Goal: Task Accomplishment & Management: Manage account settings

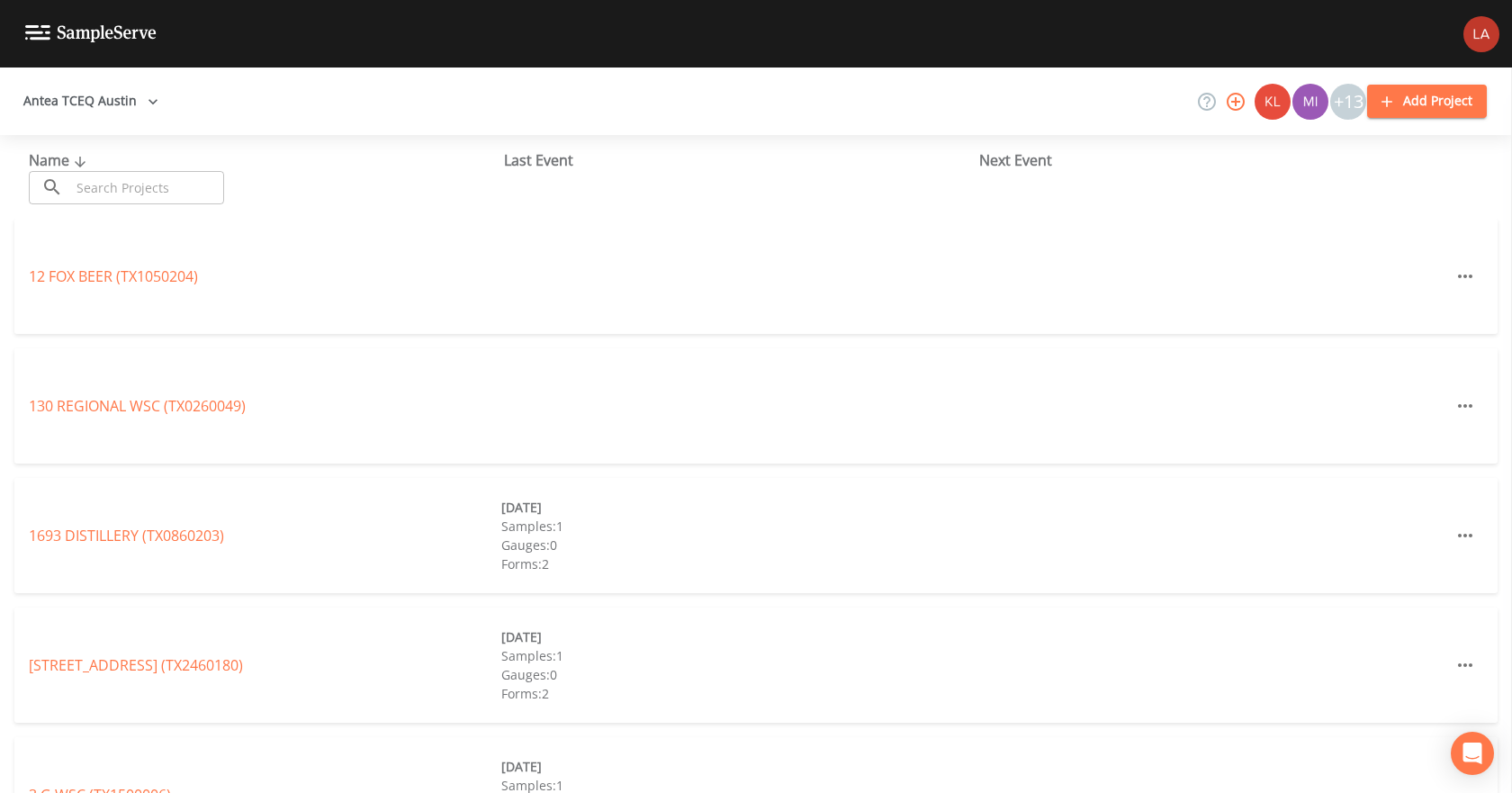
click at [132, 95] on button "Antea TCEQ Austin" at bounding box center [91, 101] width 149 height 33
click at [567, 792] on link "Antea TCEQ SiteX" at bounding box center [625, 804] width 117 height 20
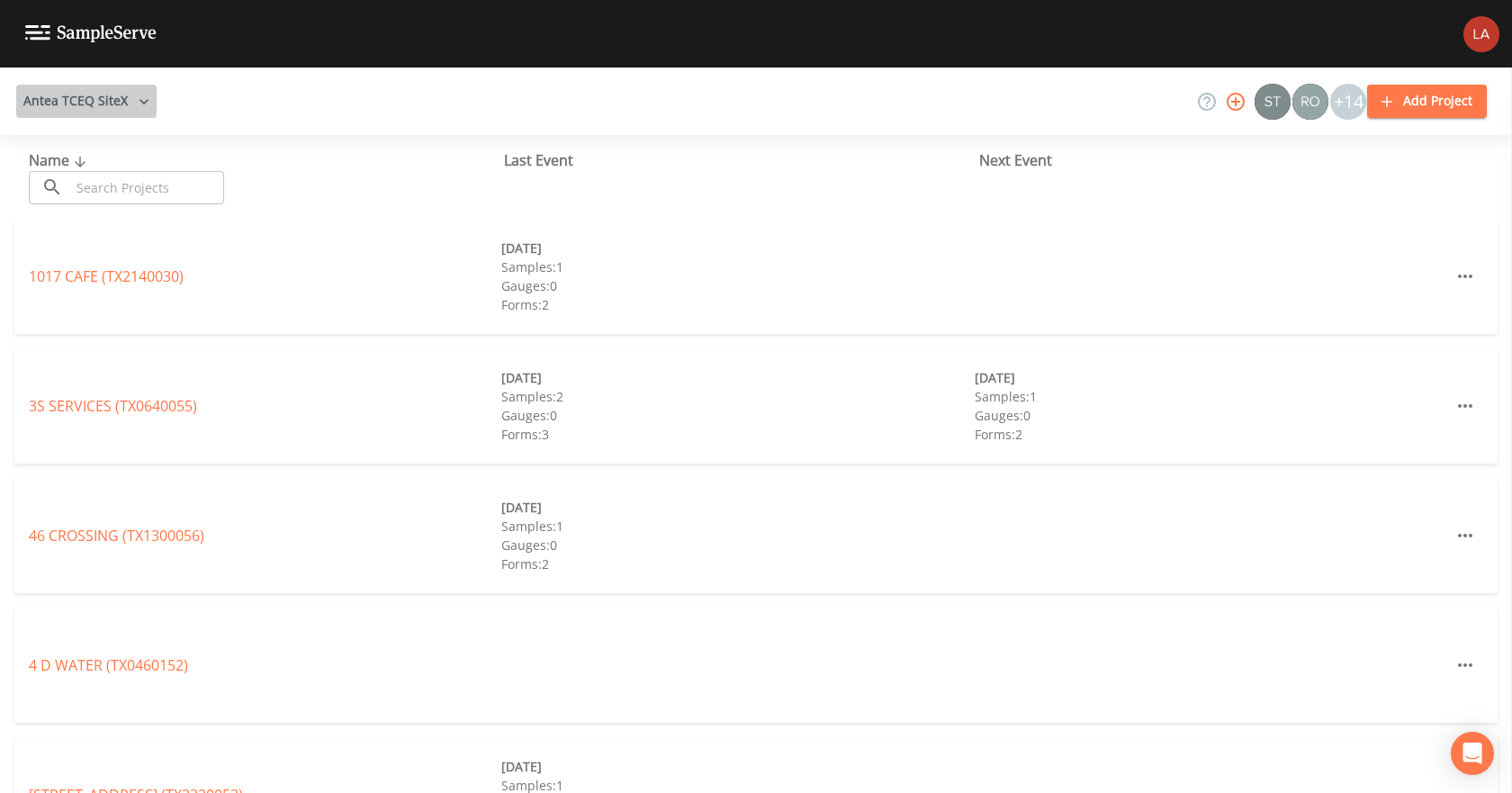
click at [126, 89] on button "Antea TCEQ SiteX" at bounding box center [86, 101] width 140 height 33
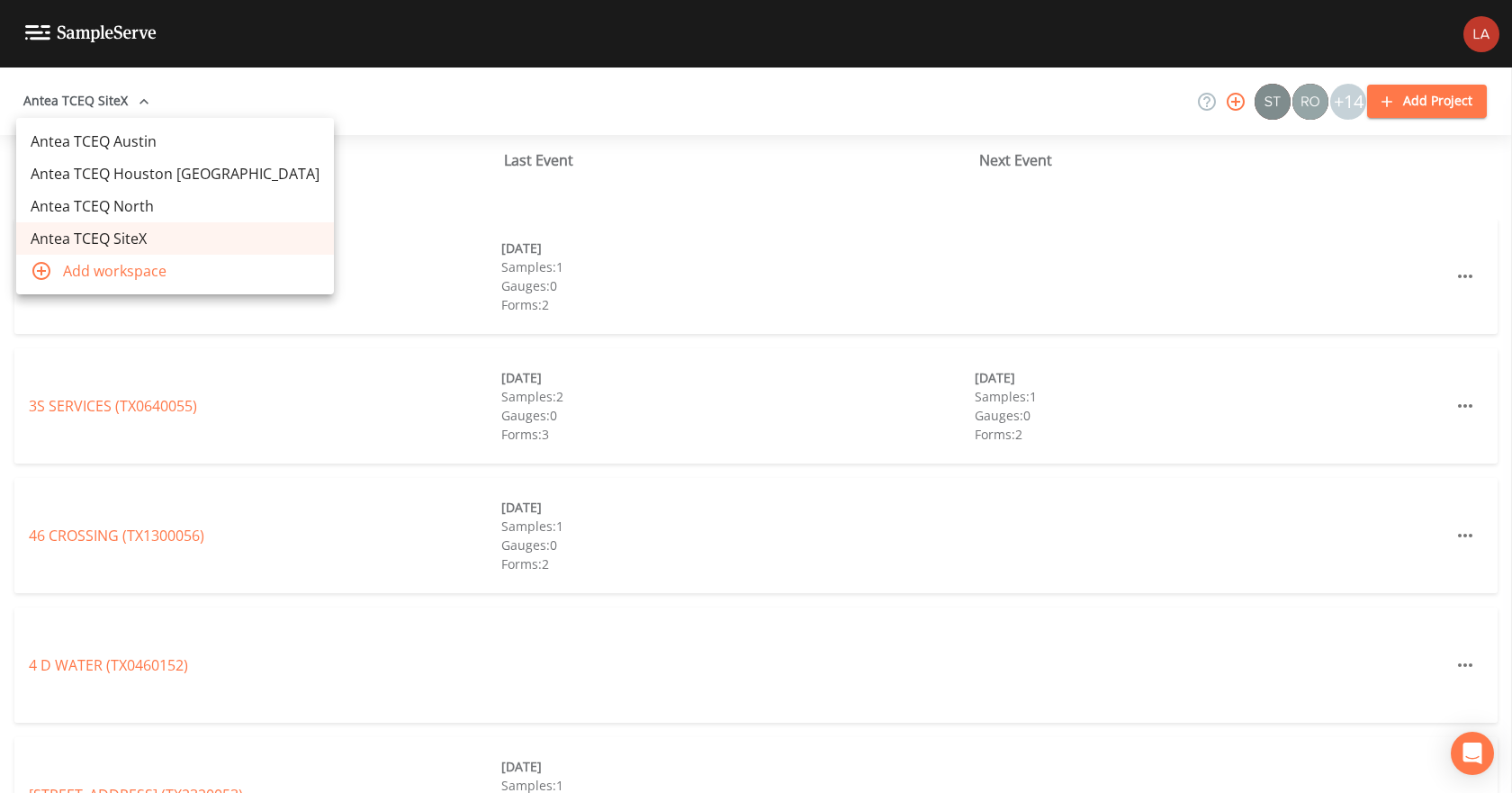
click at [126, 92] on div at bounding box center [756, 396] width 1512 height 793
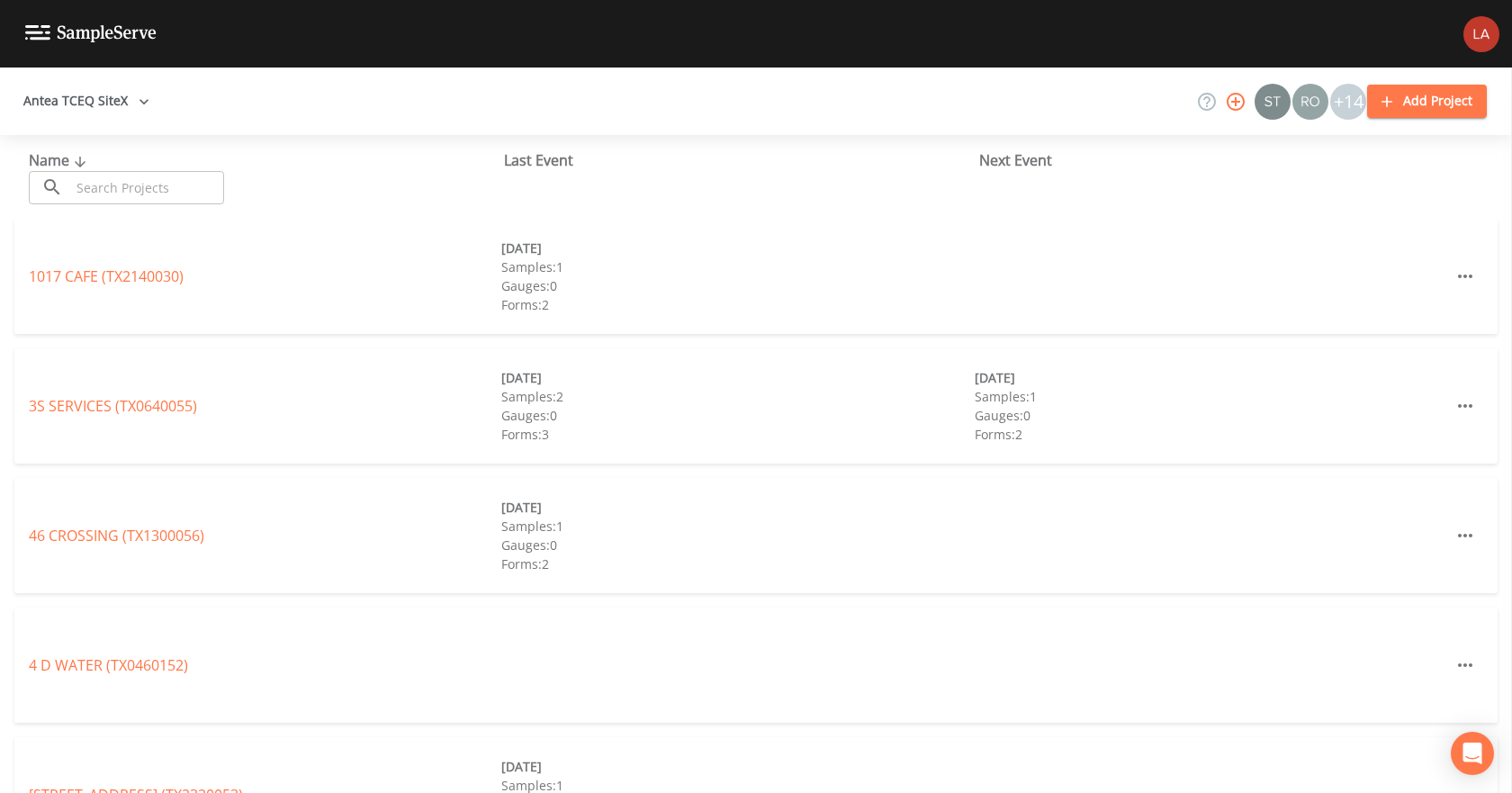
click at [193, 181] on input "text" at bounding box center [146, 187] width 153 height 33
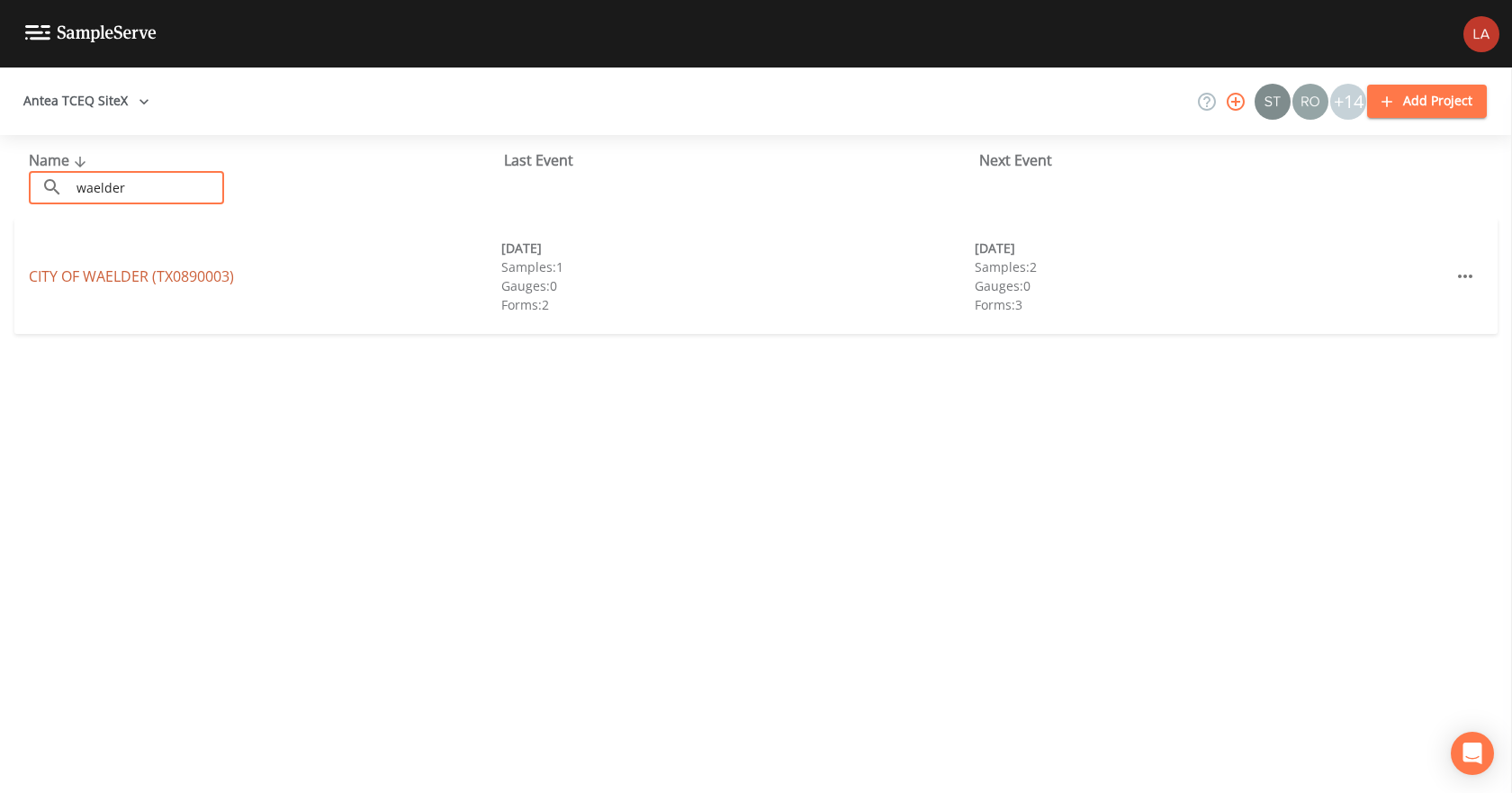
type input "waelder"
click at [192, 275] on link "CITY OF WAELDER (TX0890003)" at bounding box center [131, 276] width 205 height 20
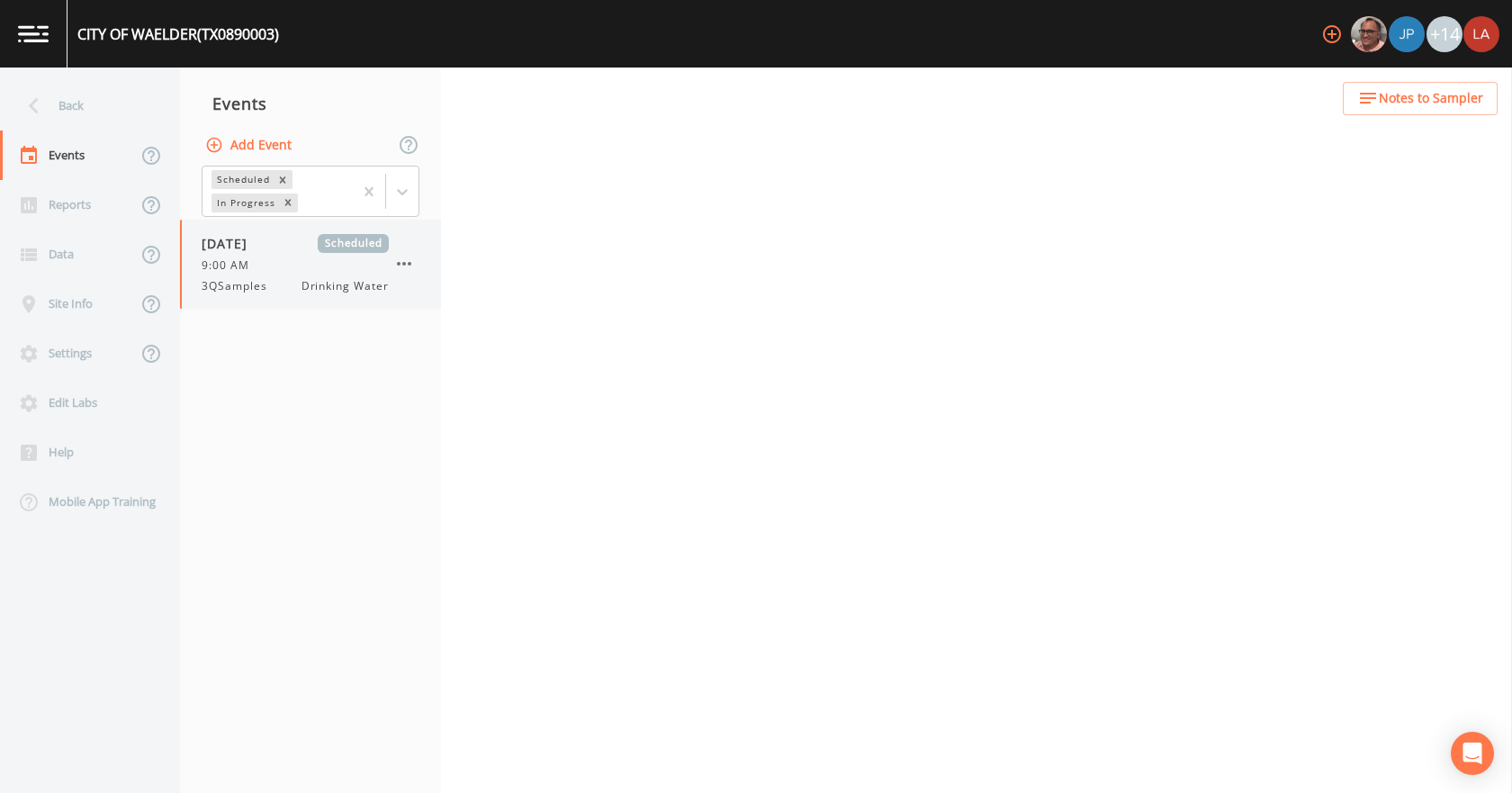
click at [289, 282] on div "3QSamples Drinking Water" at bounding box center [295, 286] width 187 height 16
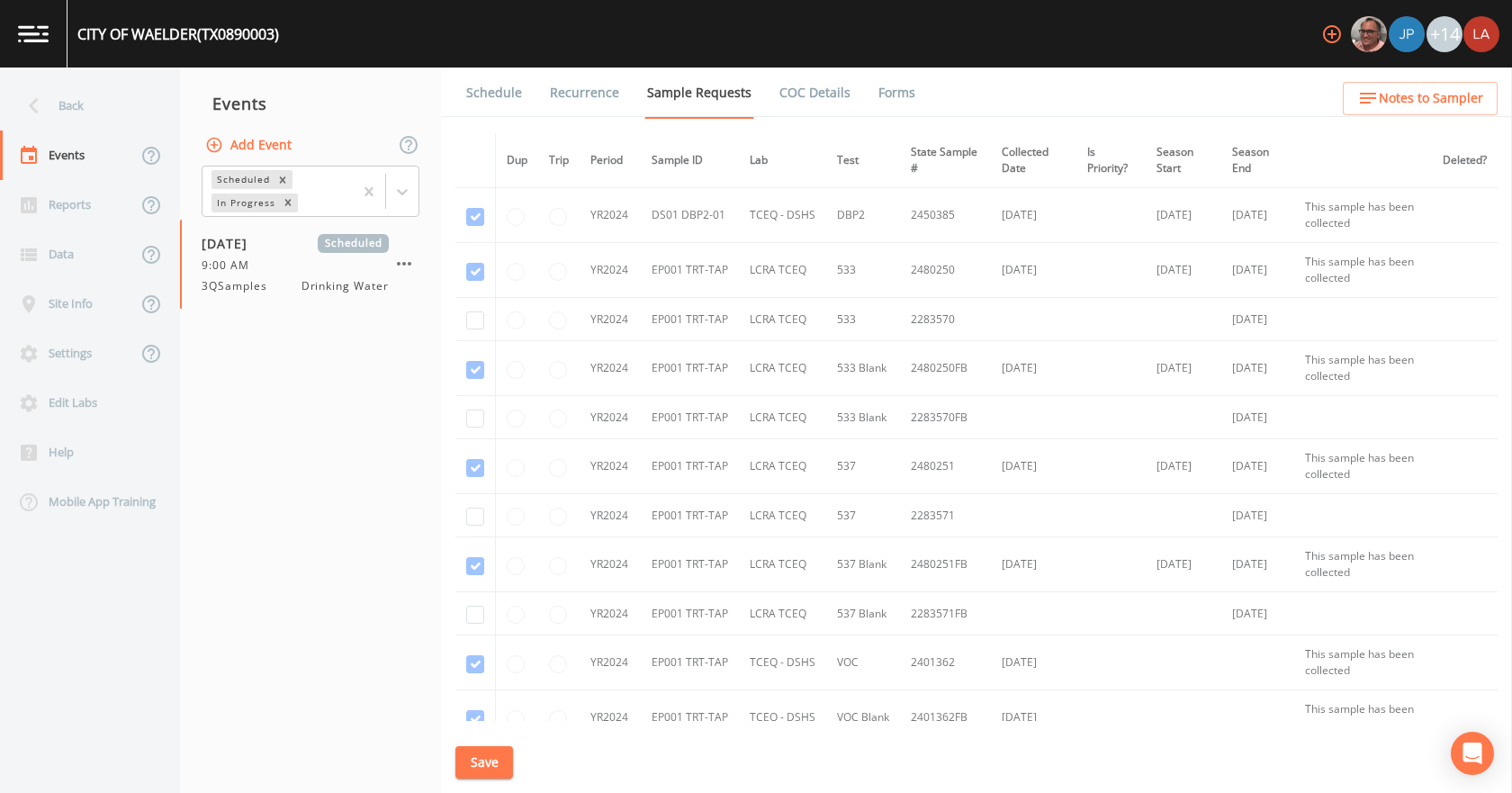
click at [510, 89] on link "Schedule" at bounding box center [493, 93] width 61 height 51
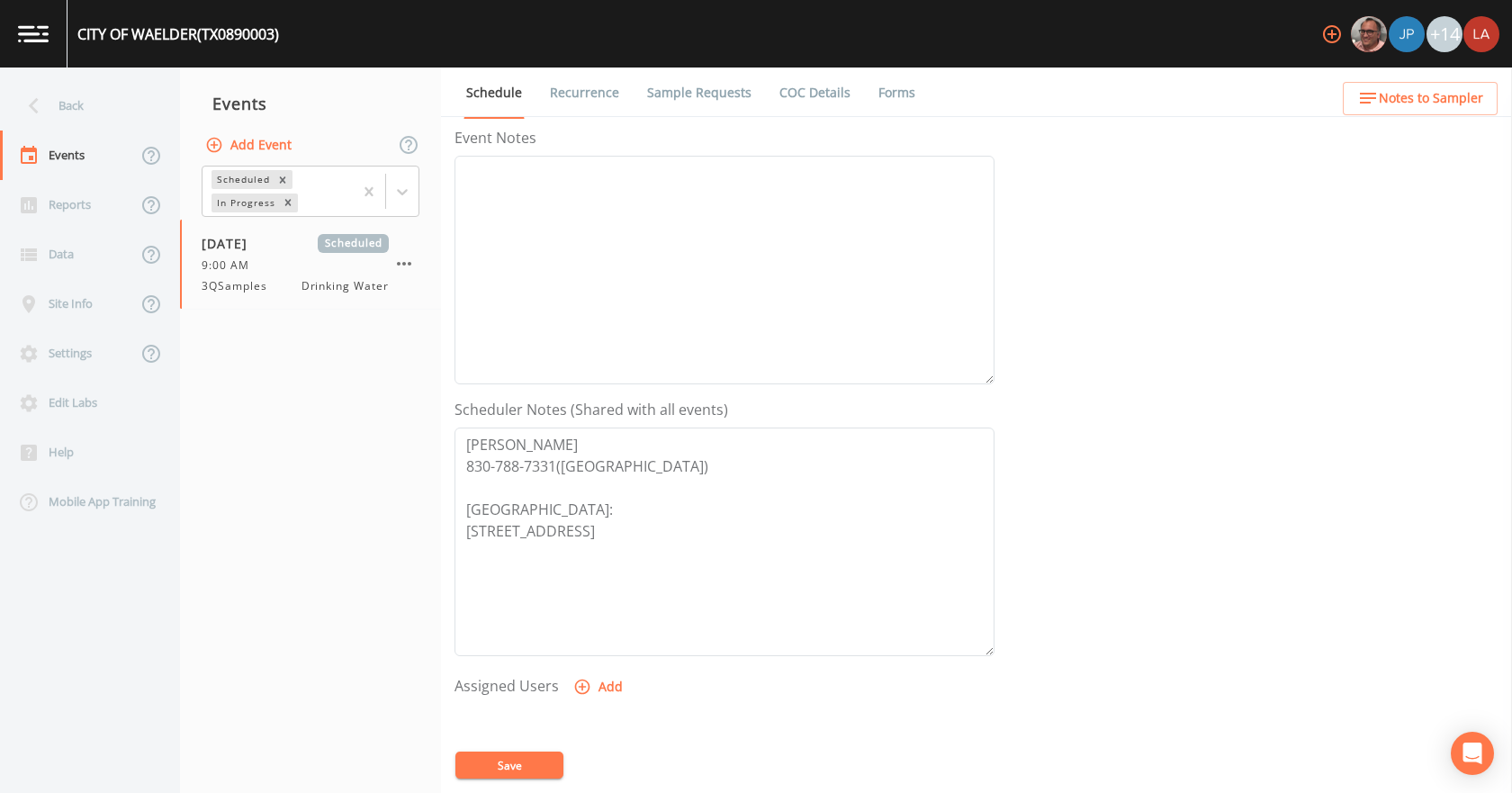
scroll to position [477, 0]
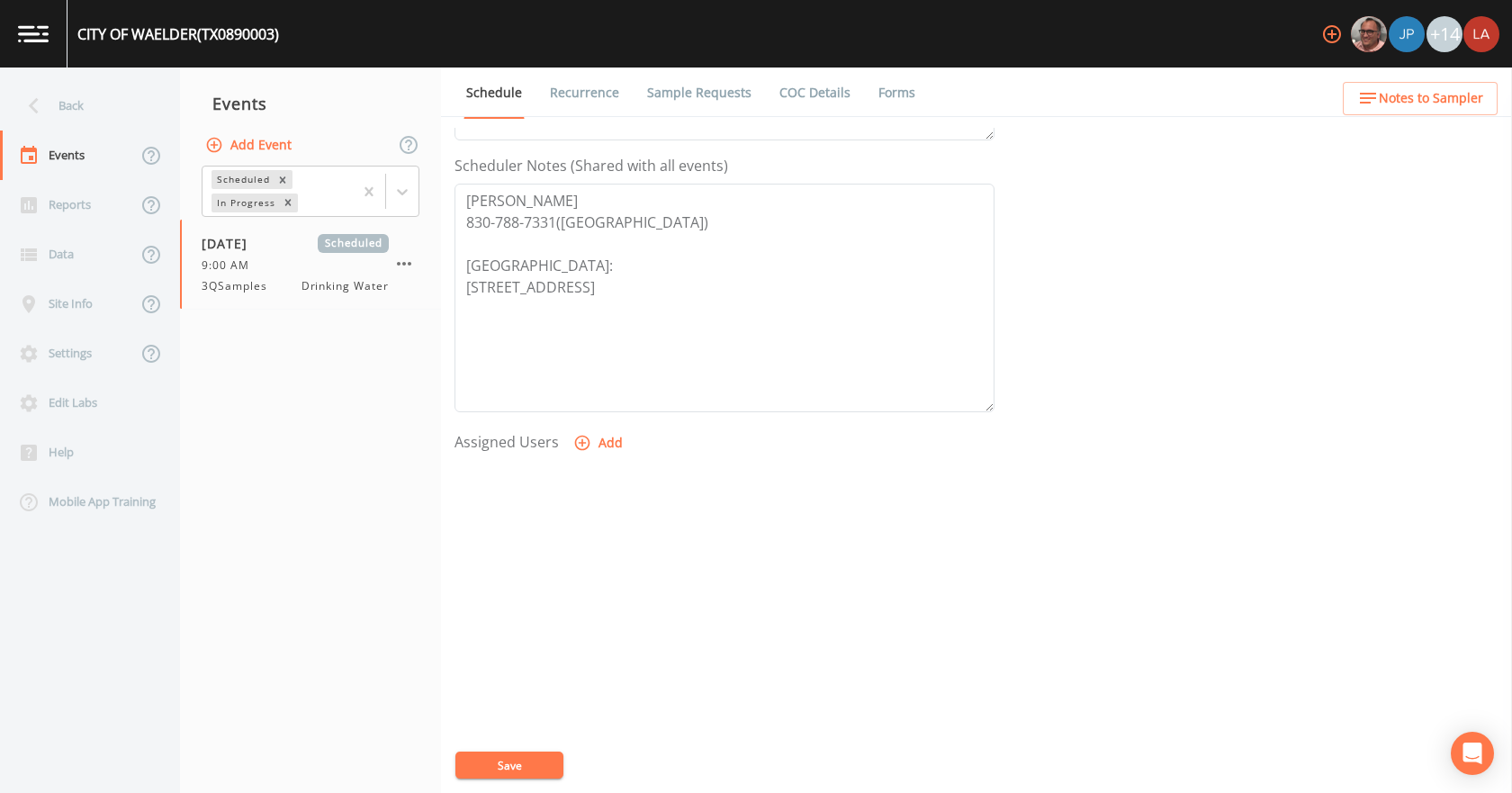
click at [597, 439] on button "Add" at bounding box center [600, 442] width 61 height 33
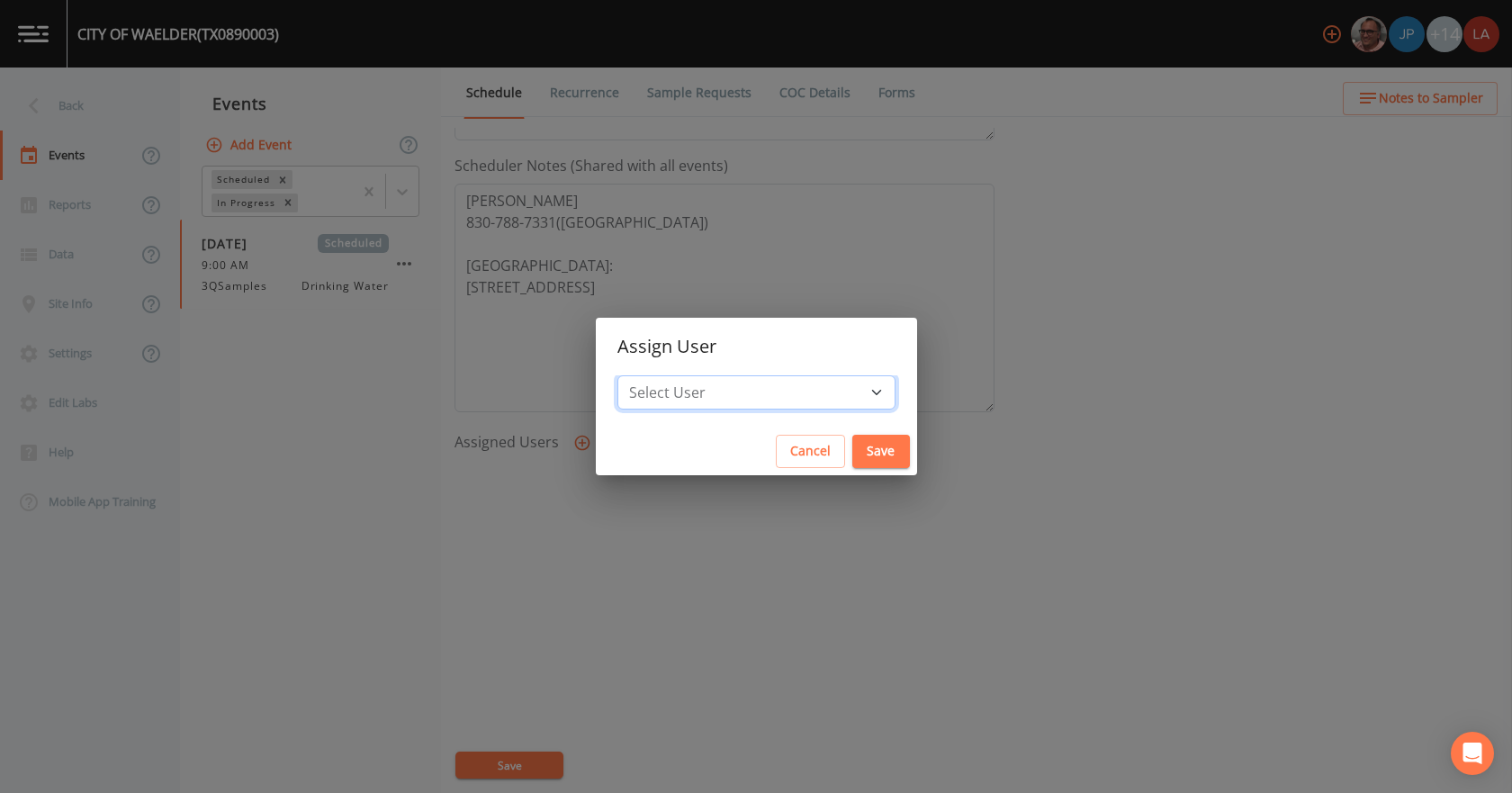
click at [711, 398] on select "Select User [PERSON_NAME] [PERSON_NAME] [PERSON_NAME] [PERSON_NAME] [PERSON_NAM…" at bounding box center [756, 393] width 278 height 34
select select "0c4ac92a-2052-4971-af99-d49bdd27a7b1"
click at [643, 376] on select "Select User [PERSON_NAME] [PERSON_NAME] [PERSON_NAME] [PERSON_NAME] [PERSON_NAM…" at bounding box center [756, 393] width 278 height 34
click at [871, 451] on button "Save" at bounding box center [881, 450] width 58 height 33
select select
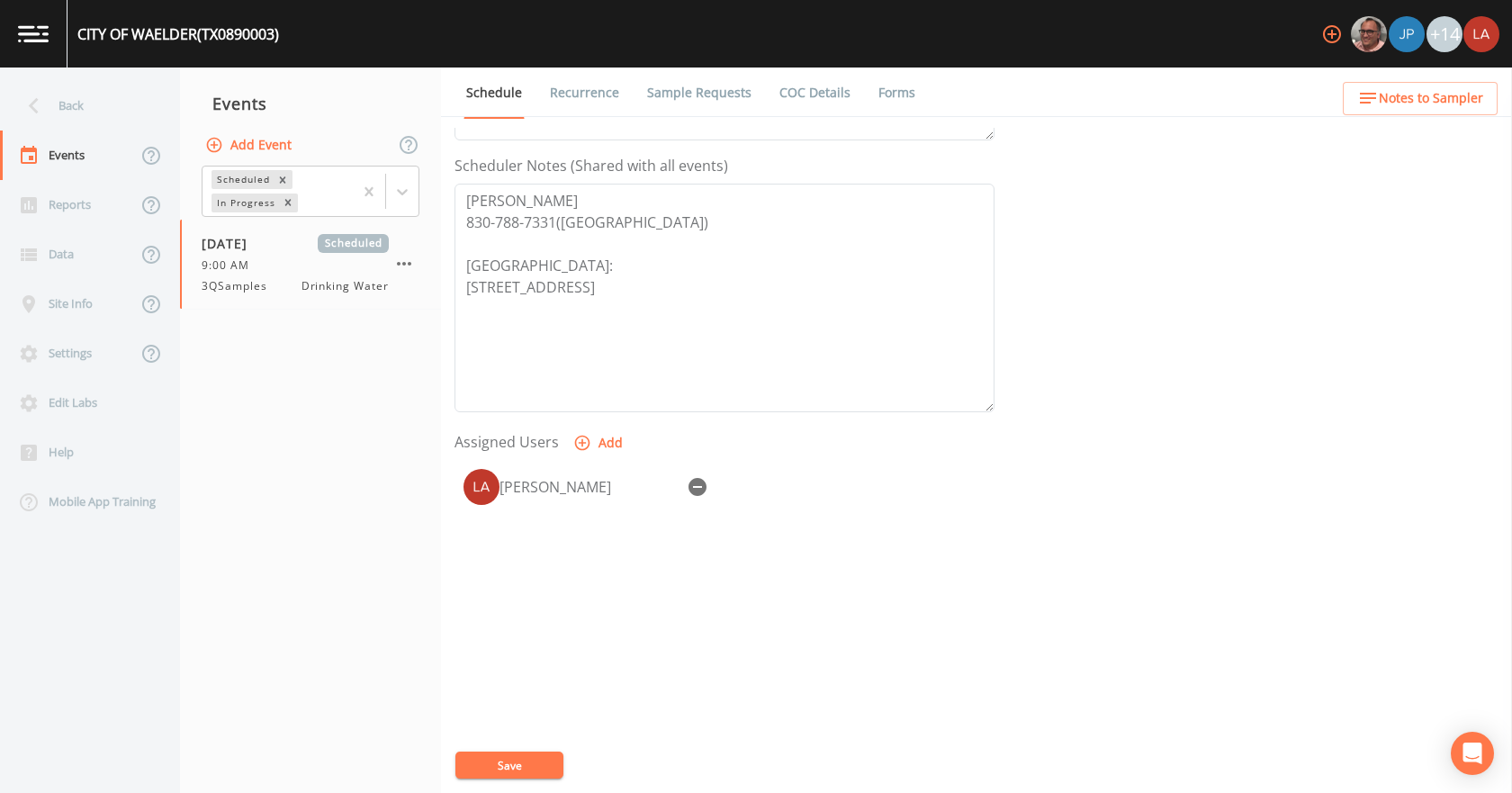
click at [526, 771] on button "Save" at bounding box center [509, 764] width 108 height 27
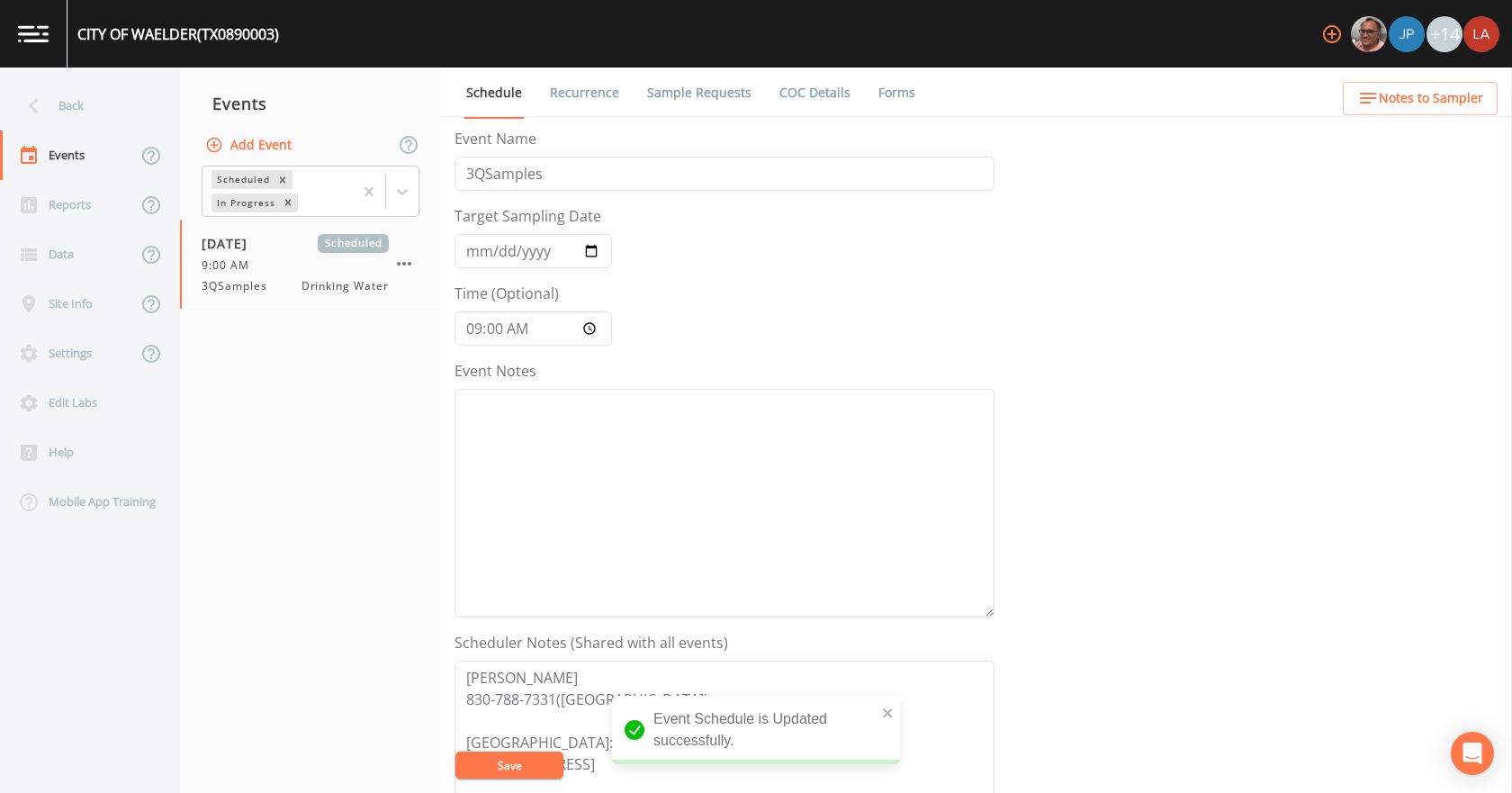
click at [596, 98] on link "Recurrence" at bounding box center [584, 93] width 75 height 51
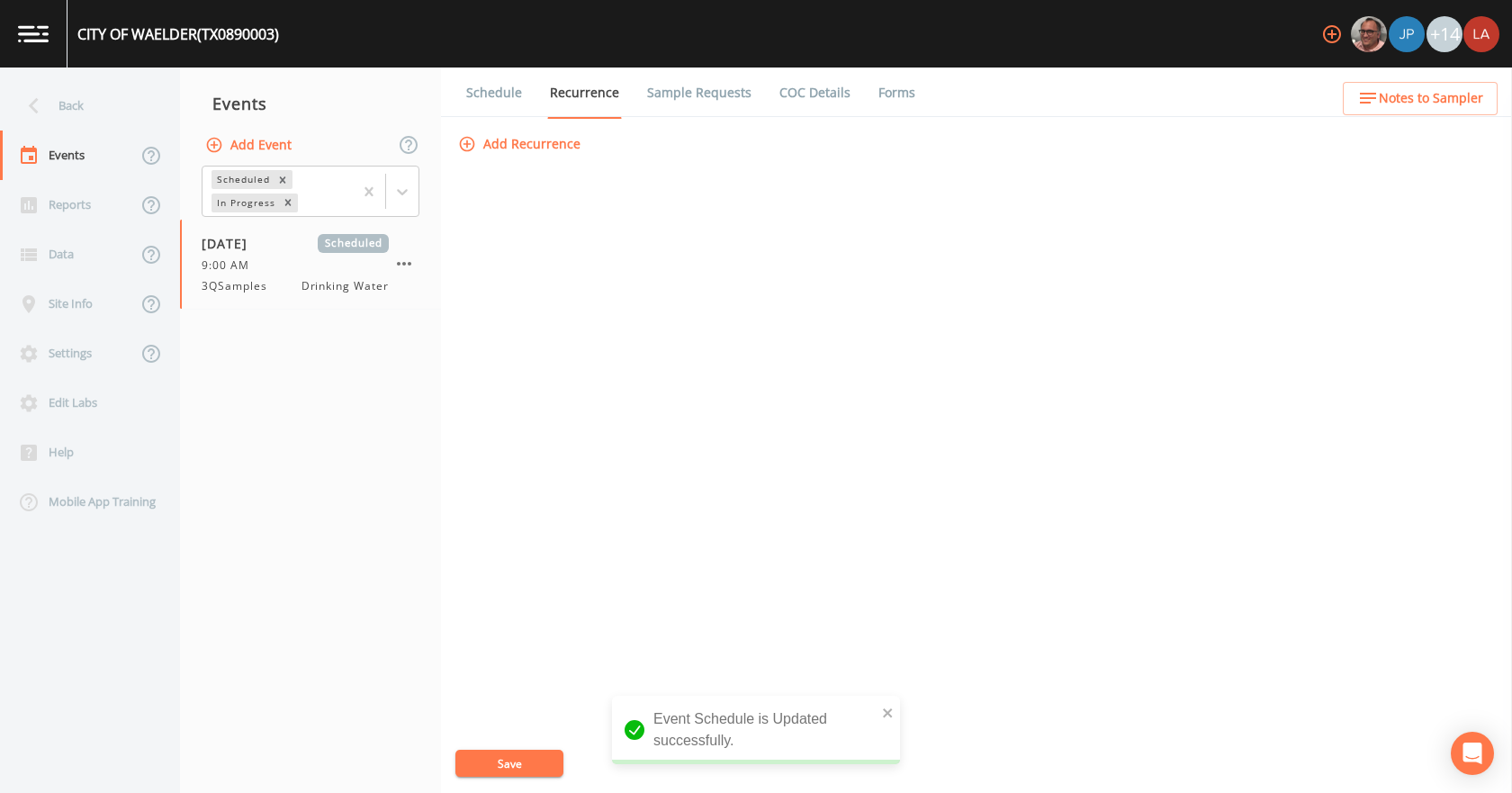
click at [683, 96] on link "Sample Requests" at bounding box center [699, 93] width 110 height 51
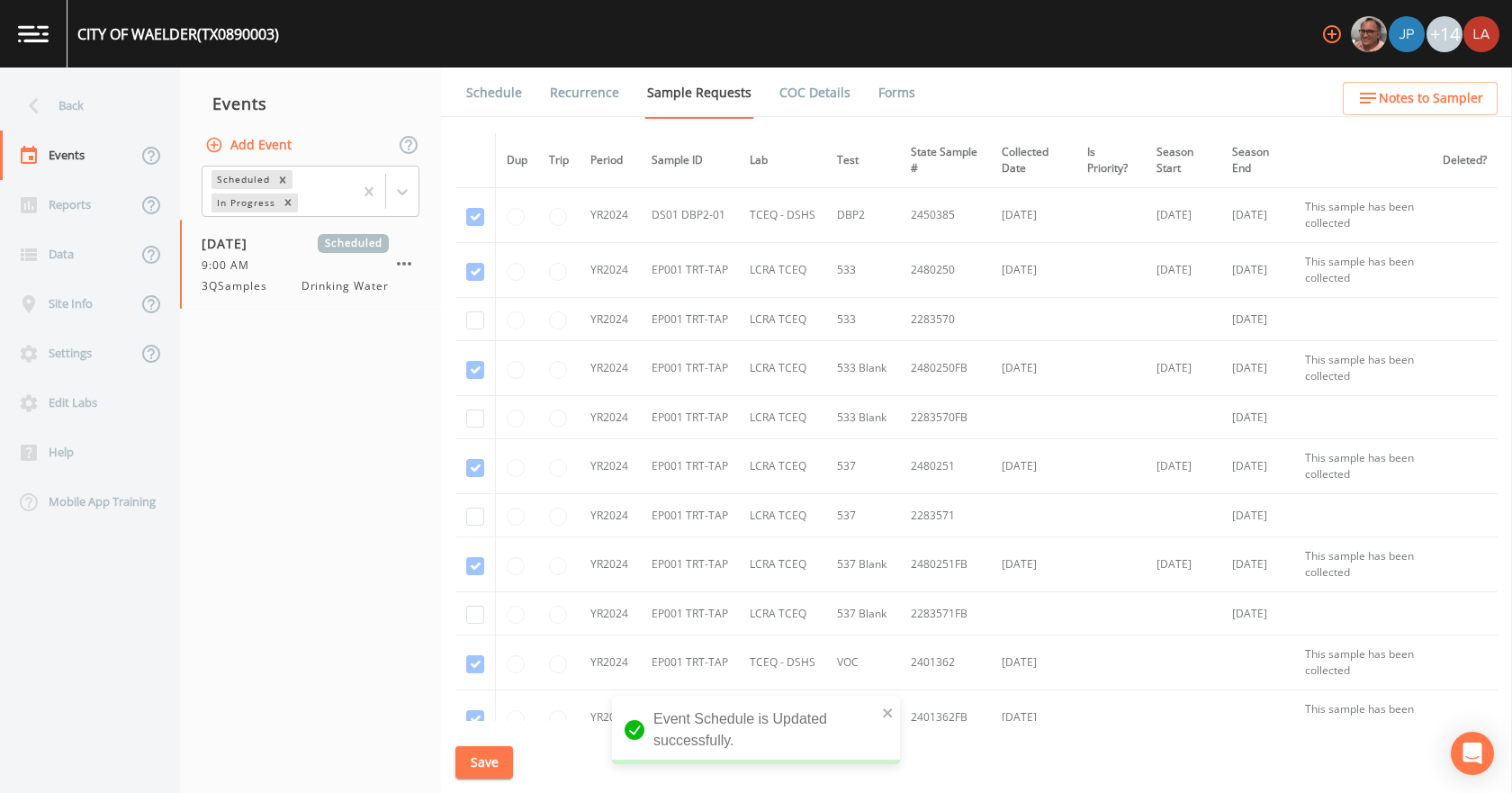
click at [800, 107] on link "COC Details" at bounding box center [815, 93] width 77 height 51
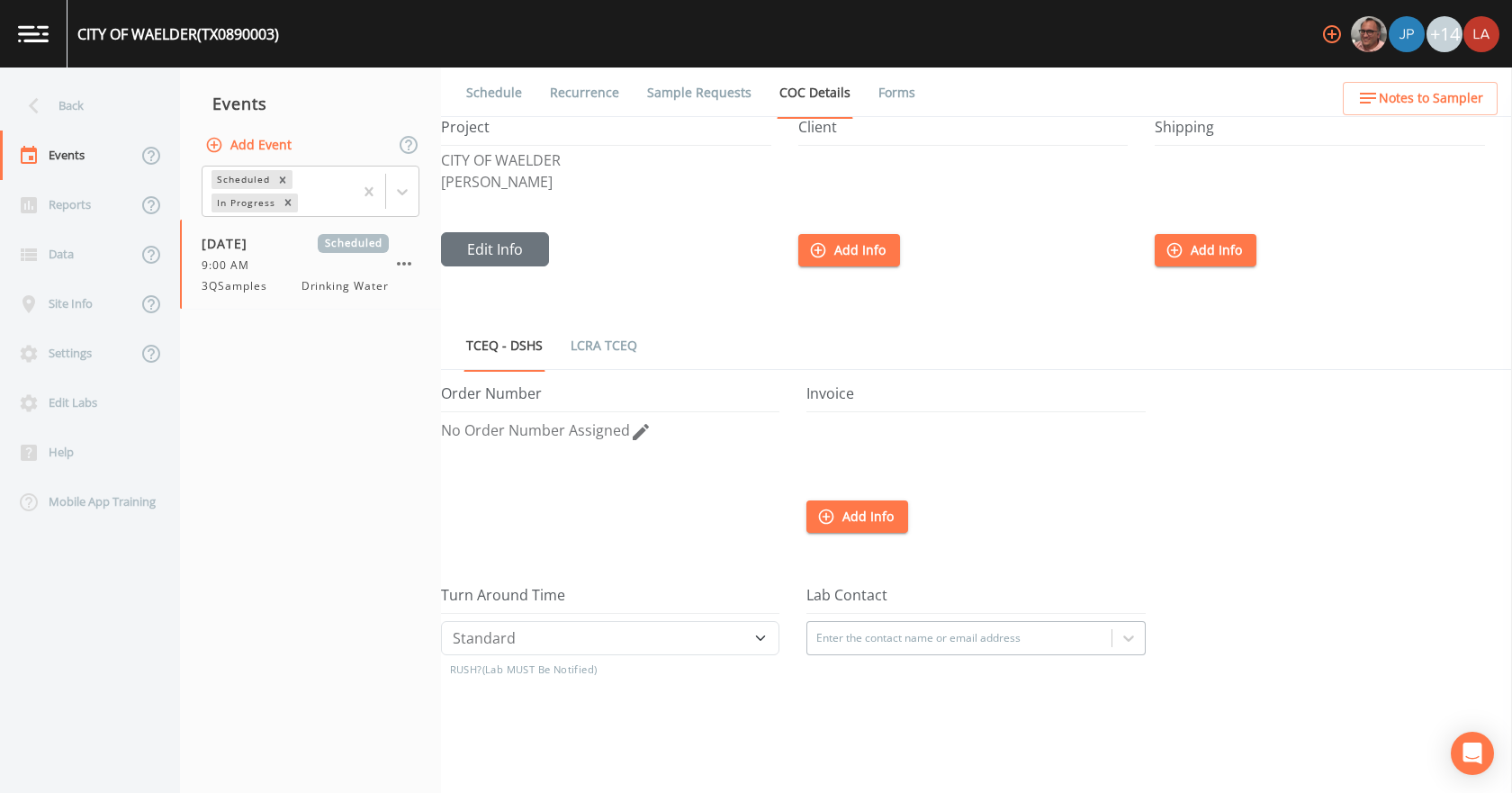
click at [754, 98] on li "COC Details" at bounding box center [803, 93] width 99 height 51
click at [730, 91] on link "Sample Requests" at bounding box center [699, 93] width 110 height 51
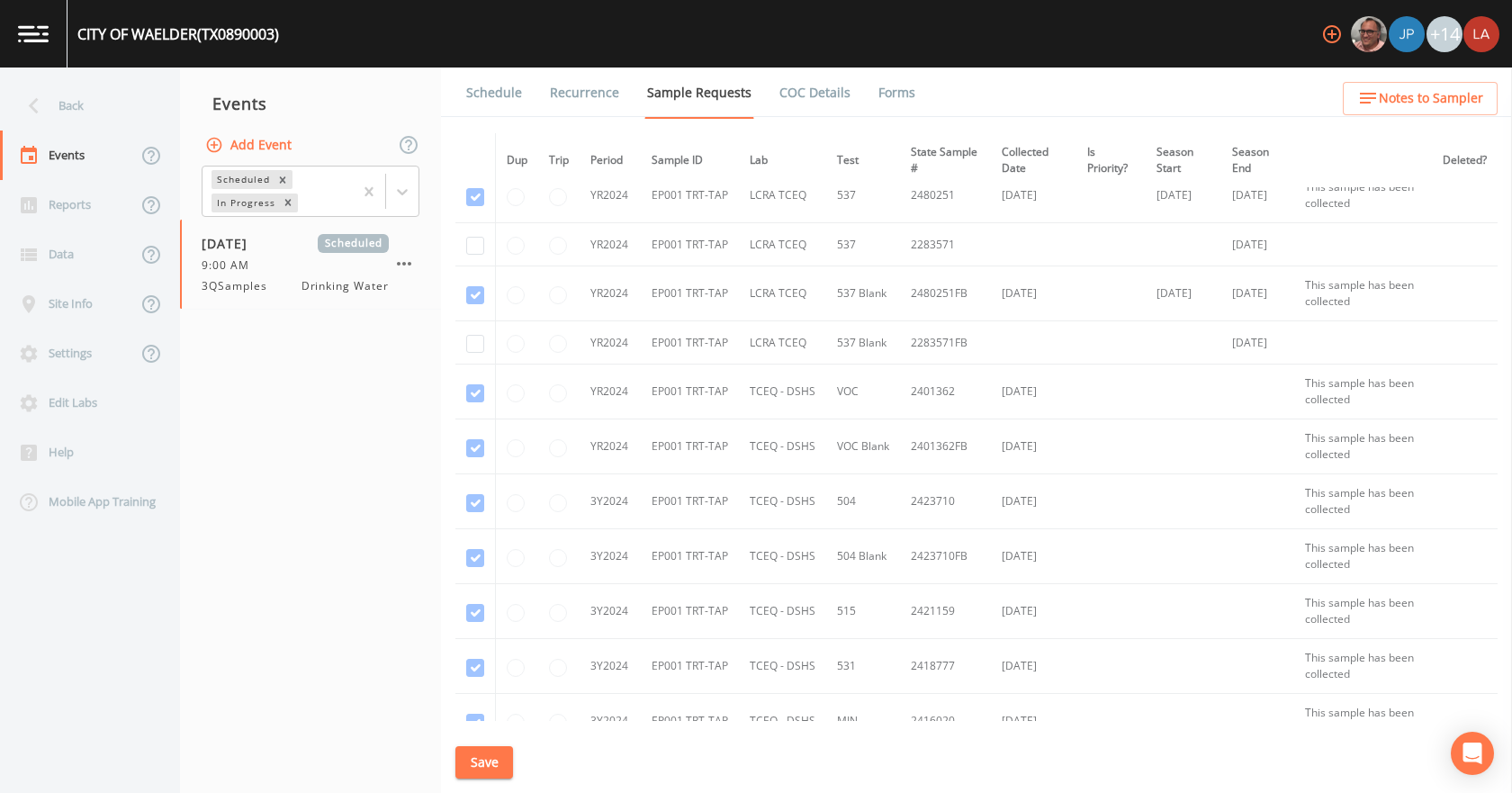
scroll to position [847, 0]
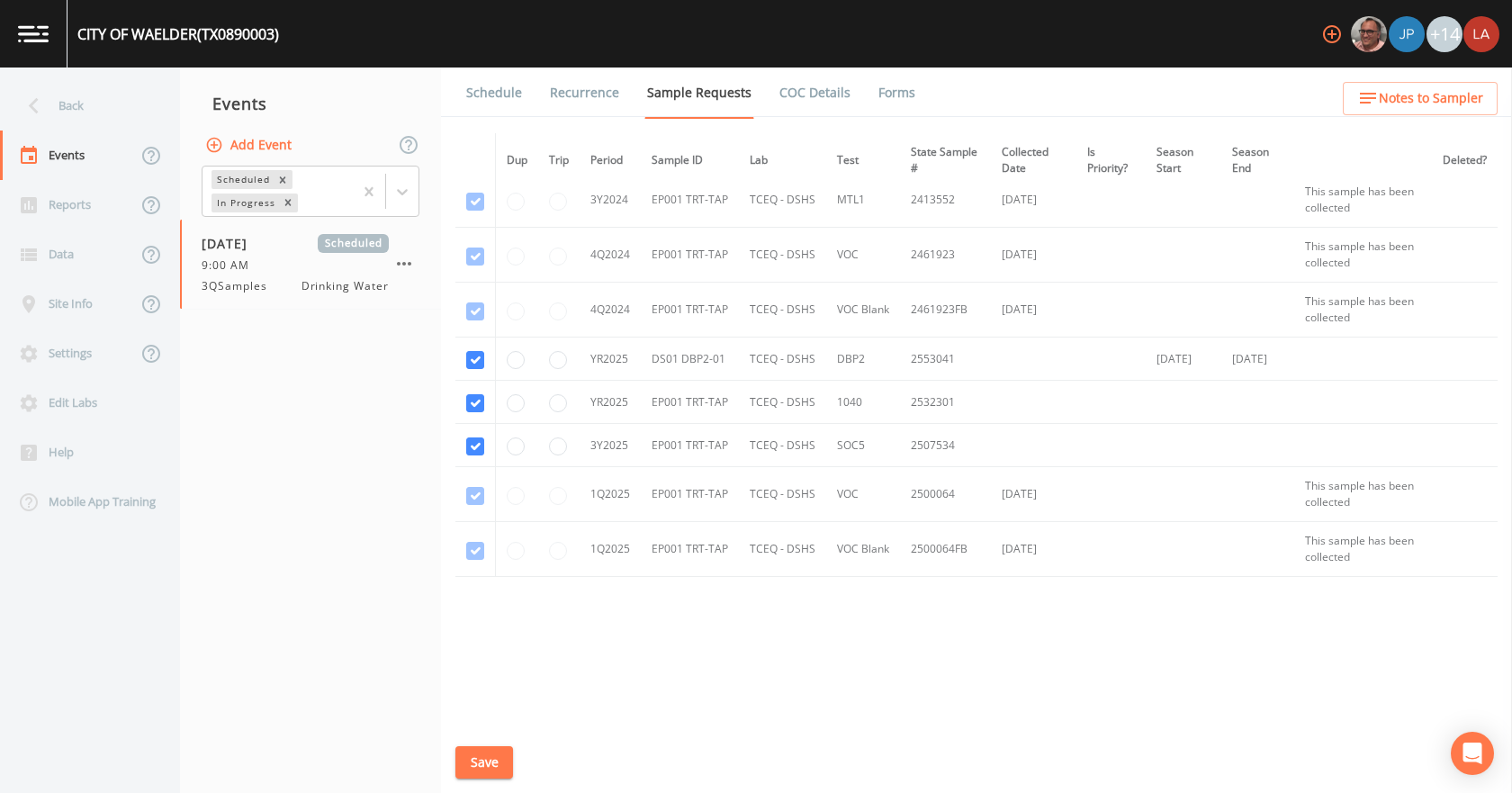
click at [489, 80] on link "Schedule" at bounding box center [493, 93] width 61 height 51
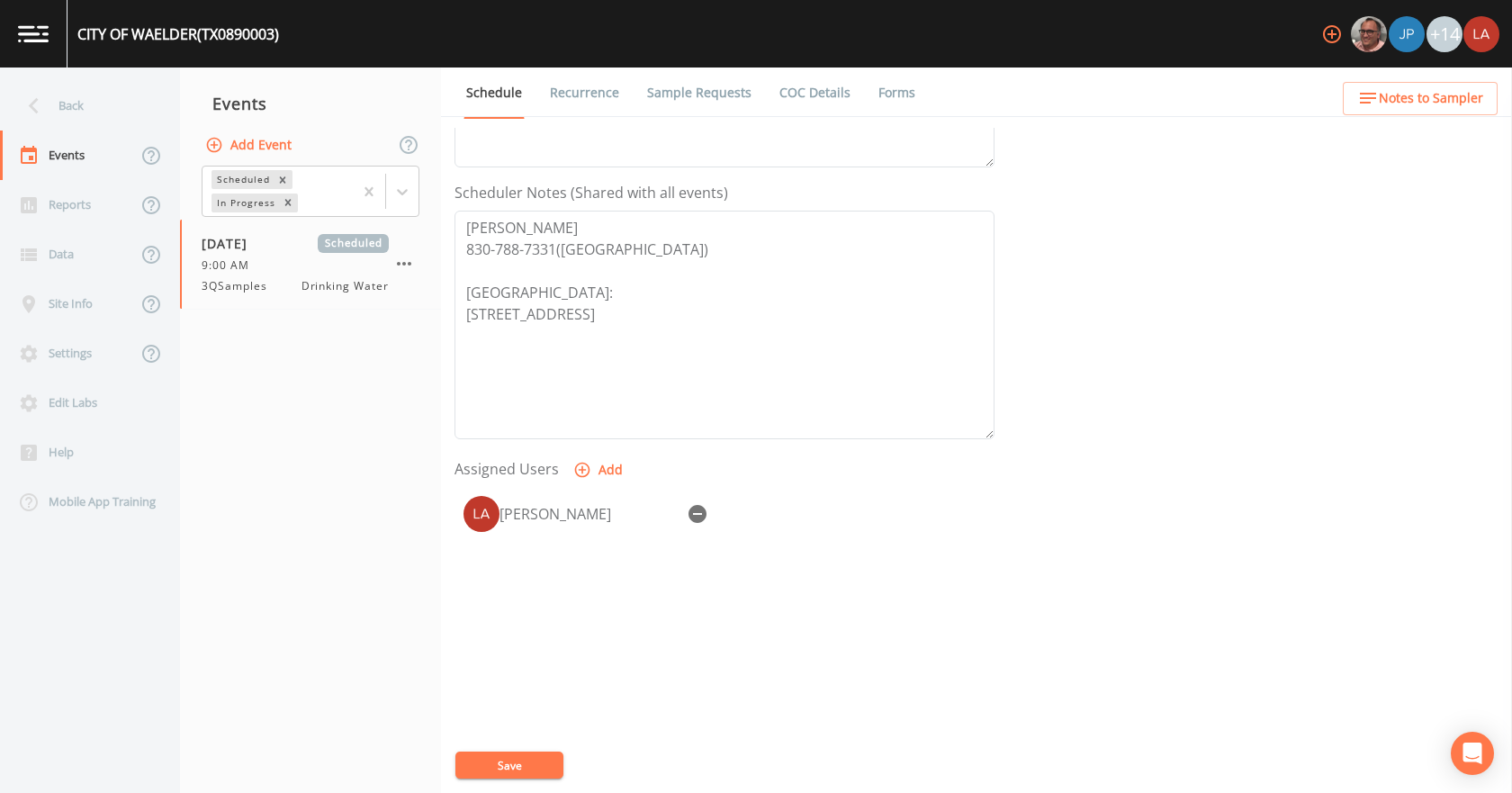
scroll to position [270, 0]
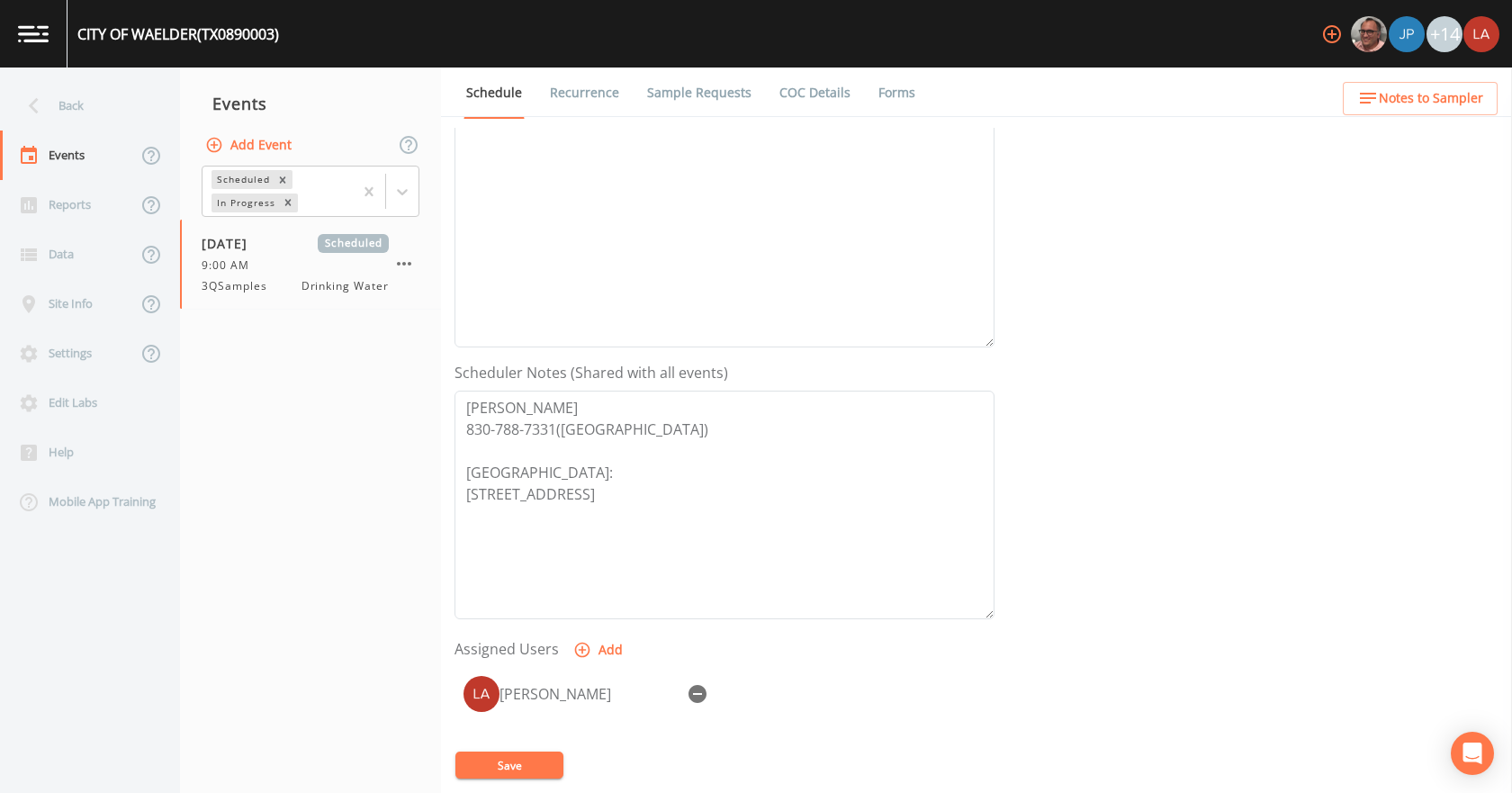
click at [573, 96] on link "Recurrence" at bounding box center [584, 93] width 75 height 51
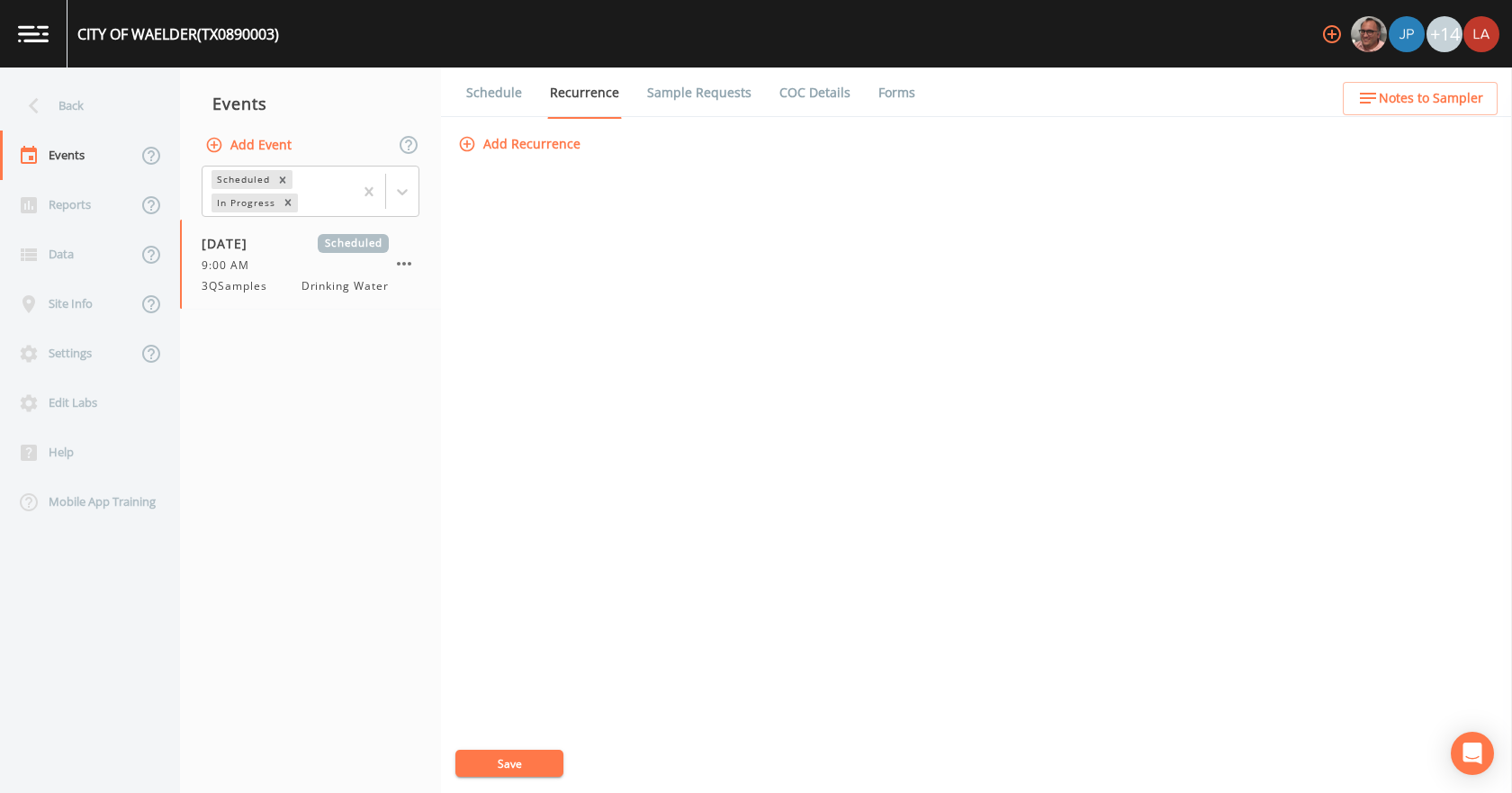
click at [657, 104] on link "Sample Requests" at bounding box center [699, 93] width 110 height 51
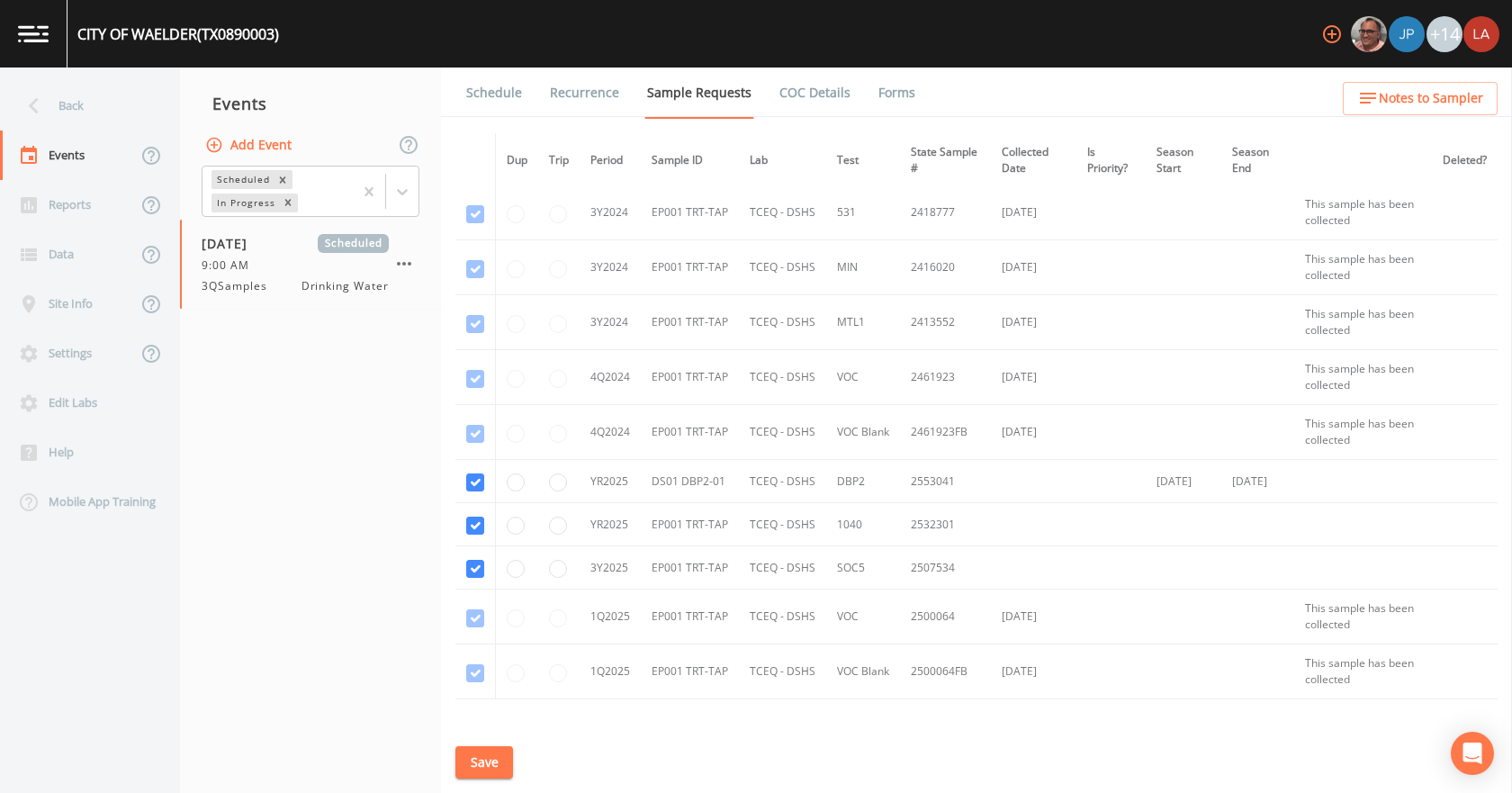
scroll to position [757, 0]
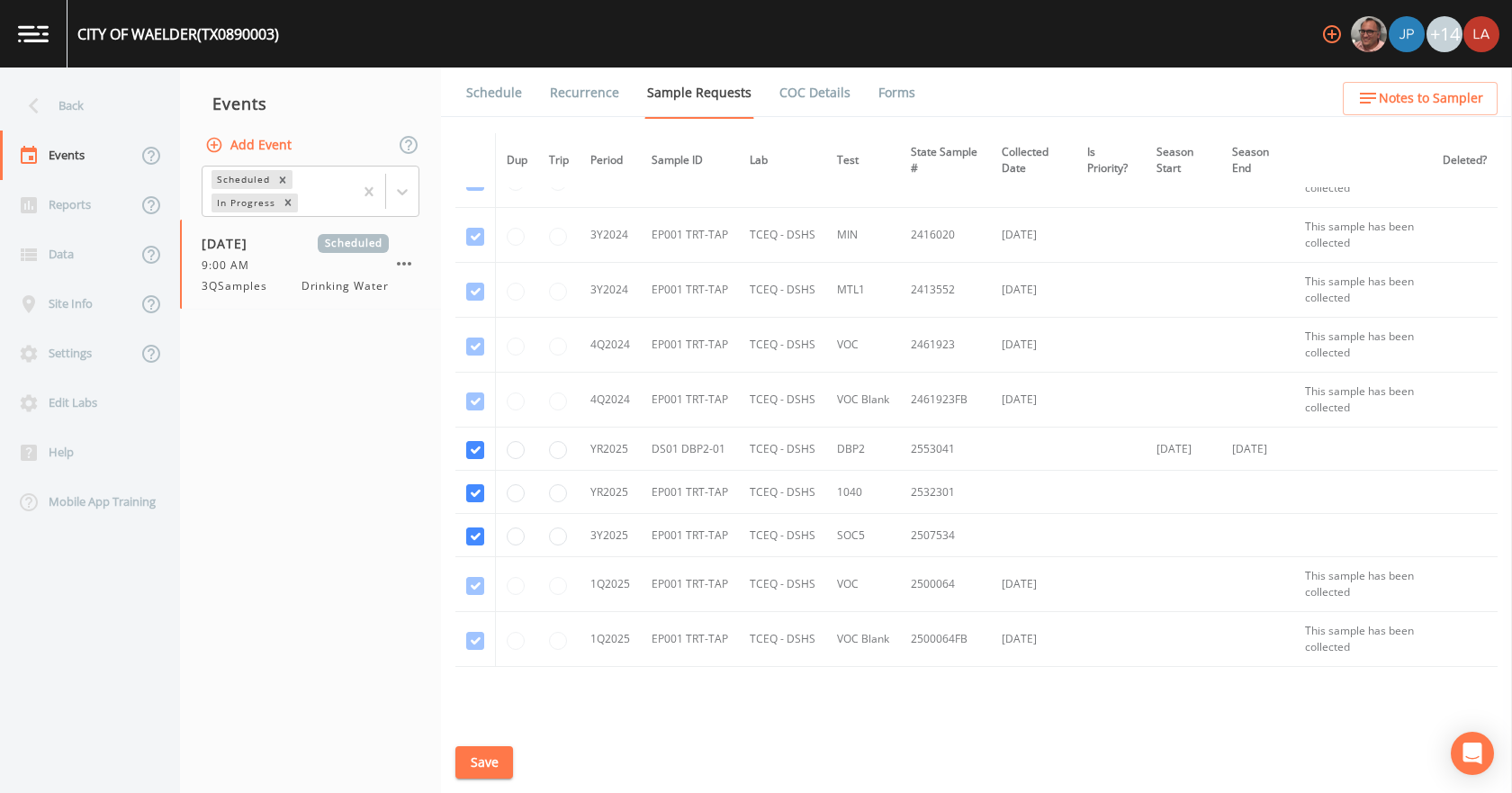
click at [499, 89] on link "Schedule" at bounding box center [493, 93] width 61 height 51
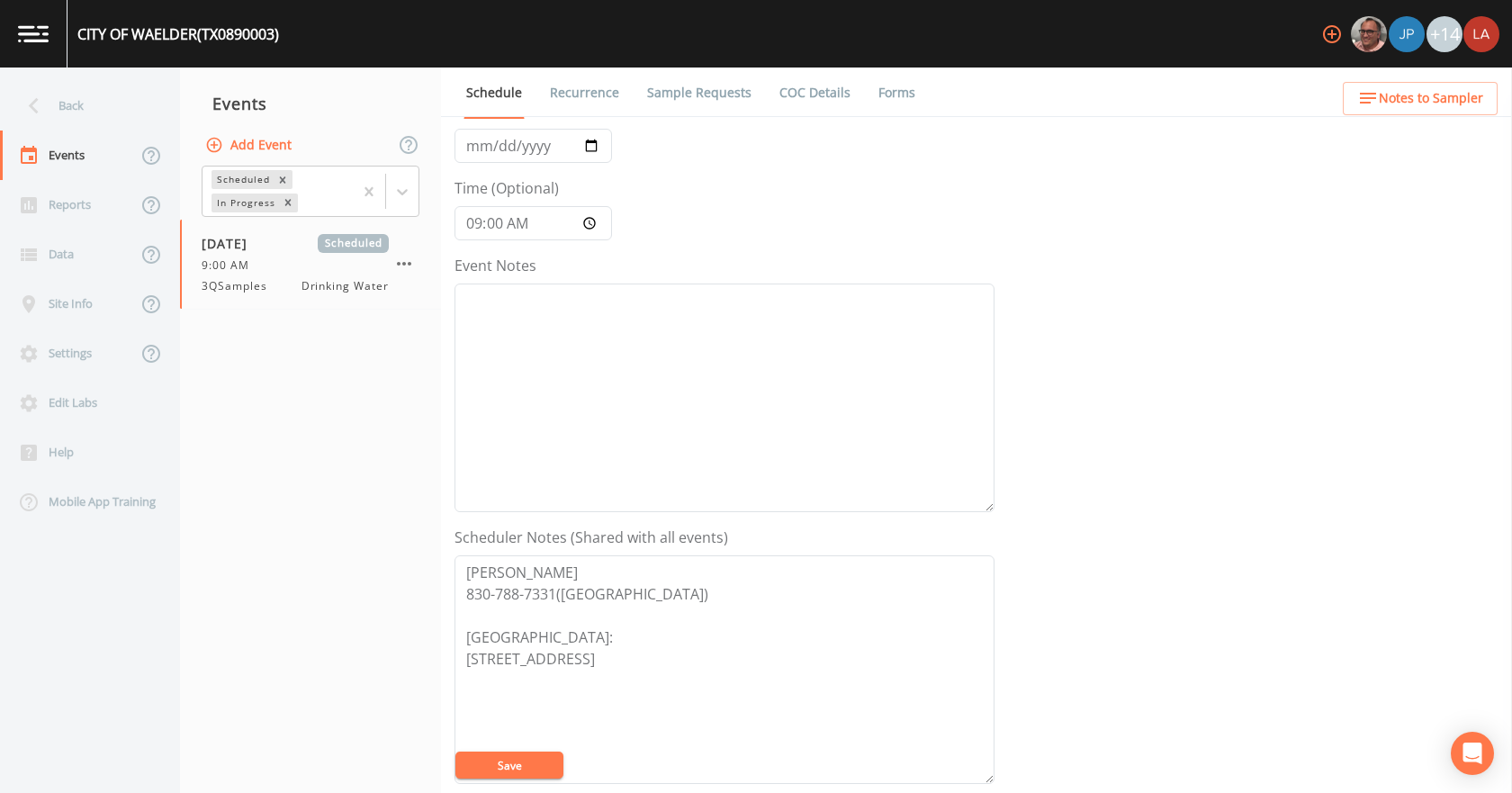
scroll to position [270, 0]
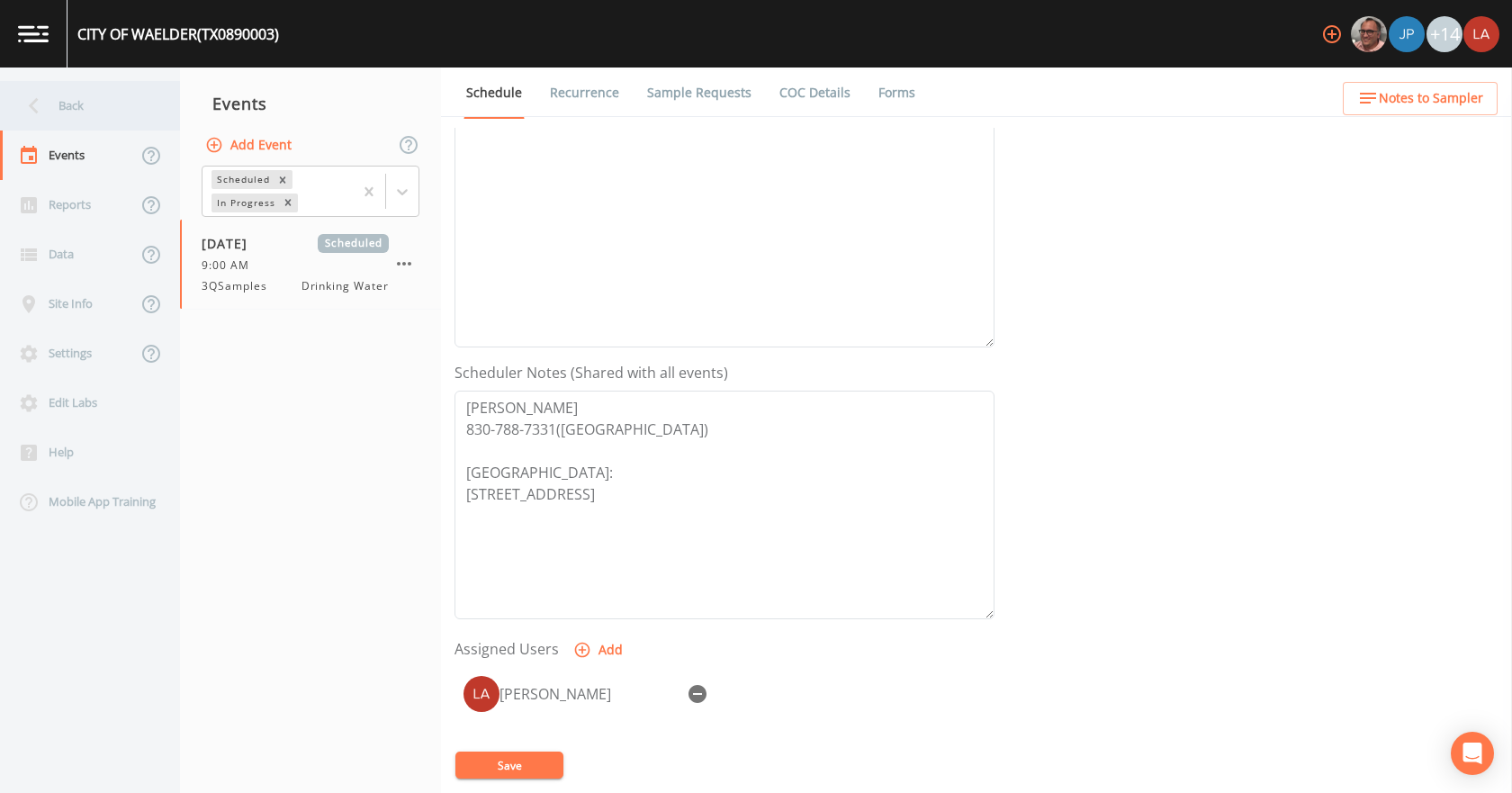
click at [54, 103] on div "Back" at bounding box center [81, 106] width 162 height 50
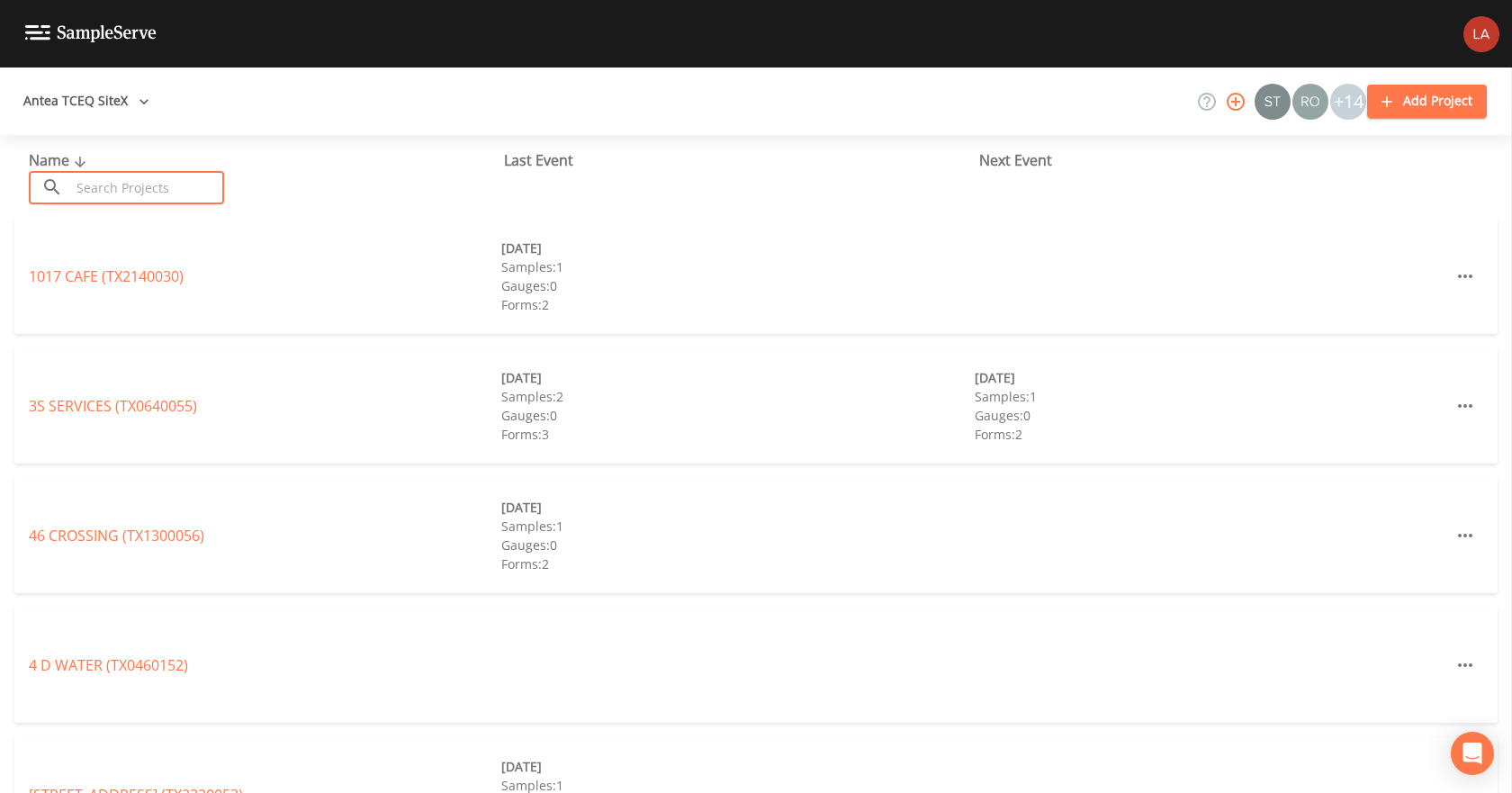
click at [203, 178] on input "text" at bounding box center [146, 187] width 153 height 33
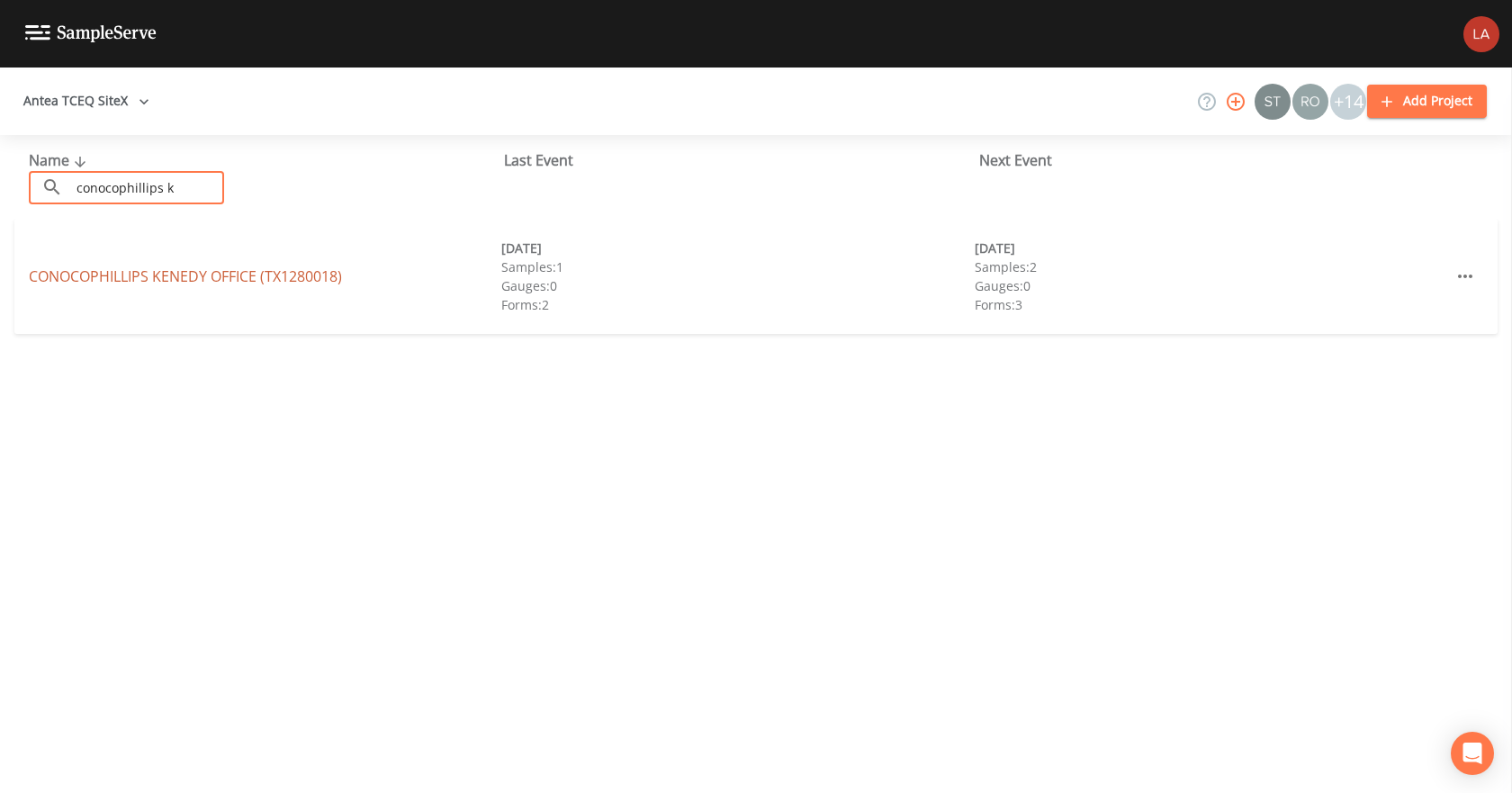
type input "conocophillips k"
click at [218, 266] on link "CONOCOPHILLIPS KENEDY OFFICE (TX1280018)" at bounding box center [185, 276] width 313 height 20
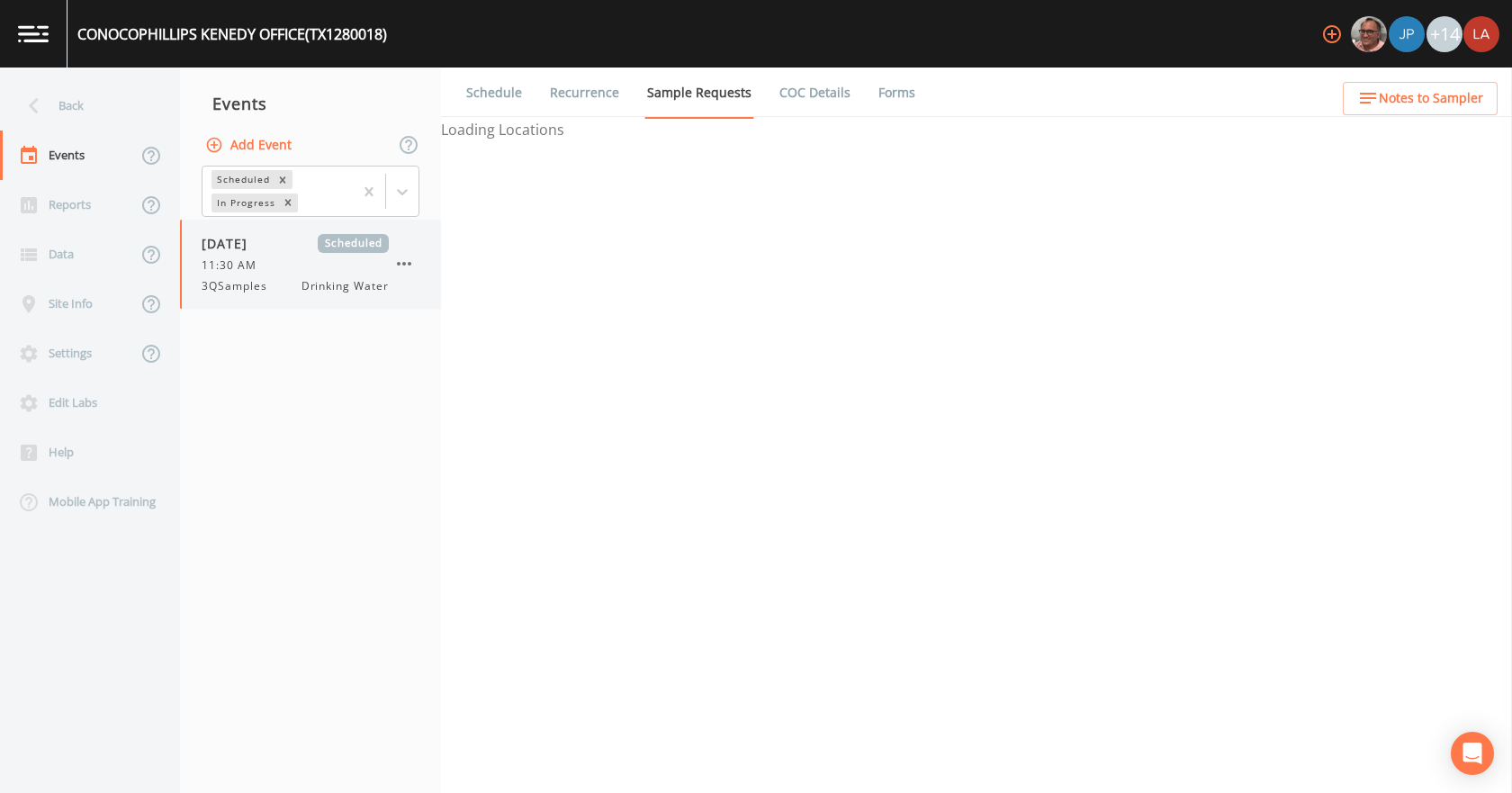
click at [293, 266] on div "11:30 AM" at bounding box center [295, 265] width 187 height 16
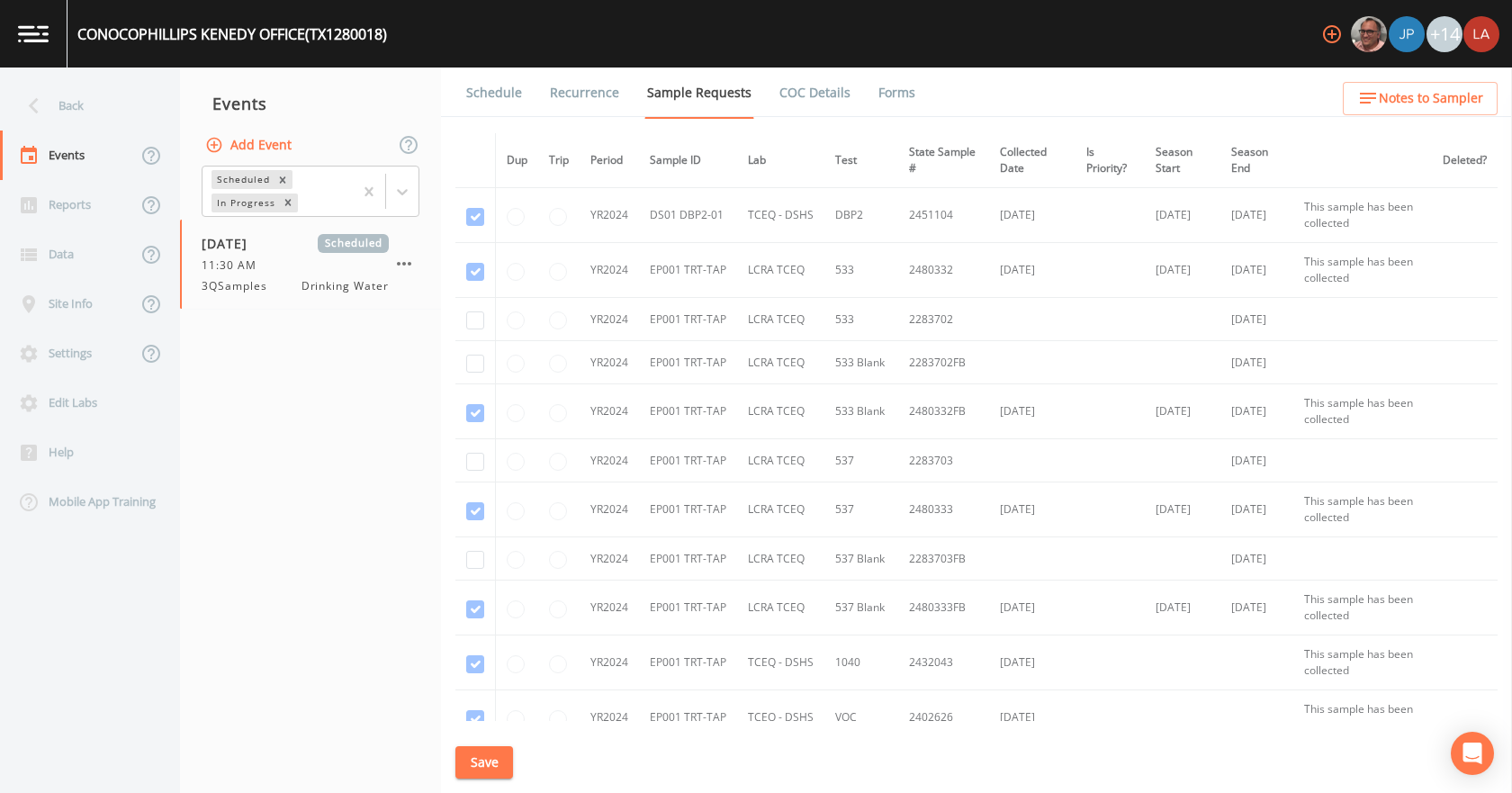
click at [505, 89] on link "Schedule" at bounding box center [493, 93] width 61 height 51
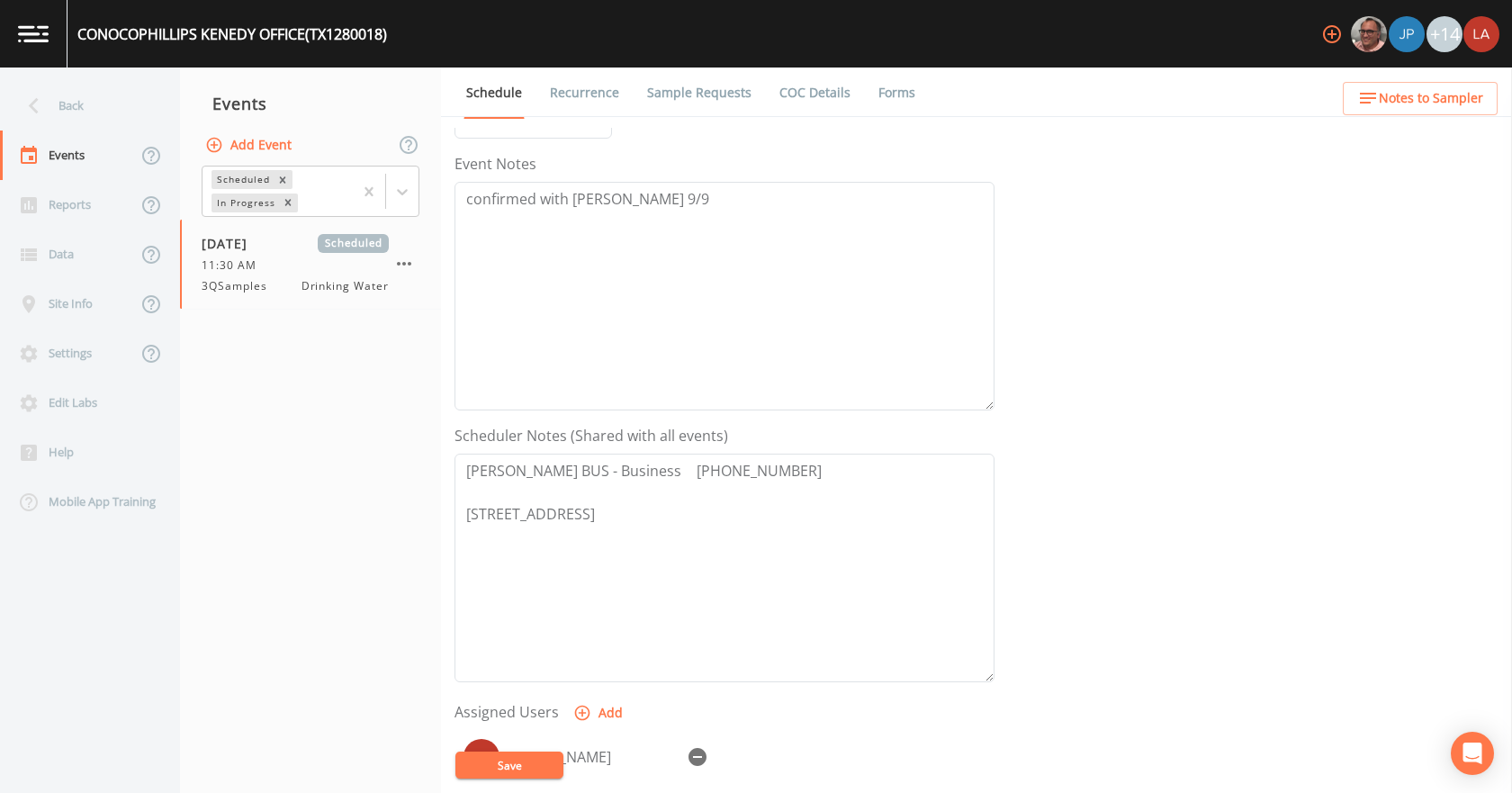
scroll to position [117, 0]
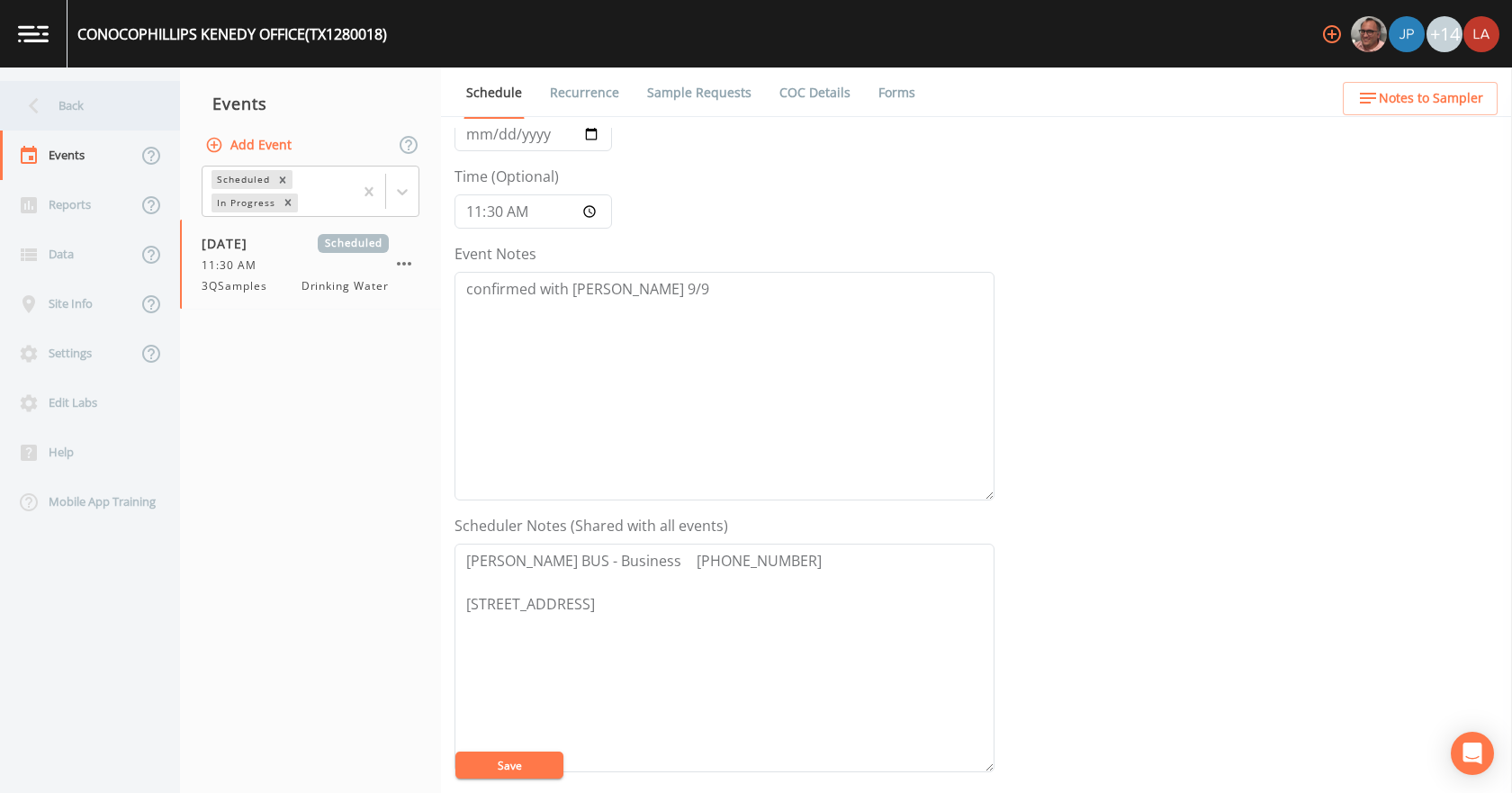
click at [43, 91] on icon at bounding box center [34, 106] width 32 height 32
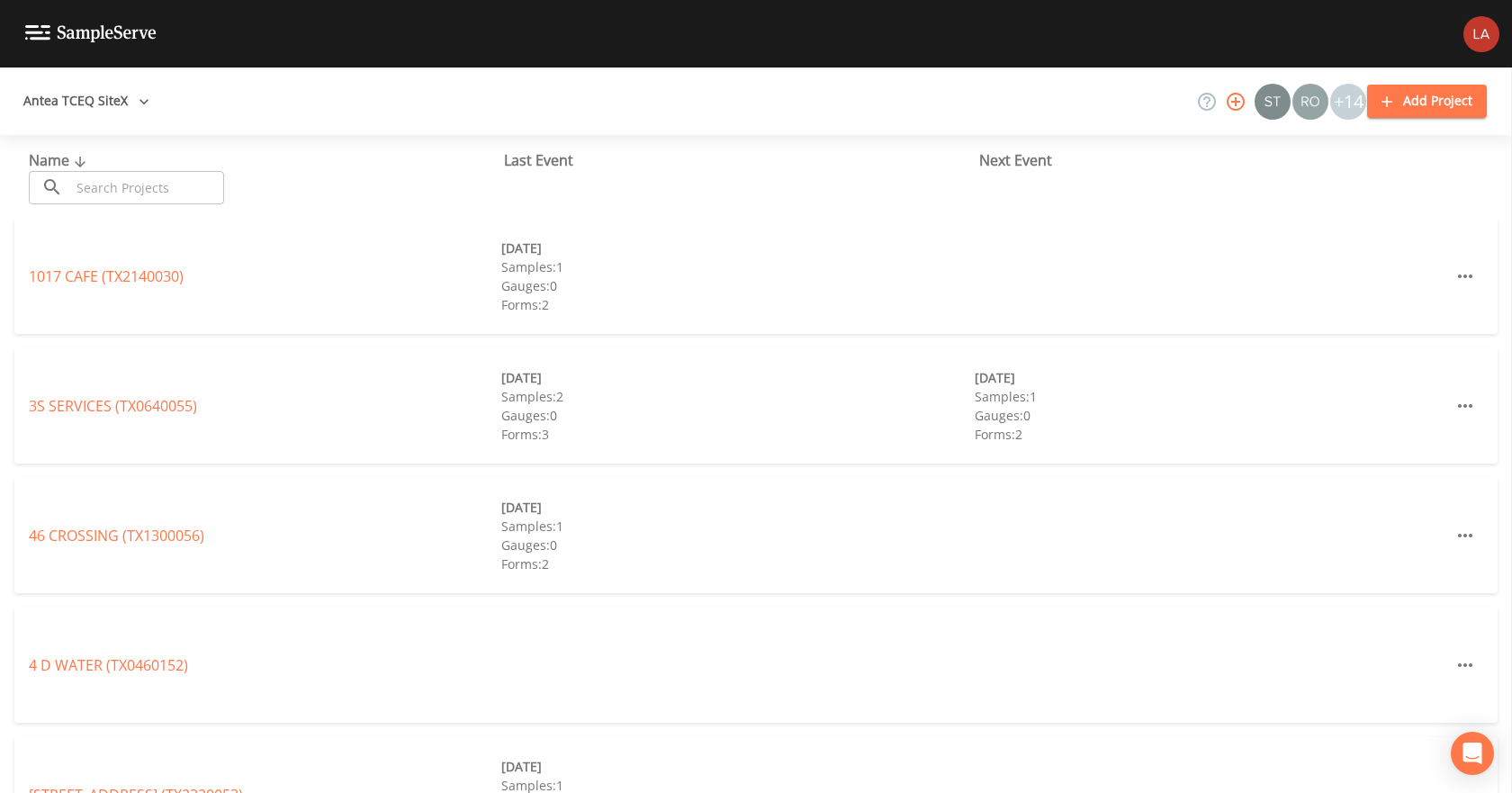
click at [113, 180] on input "text" at bounding box center [146, 187] width 153 height 33
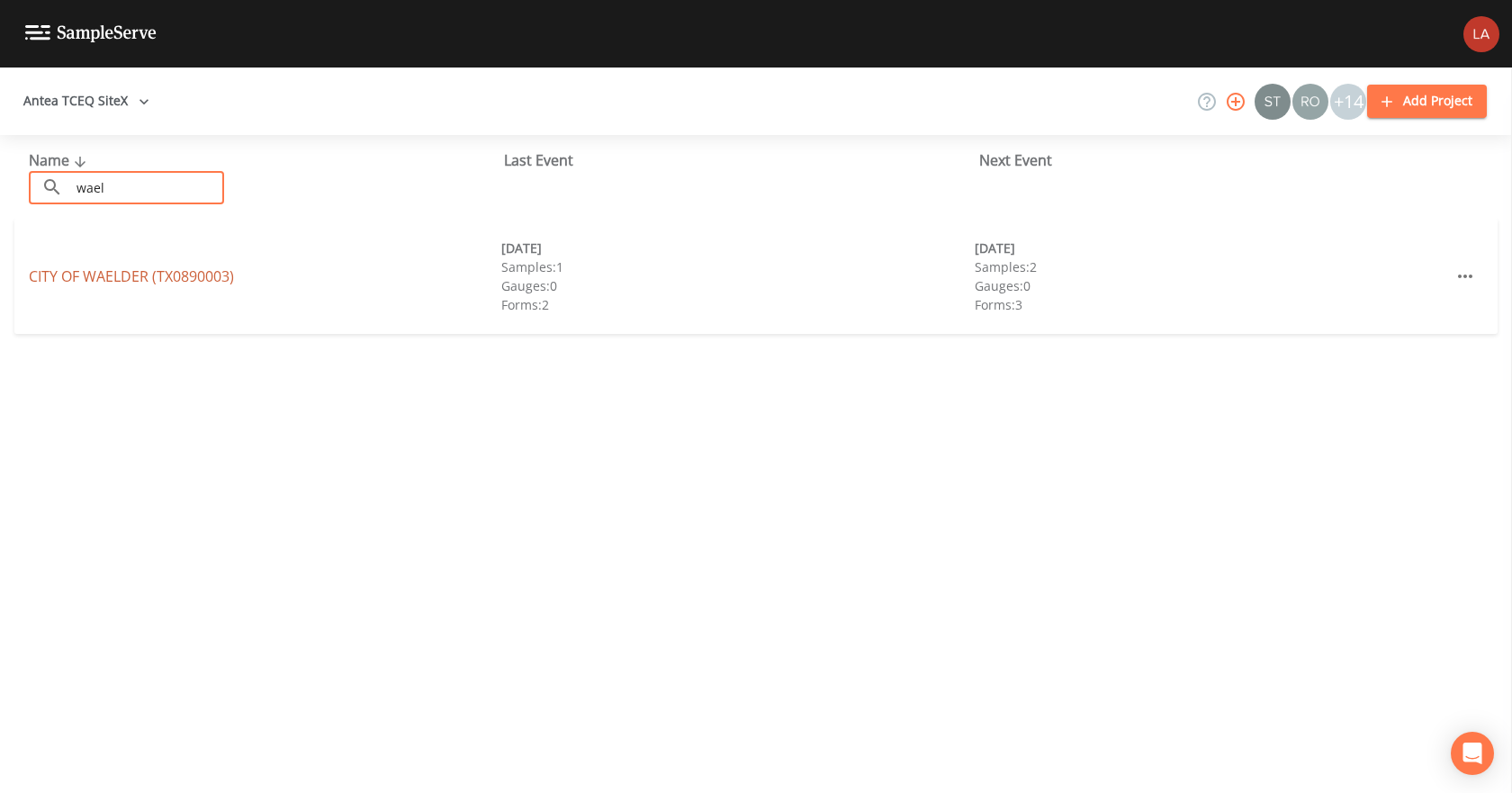
type input "wael"
click at [91, 272] on link "CITY OF WAELDER (TX0890003)" at bounding box center [131, 276] width 205 height 20
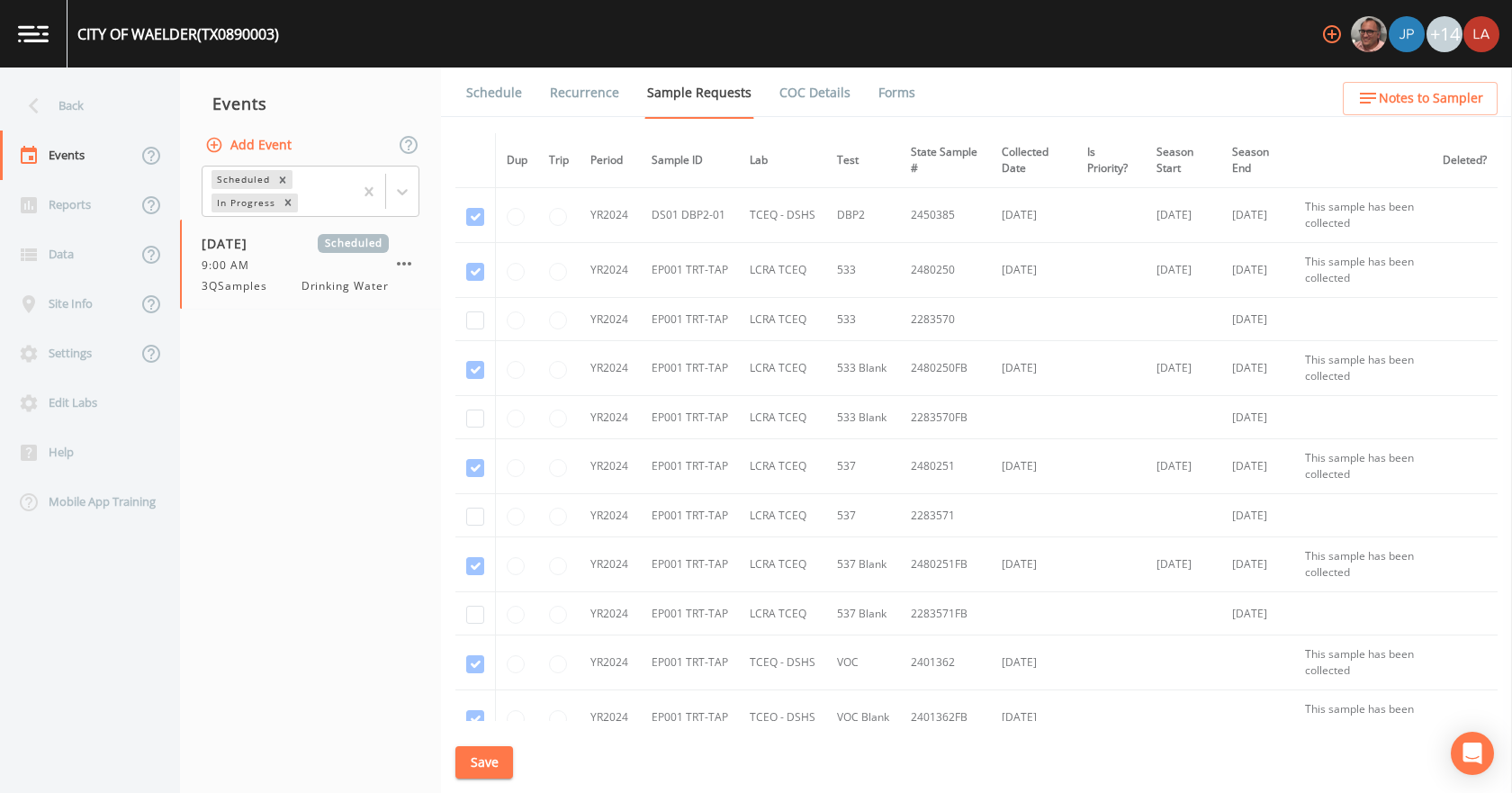
click at [472, 95] on link "Schedule" at bounding box center [493, 93] width 61 height 51
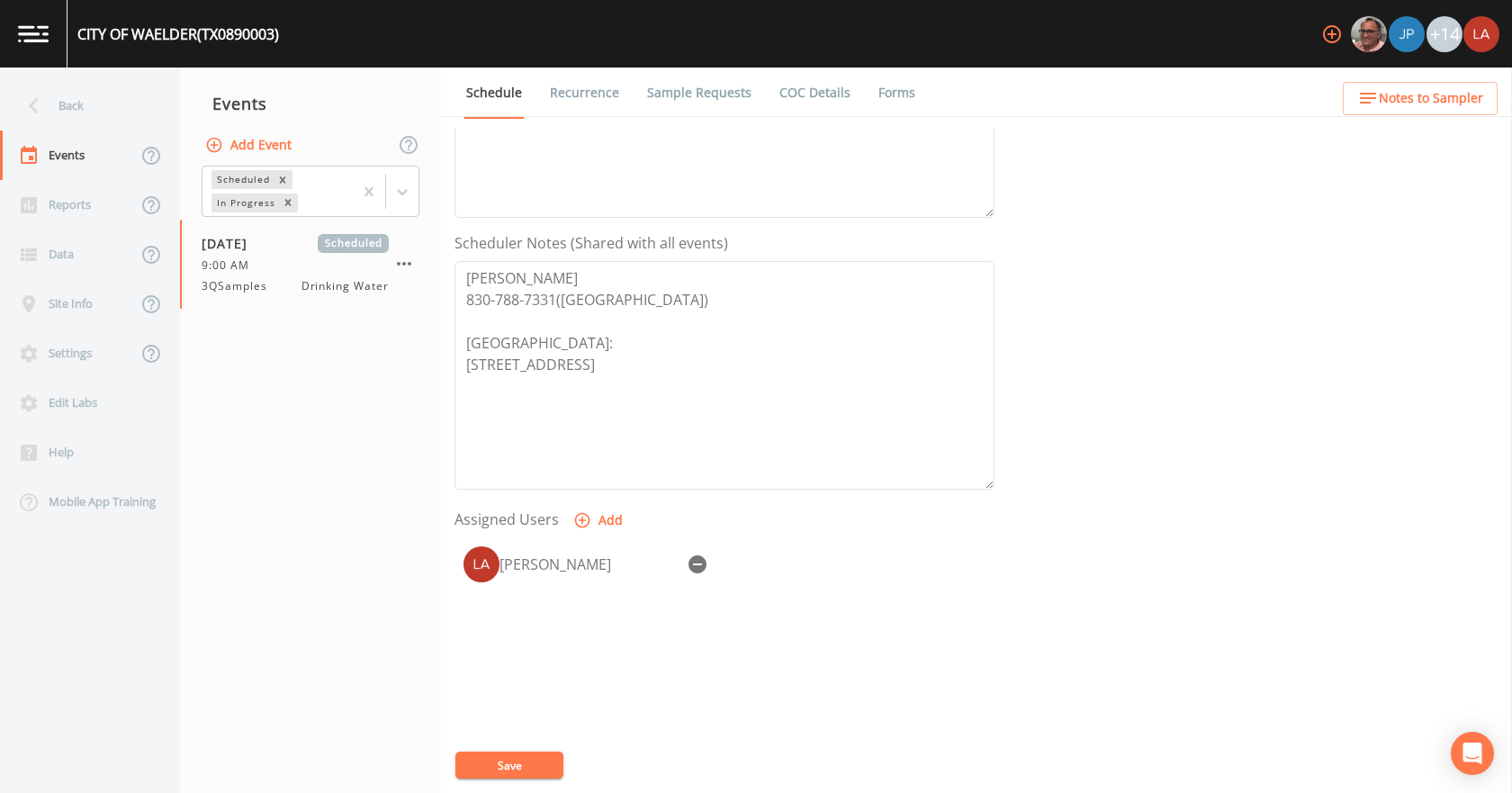
scroll to position [360, 0]
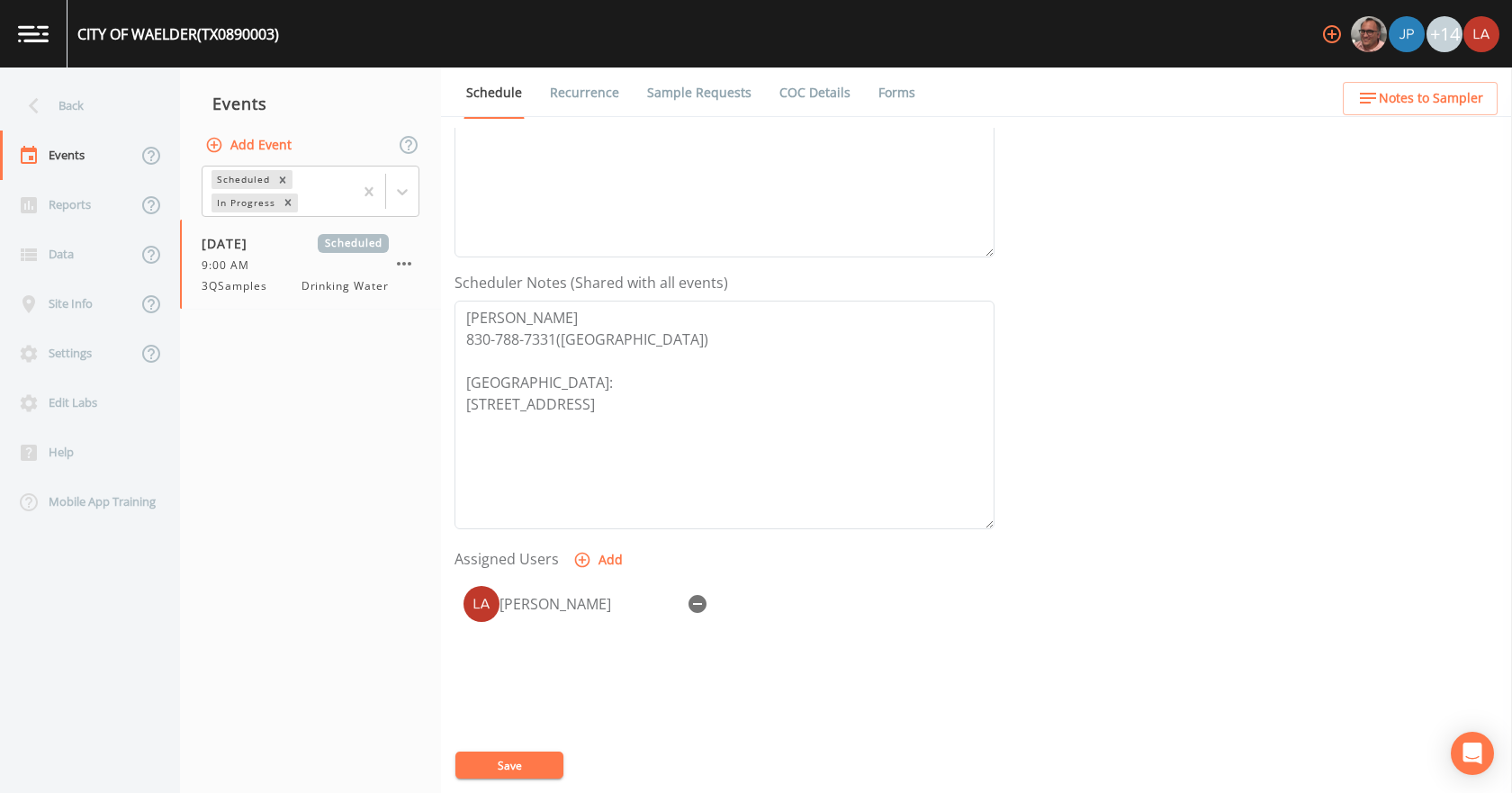
click at [43, 89] on div "Back" at bounding box center [81, 106] width 162 height 50
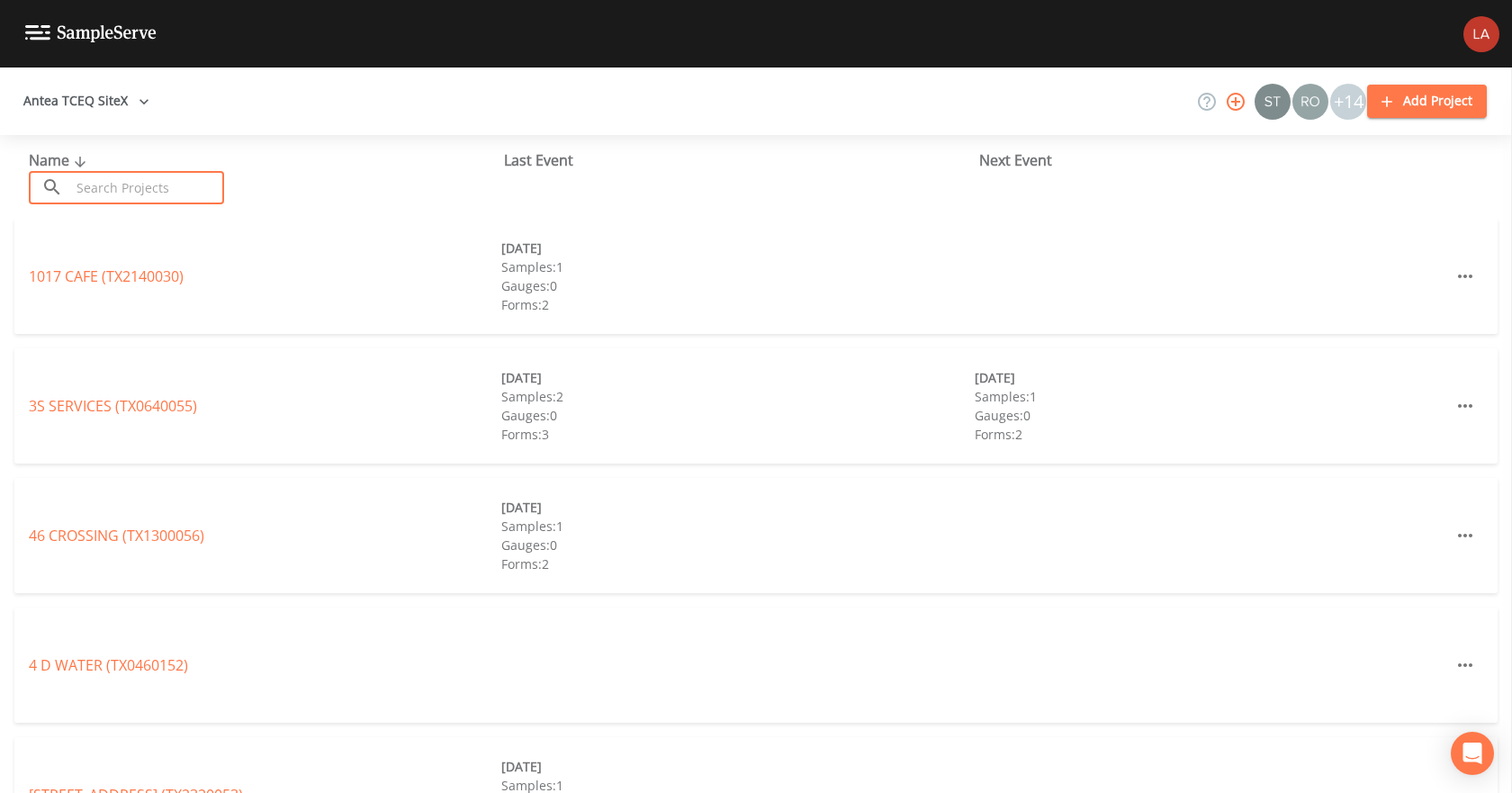
click at [162, 181] on input "text" at bounding box center [146, 187] width 153 height 33
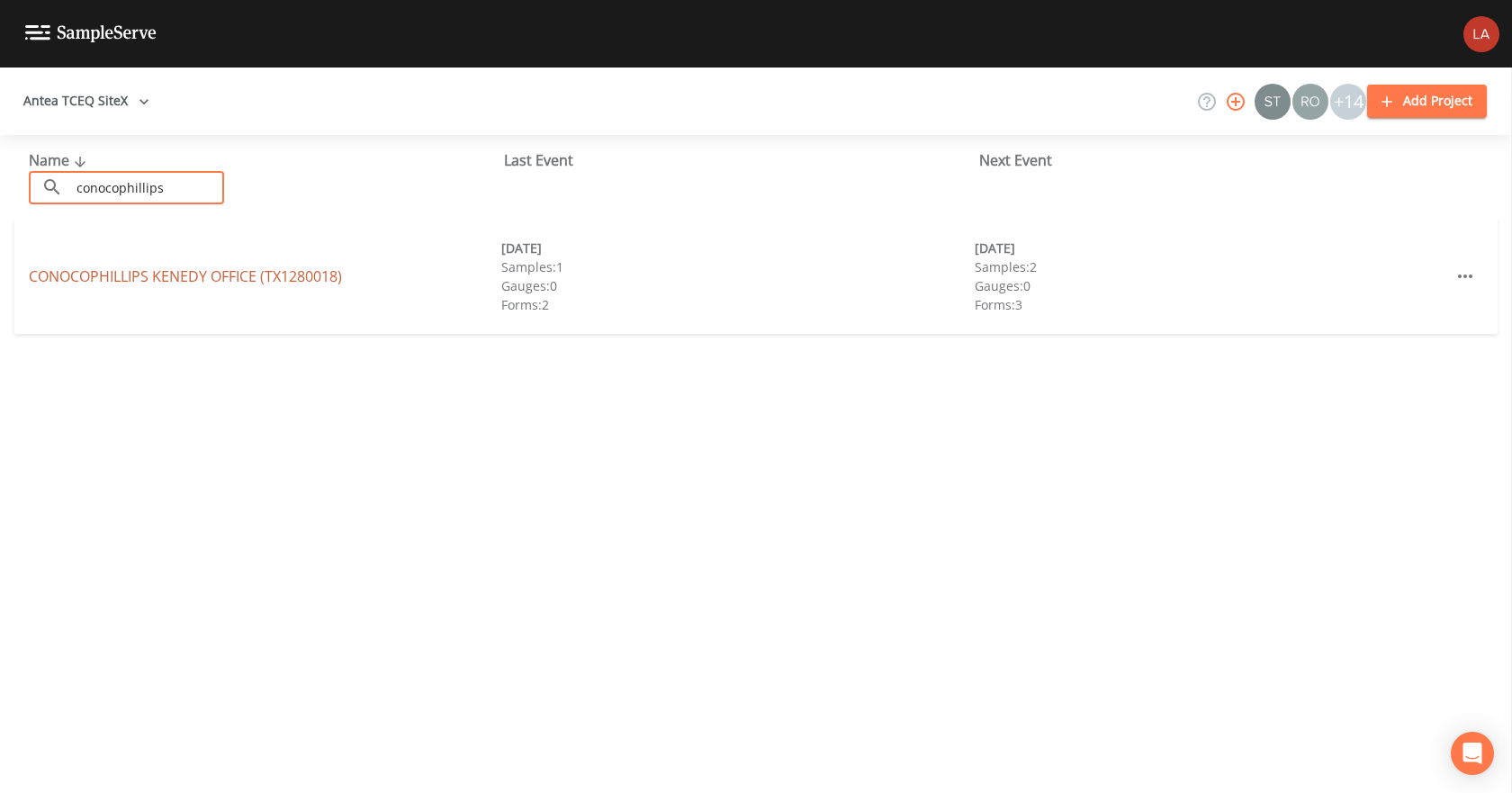
type input "conocophillips"
click at [321, 280] on link "CONOCOPHILLIPS KENEDY OFFICE (TX1280018)" at bounding box center [185, 276] width 313 height 20
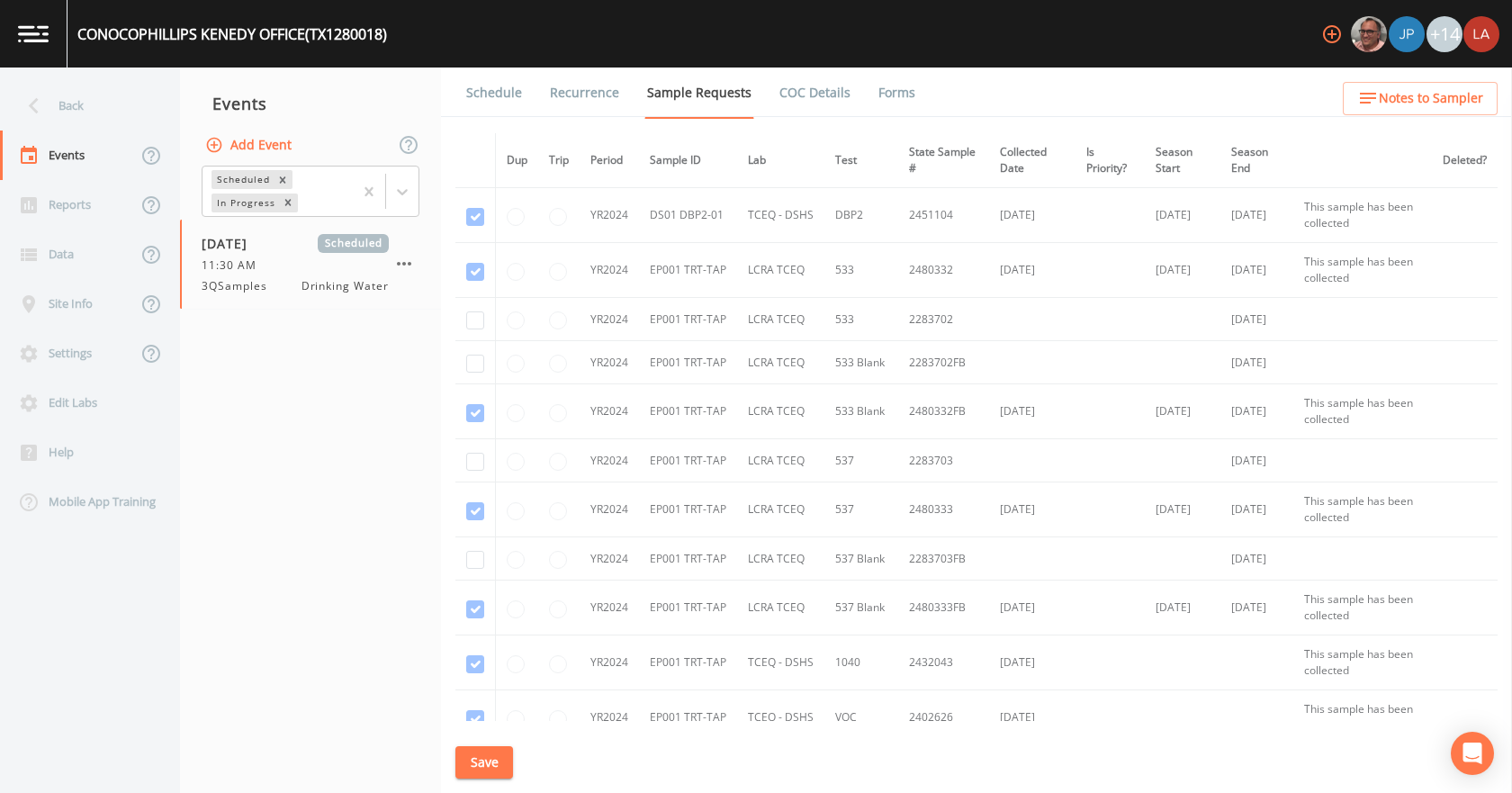
click at [470, 94] on link "Schedule" at bounding box center [493, 93] width 61 height 51
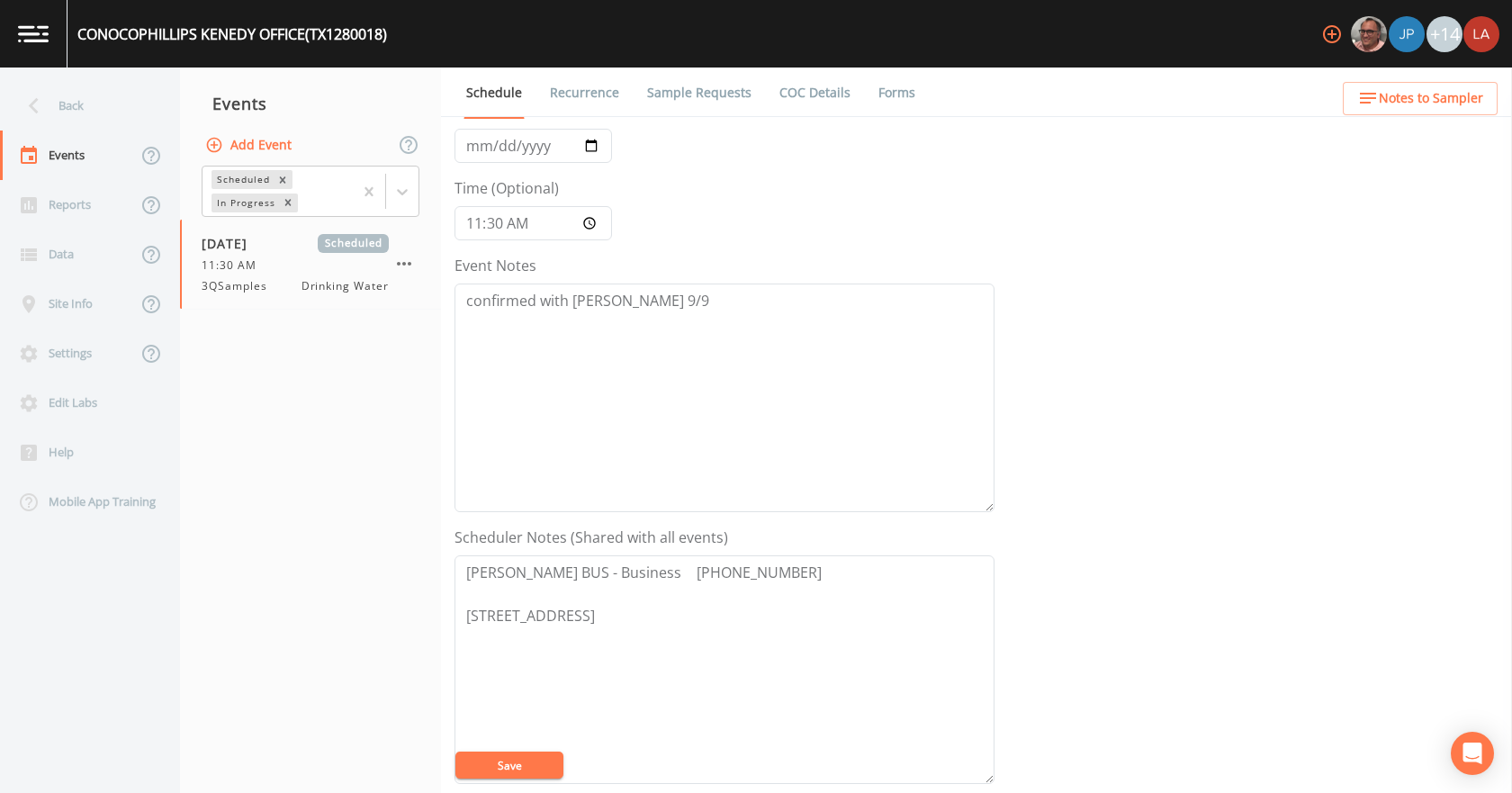
scroll to position [270, 0]
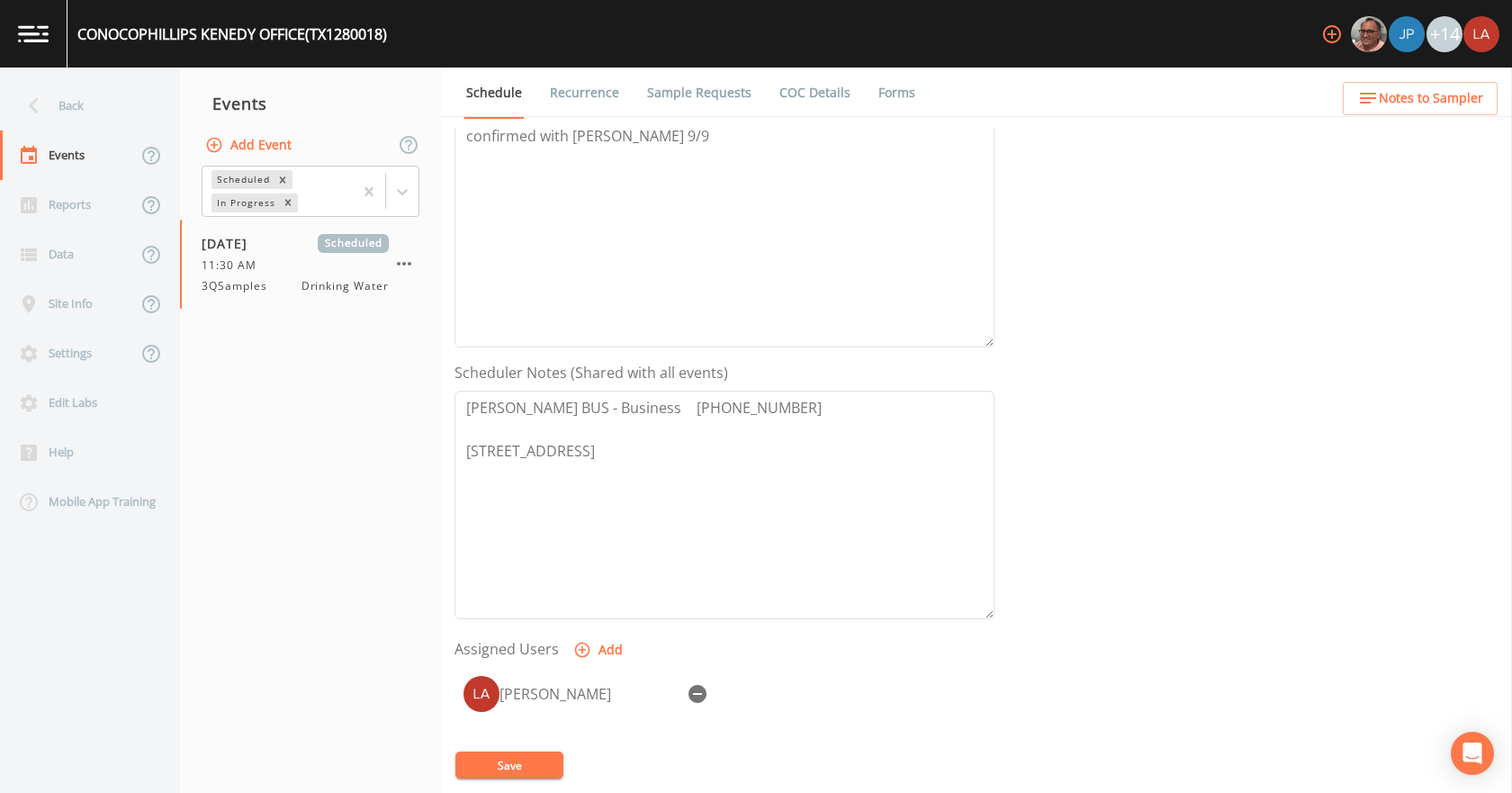
click at [604, 98] on link "Recurrence" at bounding box center [584, 93] width 75 height 51
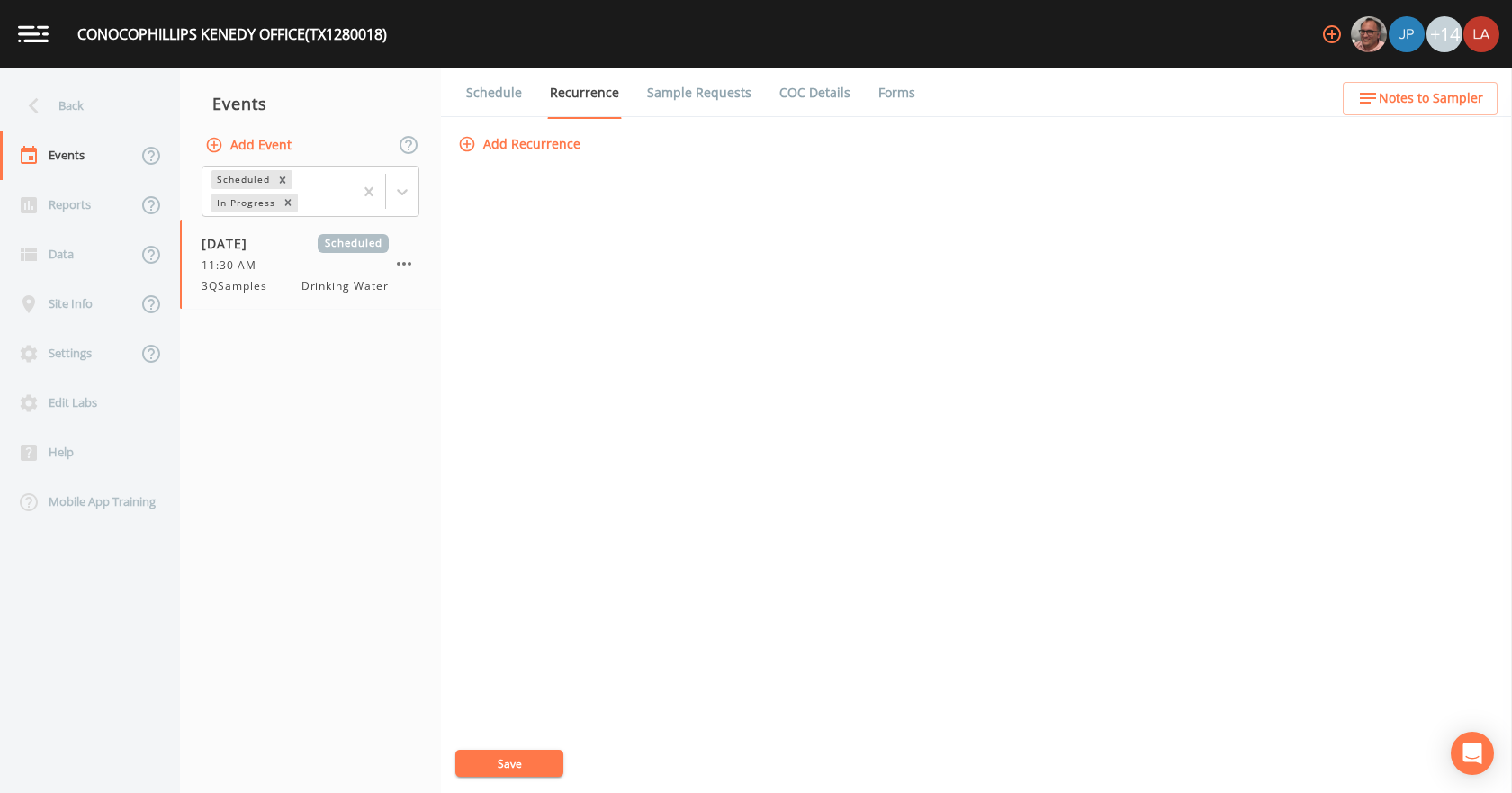
click at [672, 106] on link "Sample Requests" at bounding box center [699, 93] width 110 height 51
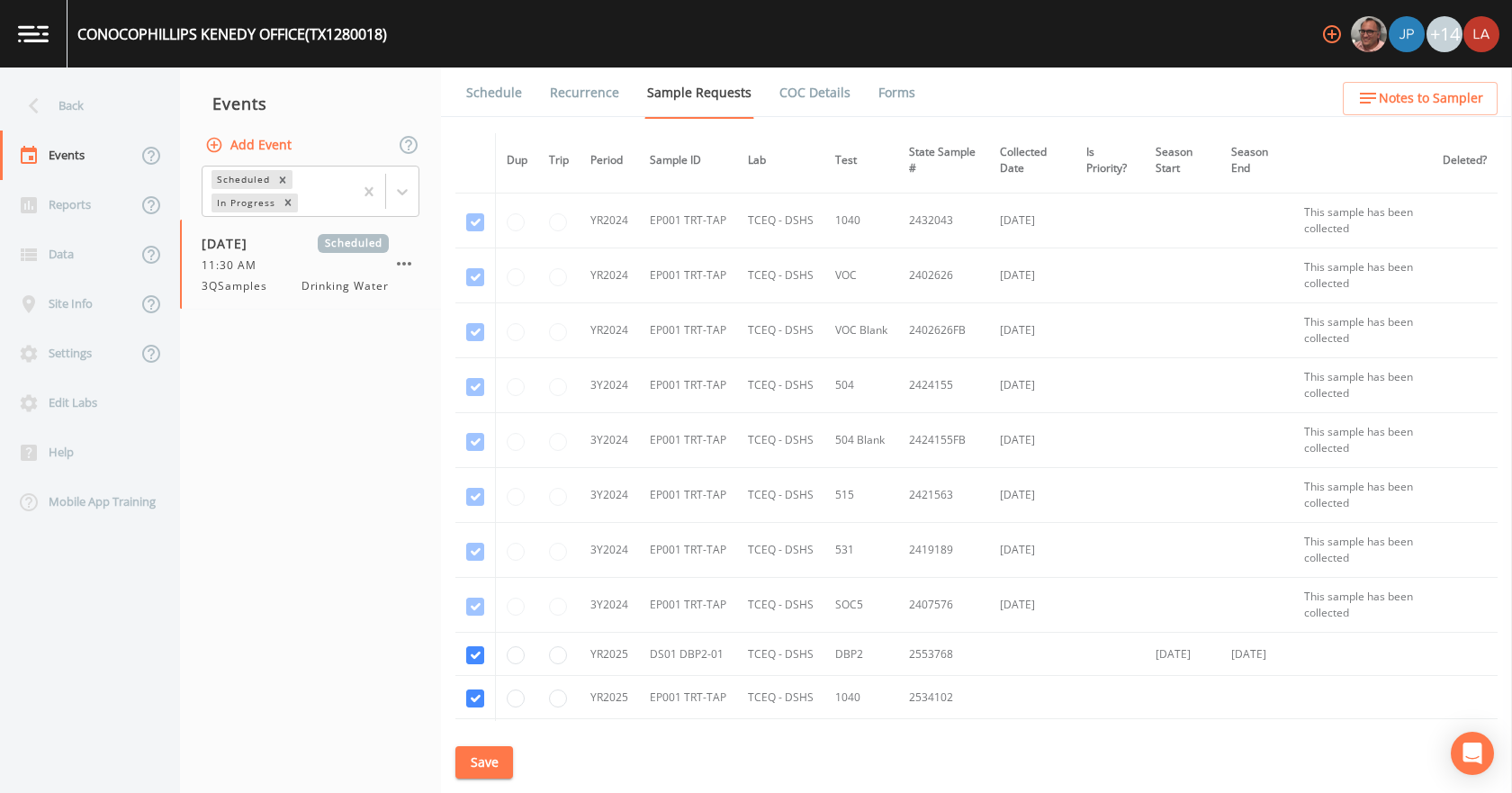
scroll to position [670, 0]
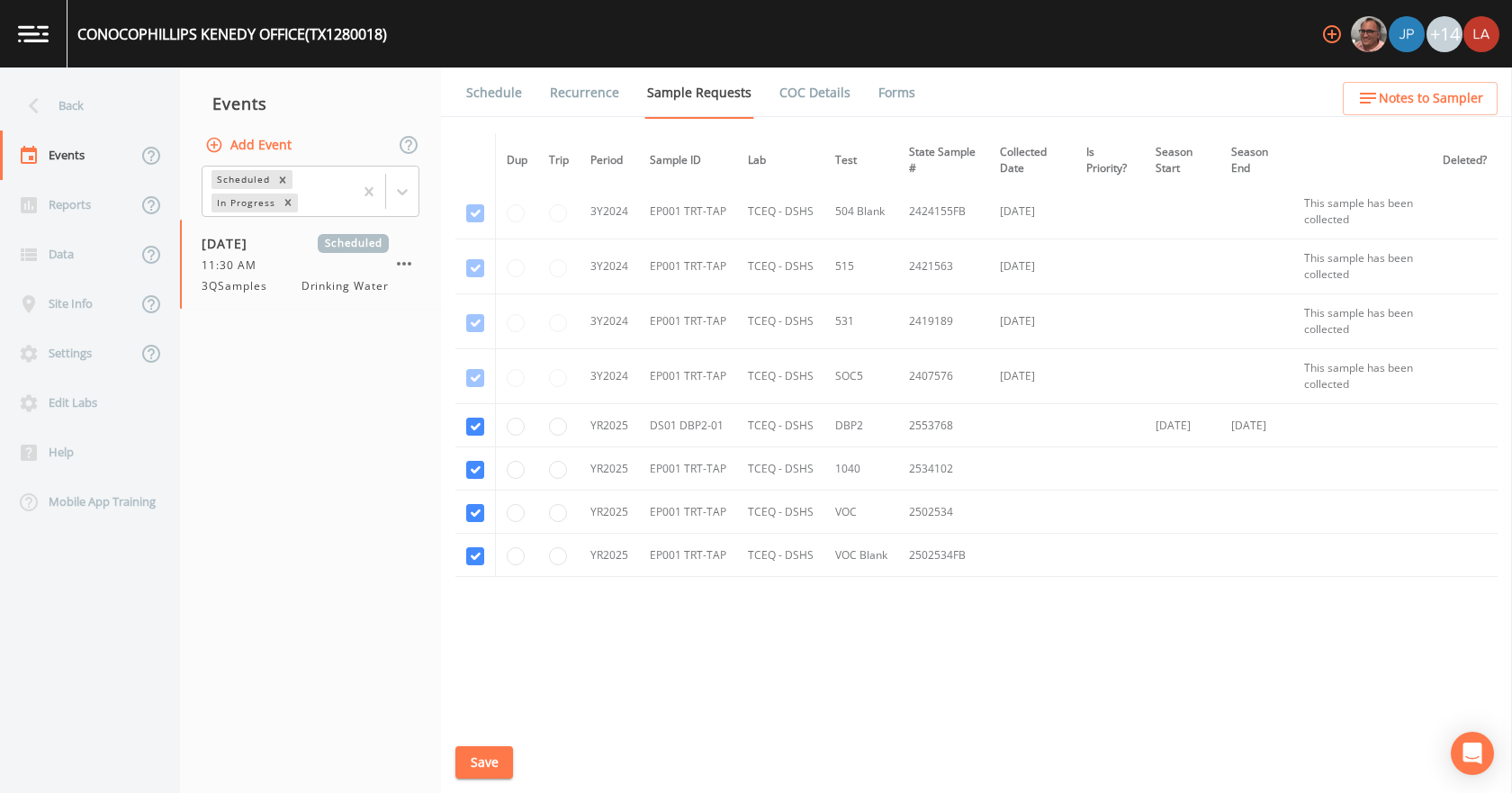
click at [465, 93] on link "Schedule" at bounding box center [493, 93] width 61 height 51
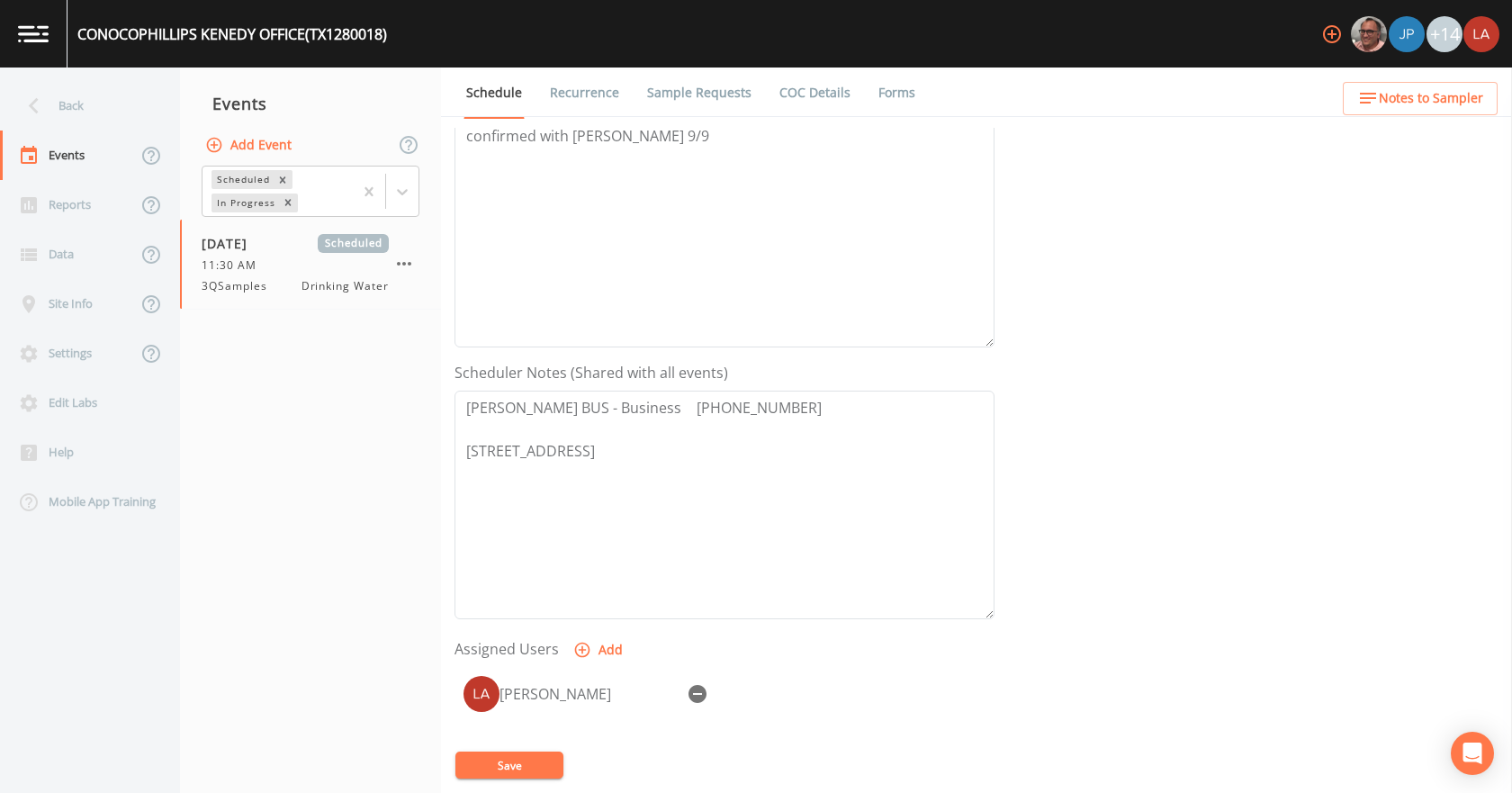
scroll to position [360, 0]
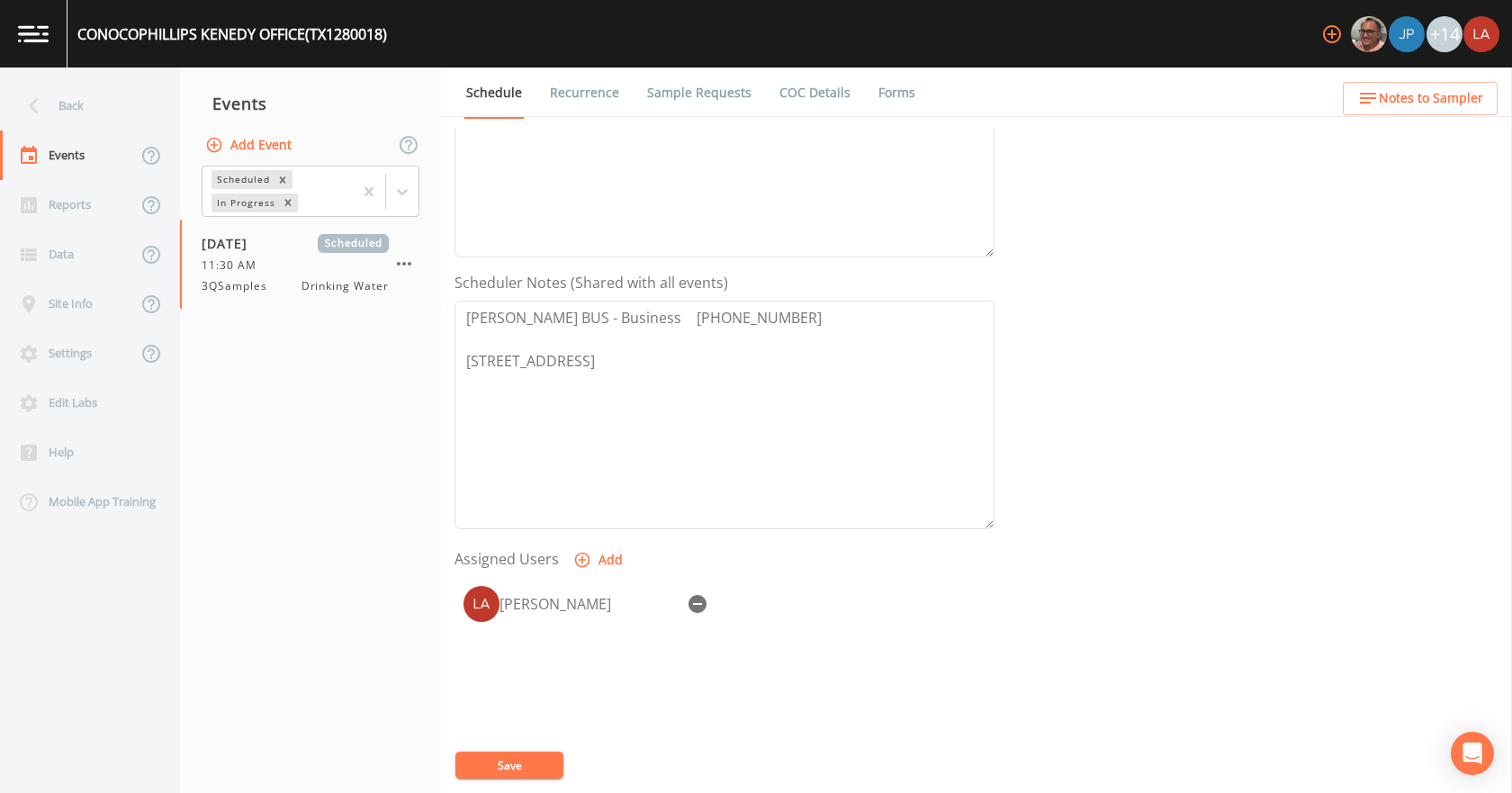
drag, startPoint x: 7, startPoint y: 88, endPoint x: 16, endPoint y: 87, distance: 9.1
click at [8, 88] on div "Back" at bounding box center [81, 106] width 162 height 50
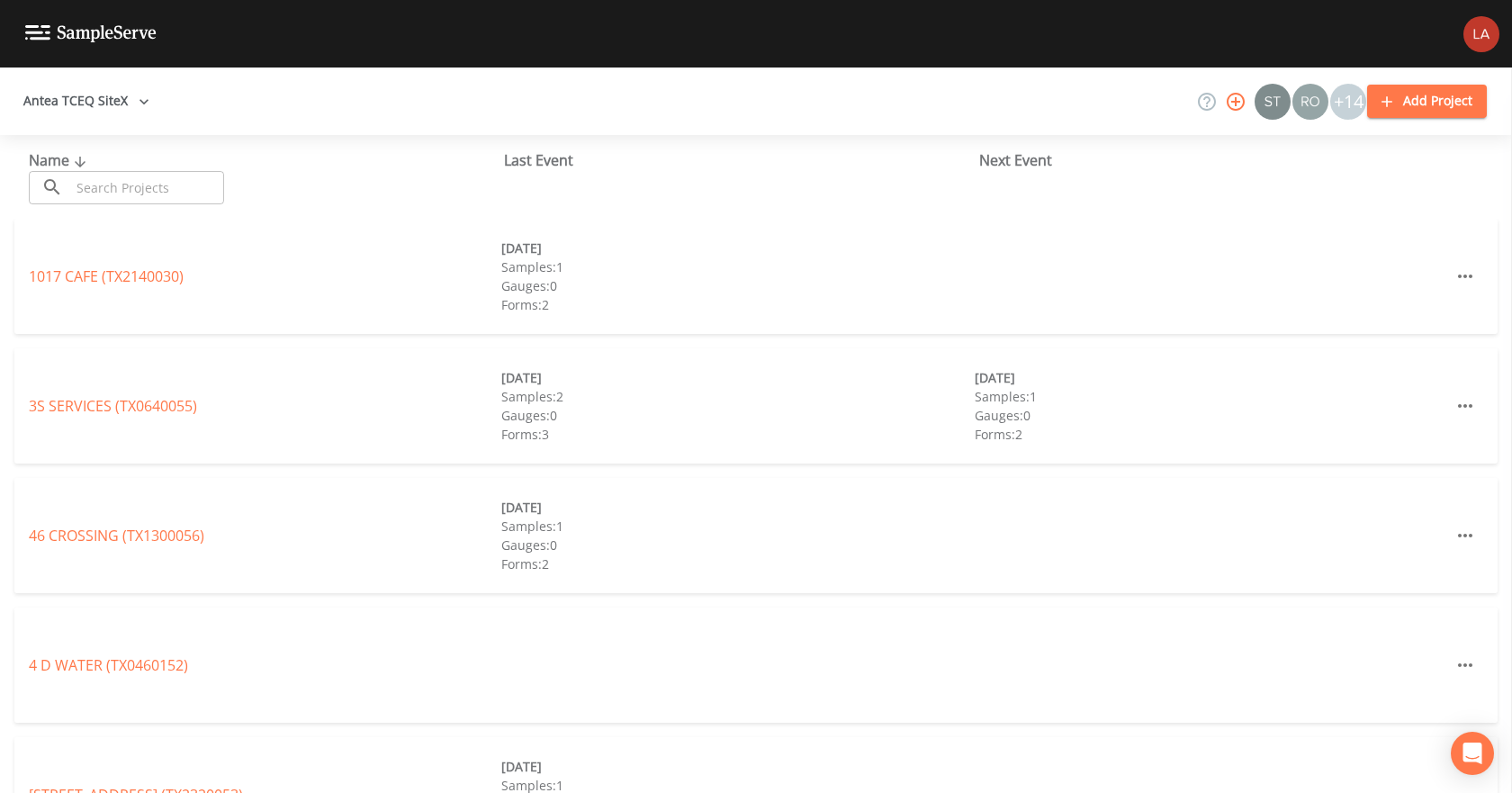
click at [191, 195] on input "text" at bounding box center [146, 187] width 153 height 33
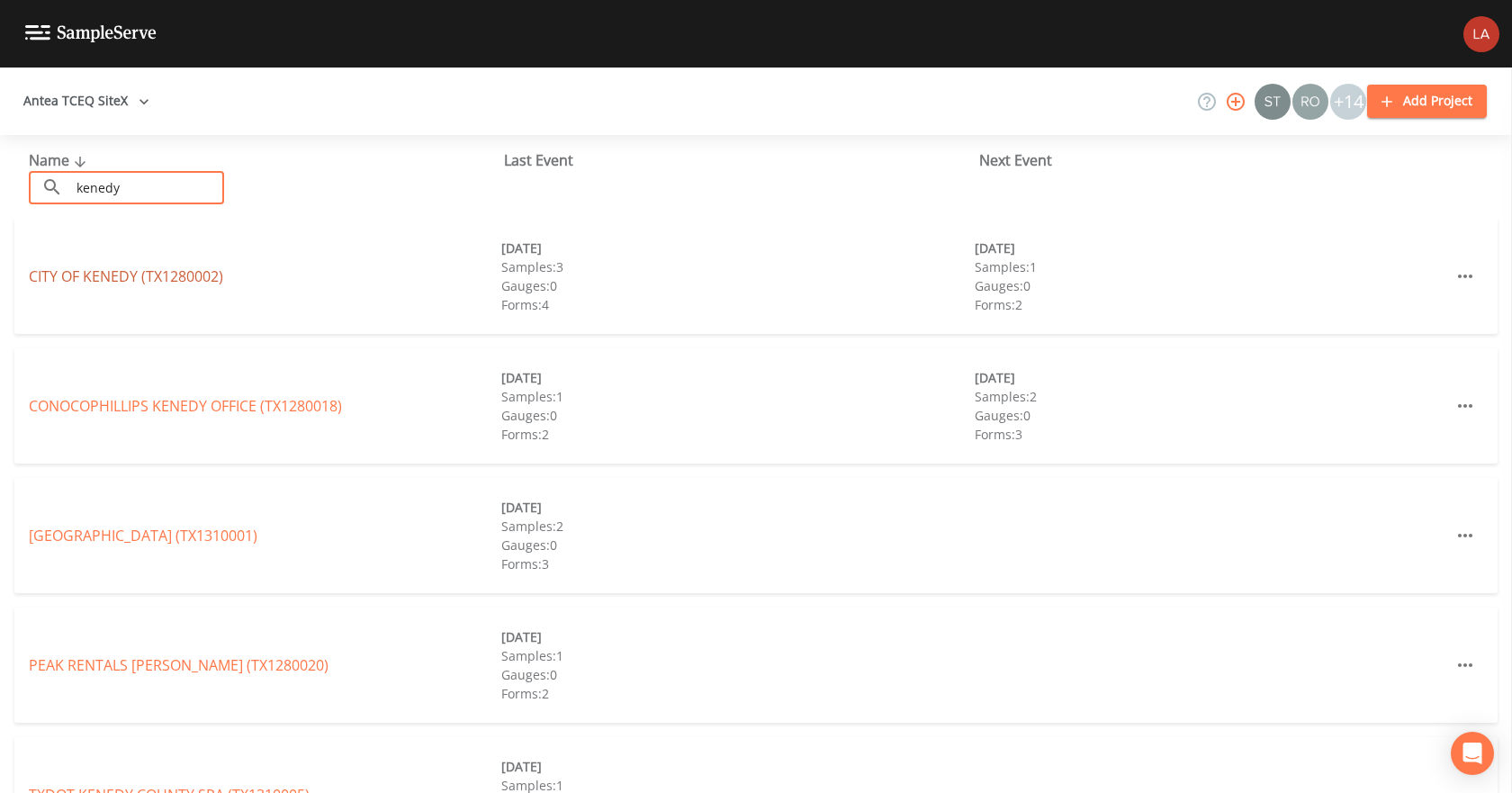
type input "kenedy"
click at [107, 272] on link "CITY OF KENEDY (TX1280002)" at bounding box center [126, 276] width 194 height 20
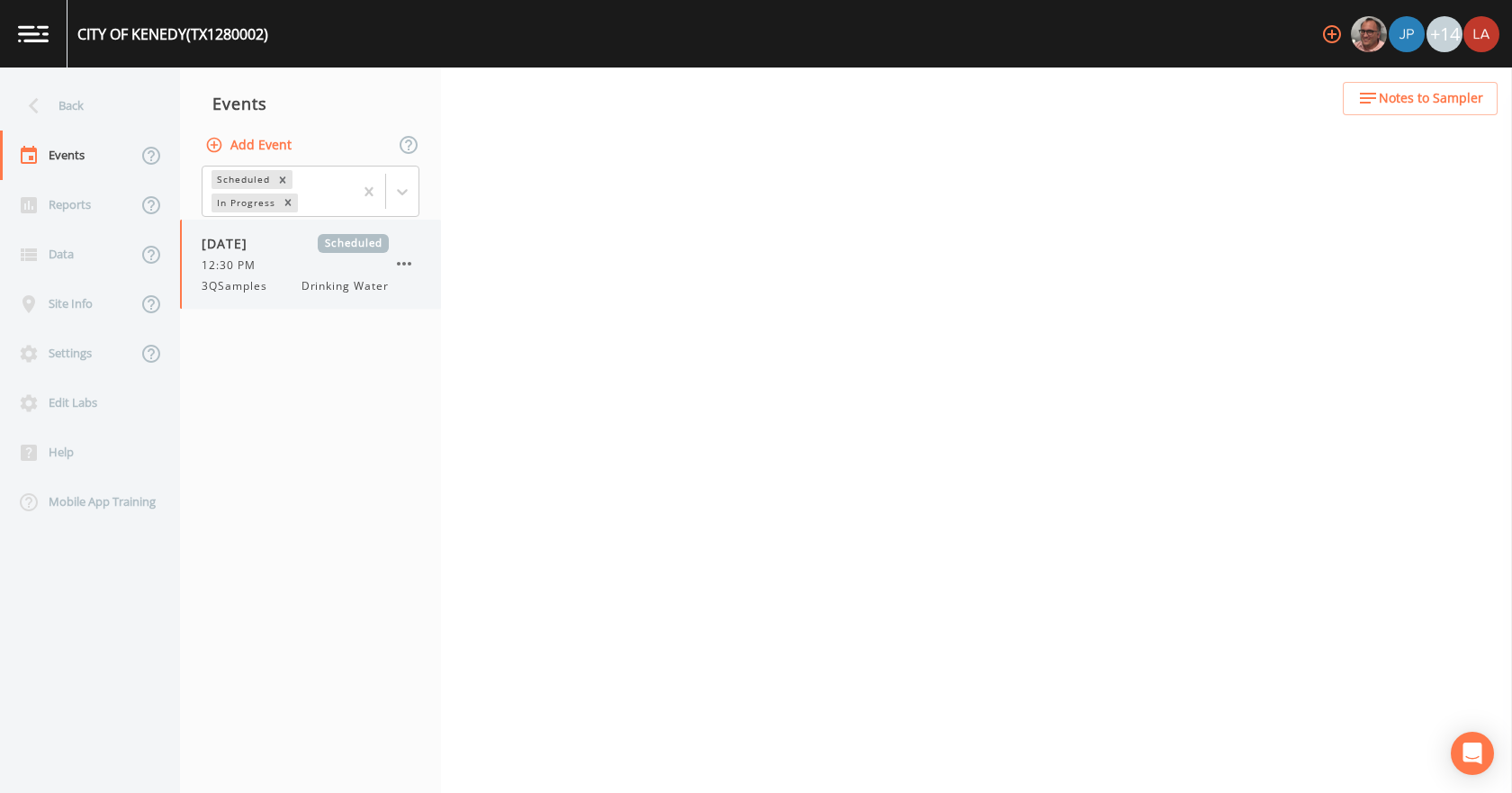
click at [285, 285] on div "3QSamples Drinking Water" at bounding box center [295, 286] width 187 height 16
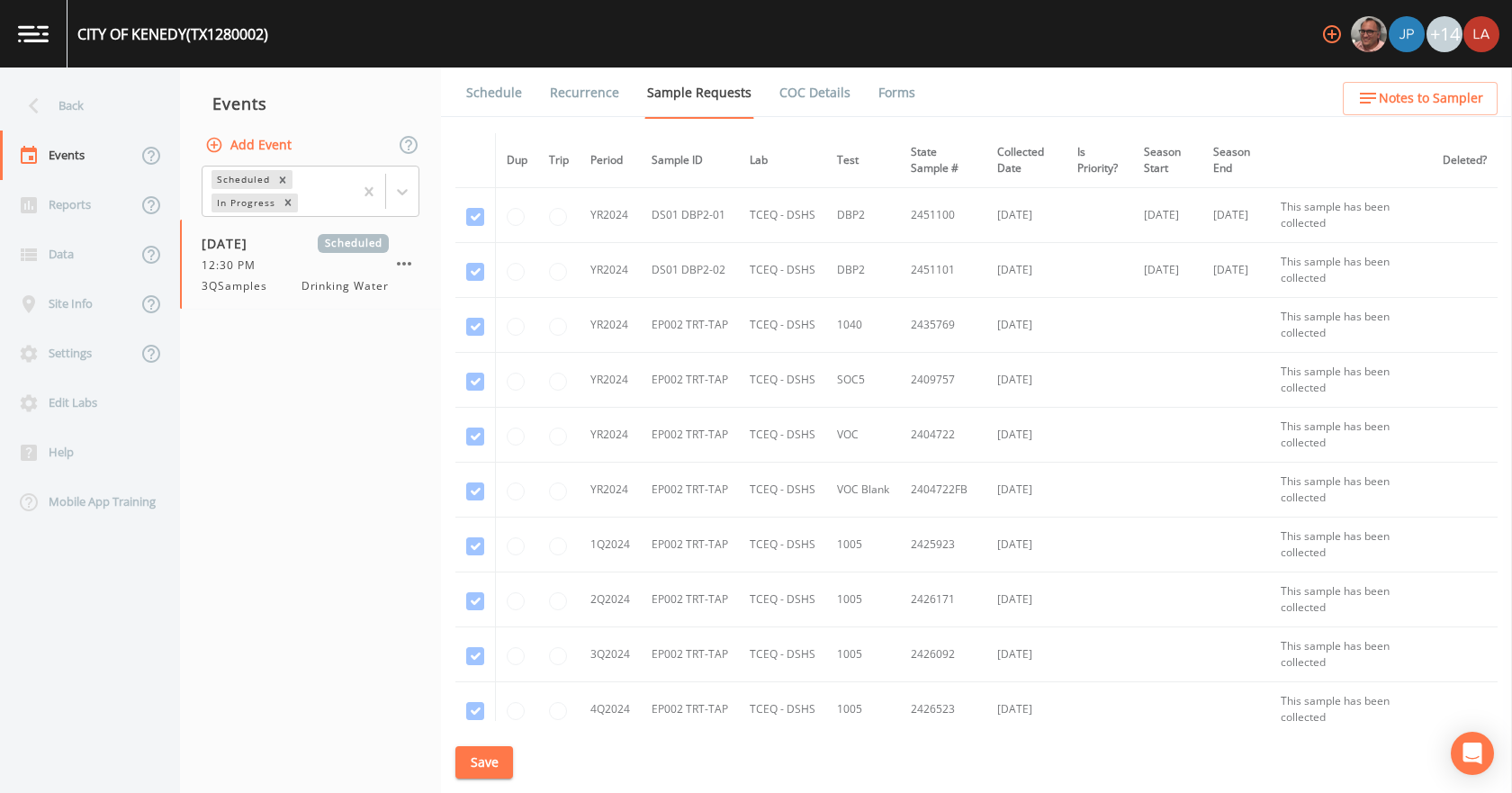
click at [609, 92] on link "Recurrence" at bounding box center [584, 93] width 75 height 51
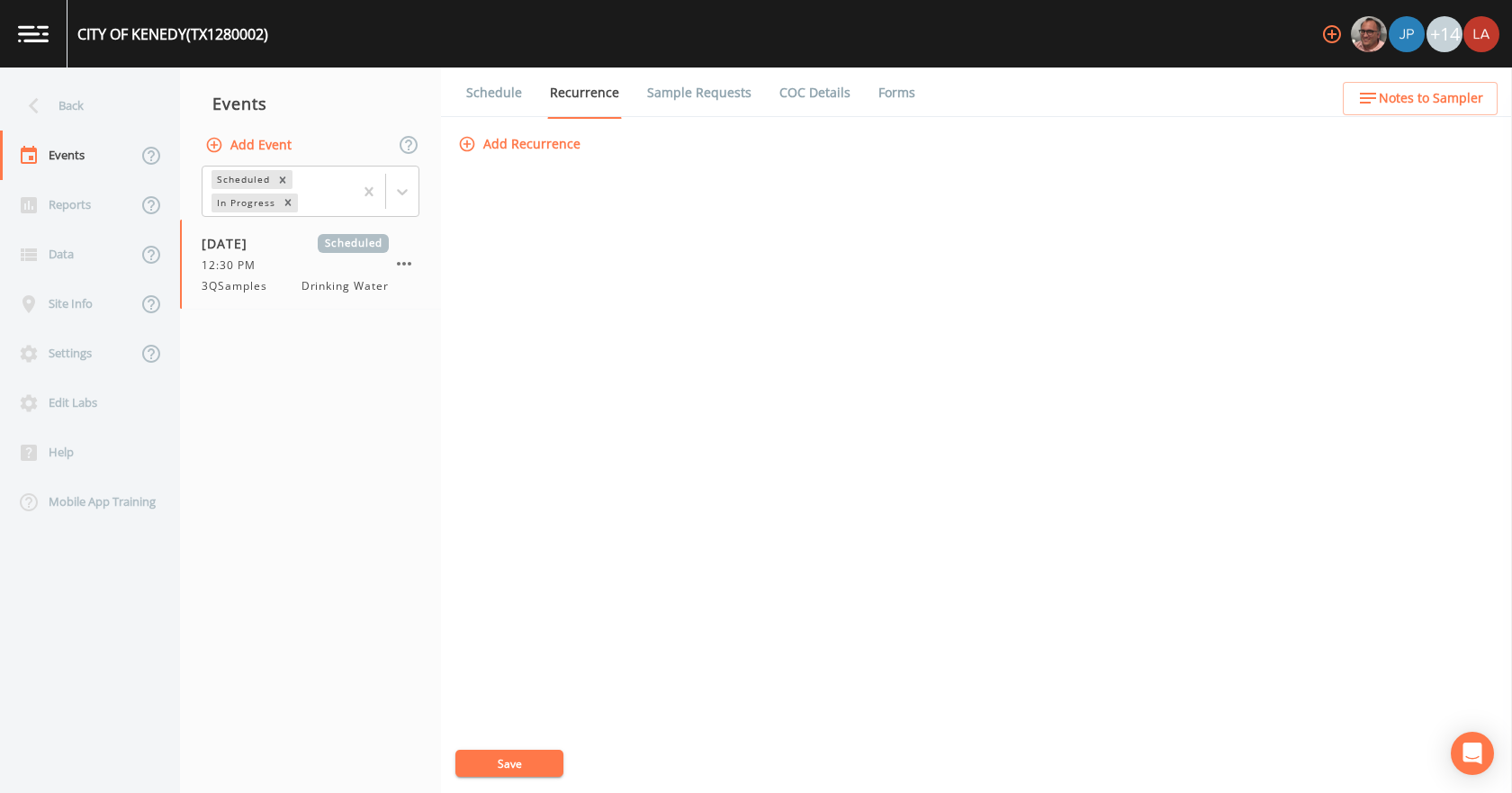
drag, startPoint x: 687, startPoint y: 86, endPoint x: 691, endPoint y: 111, distance: 25.3
click at [687, 85] on link "Sample Requests" at bounding box center [699, 93] width 110 height 51
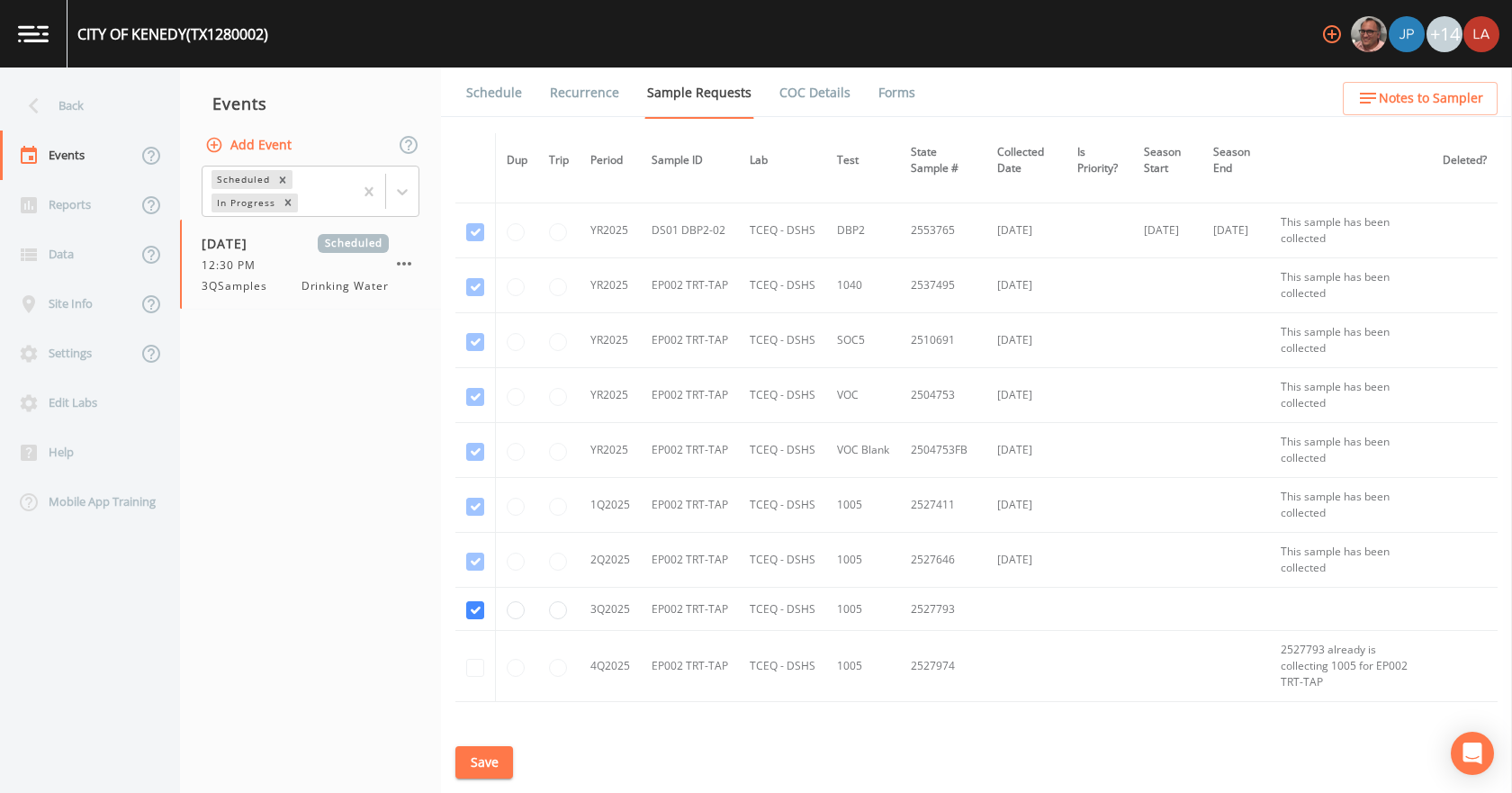
scroll to position [713, 0]
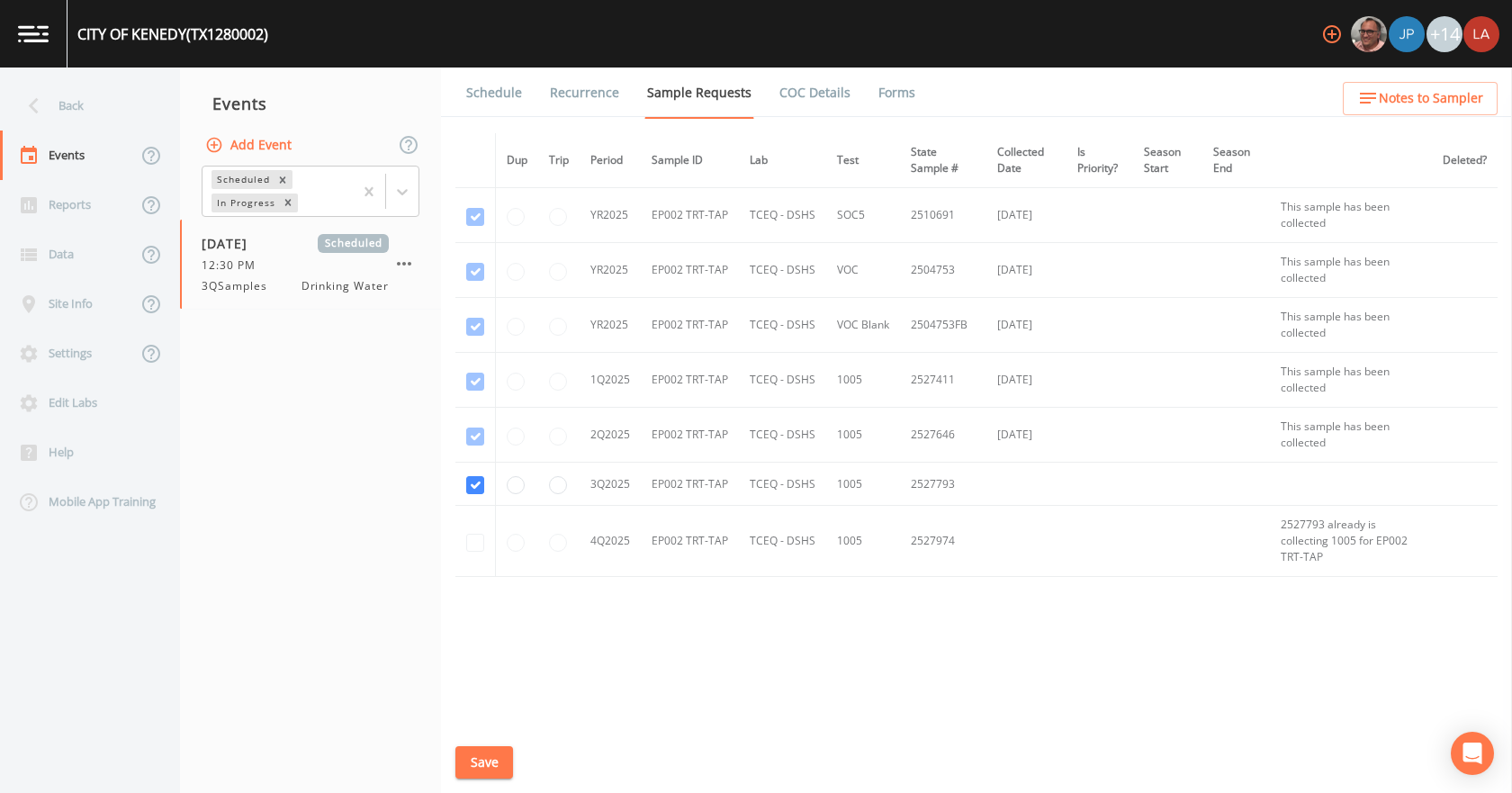
click at [521, 93] on link "Schedule" at bounding box center [493, 93] width 61 height 51
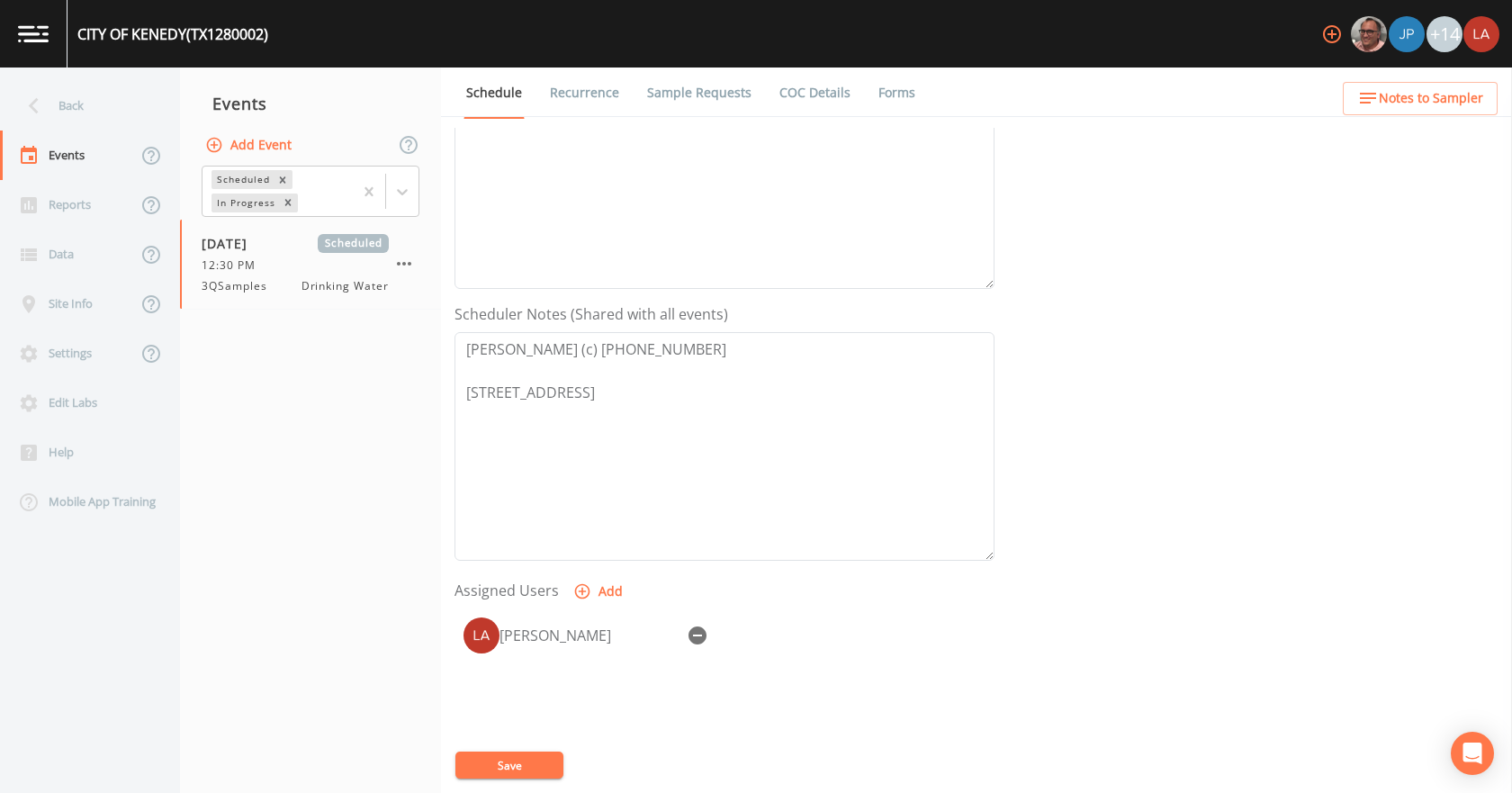
scroll to position [360, 0]
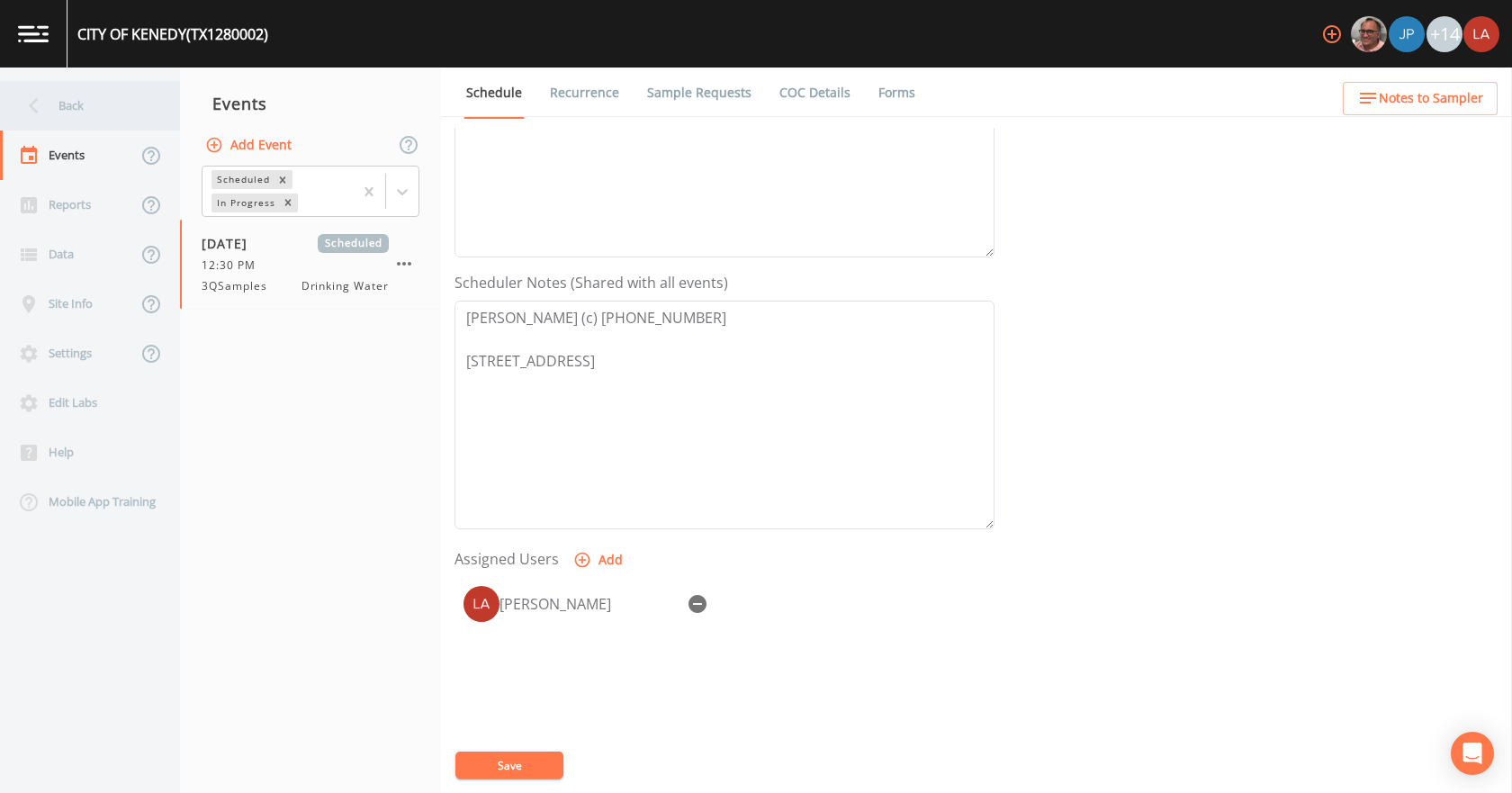
click at [79, 100] on div "Back" at bounding box center [81, 106] width 162 height 50
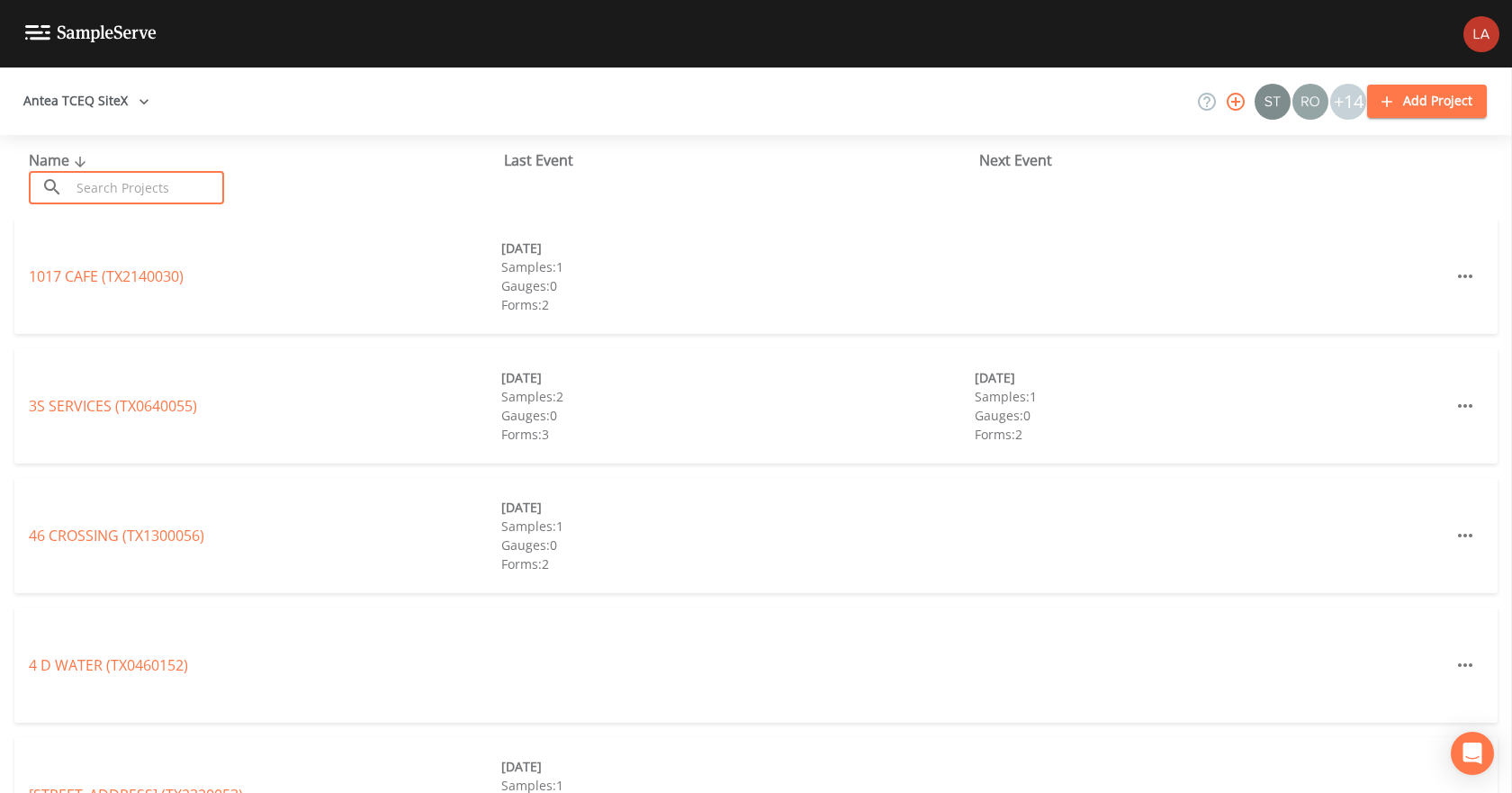
click at [210, 186] on input "text" at bounding box center [146, 187] width 153 height 33
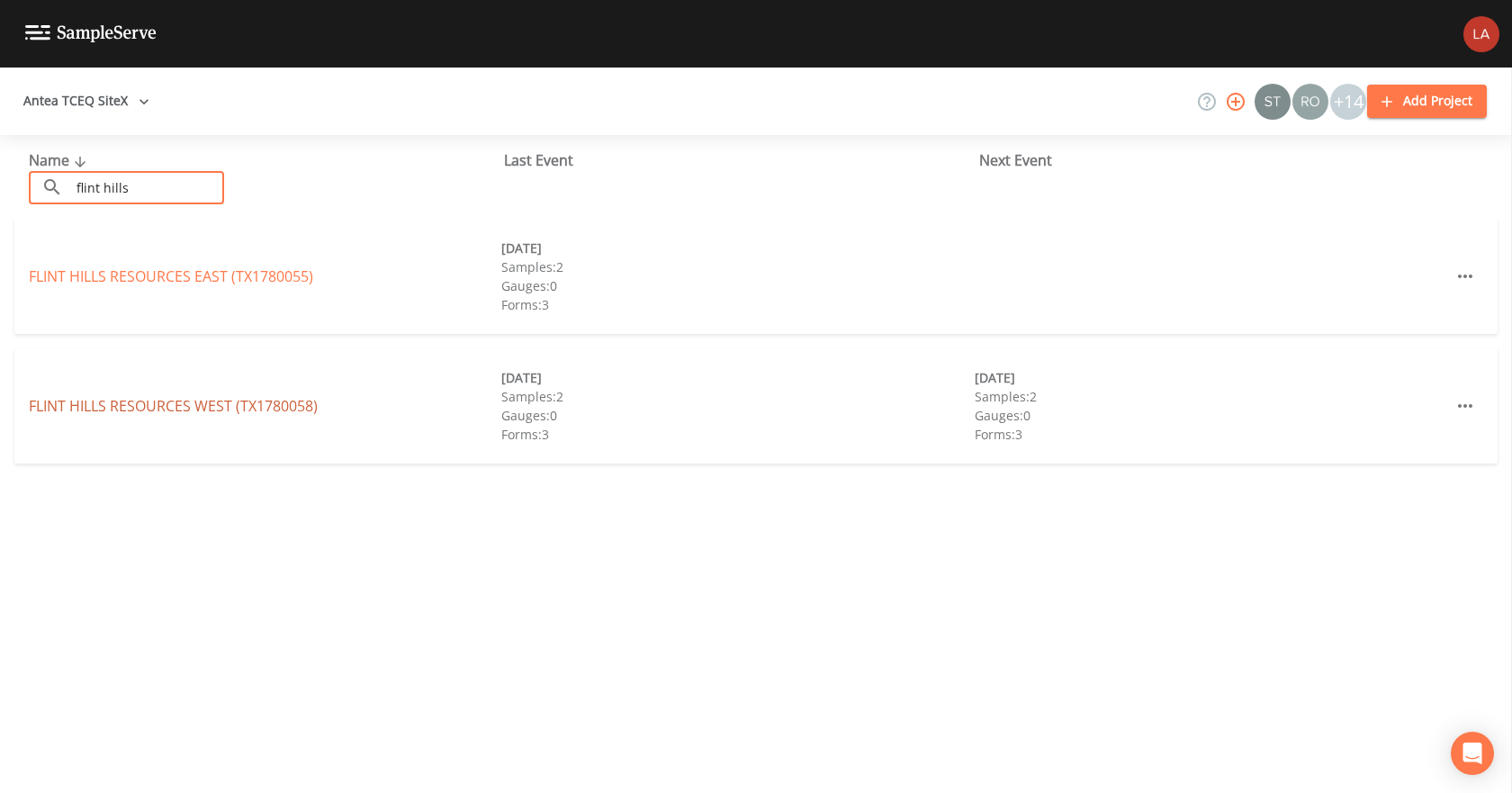
type input "flint hills"
click at [211, 413] on link "[GEOGRAPHIC_DATA] (TX1780058)" at bounding box center [173, 405] width 289 height 20
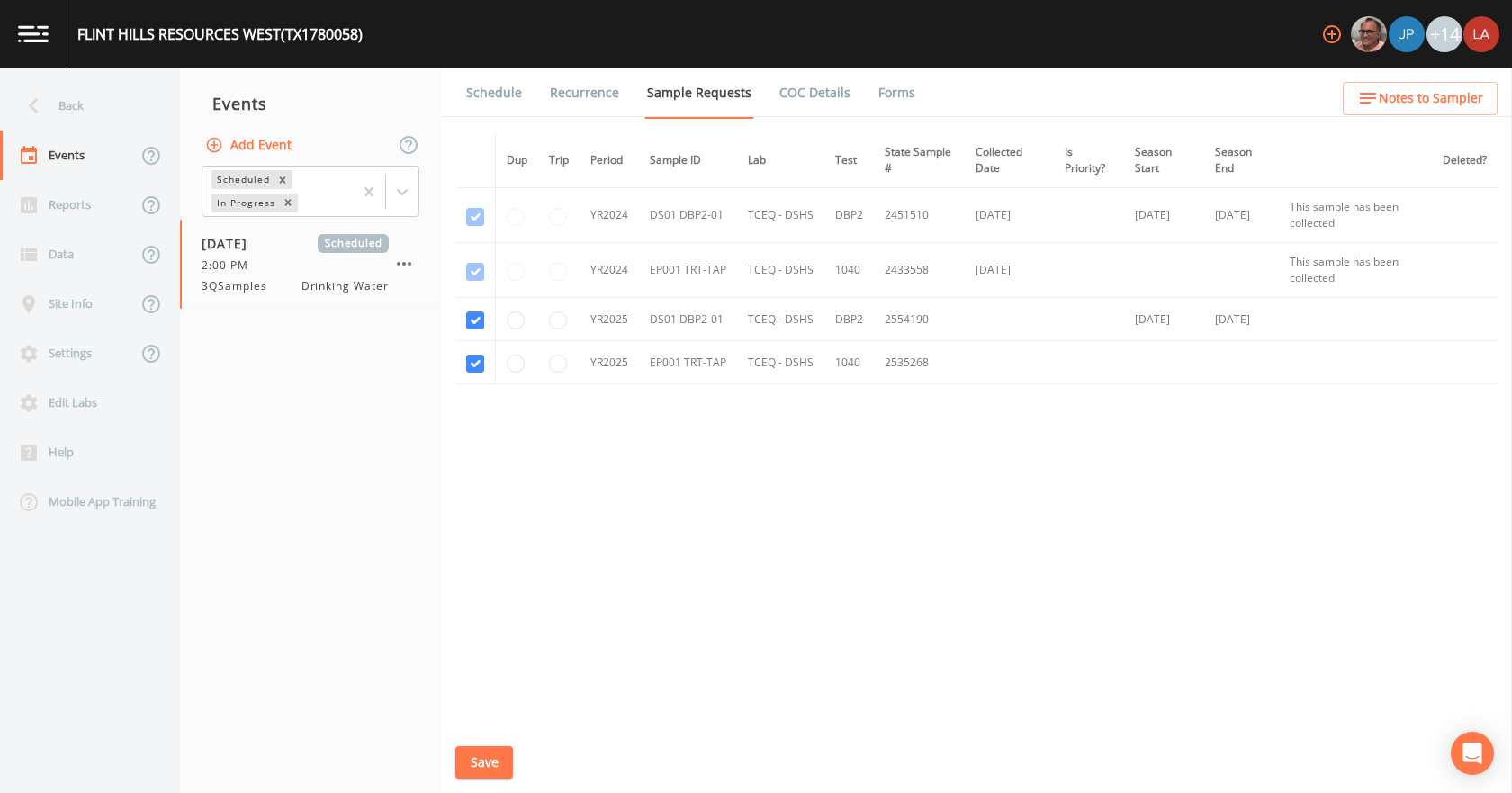
click at [504, 97] on link "Schedule" at bounding box center [493, 93] width 61 height 51
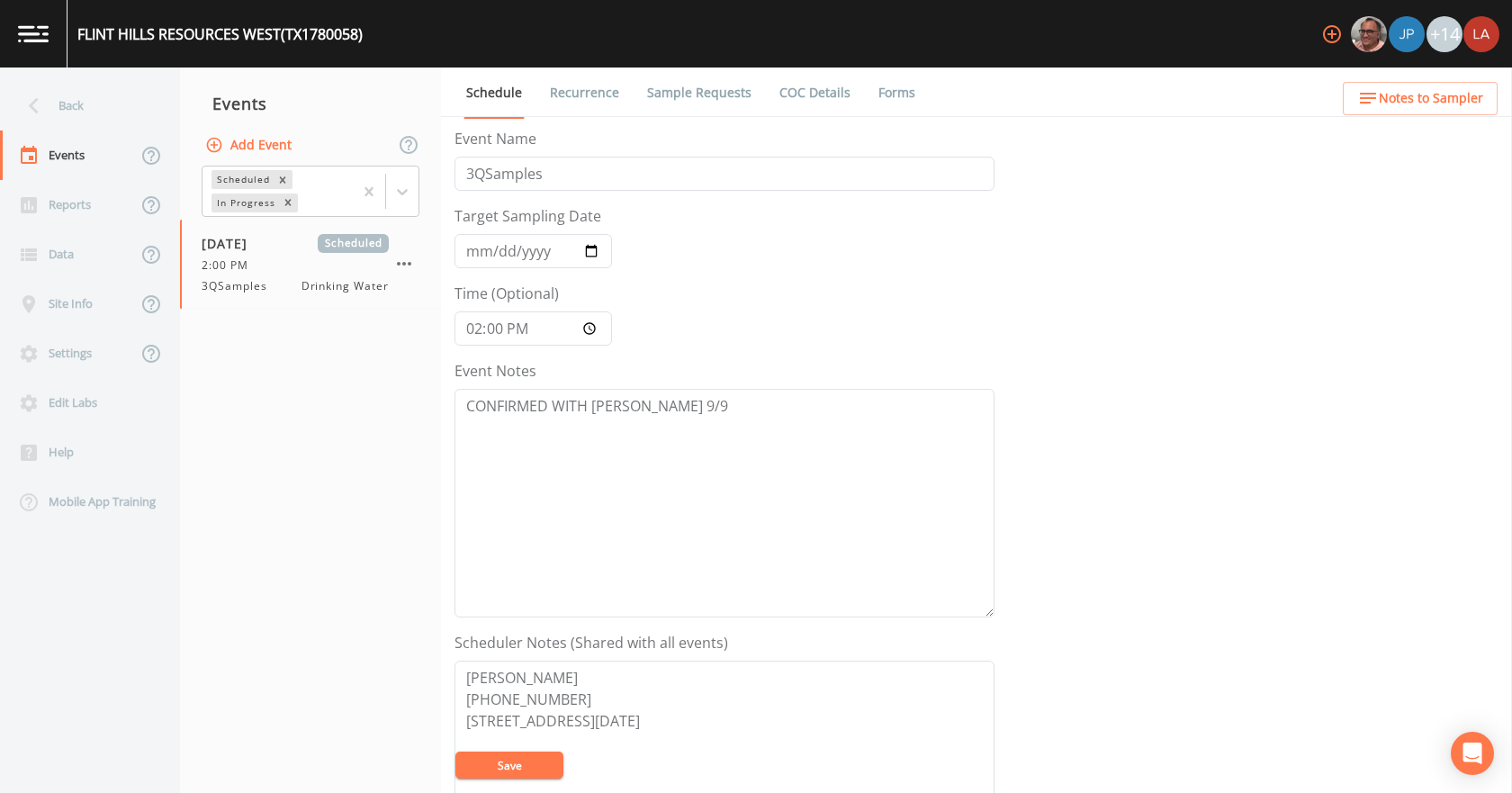
click at [644, 82] on link "Sample Requests" at bounding box center [699, 93] width 110 height 51
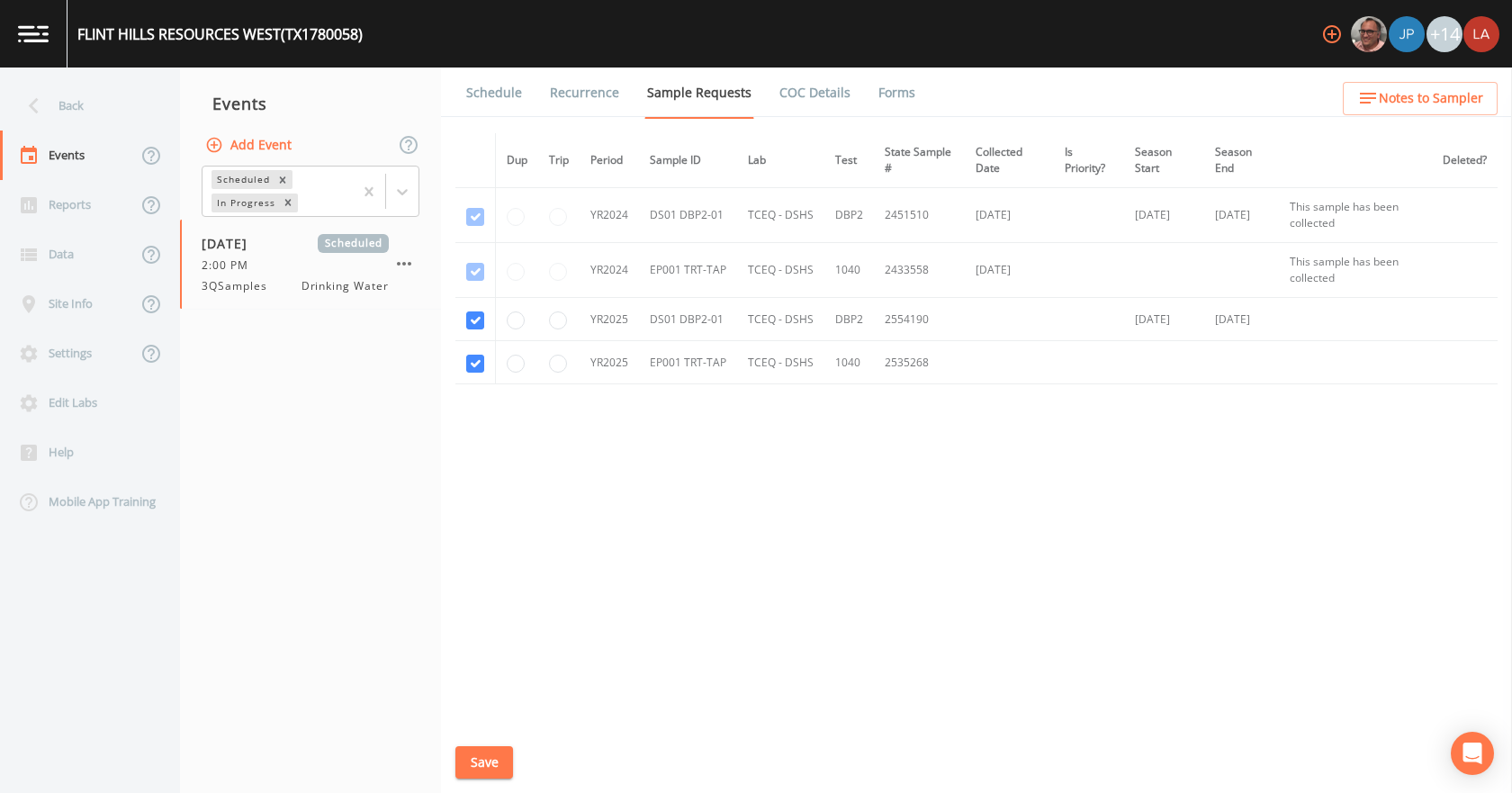
click at [504, 84] on link "Schedule" at bounding box center [493, 93] width 61 height 51
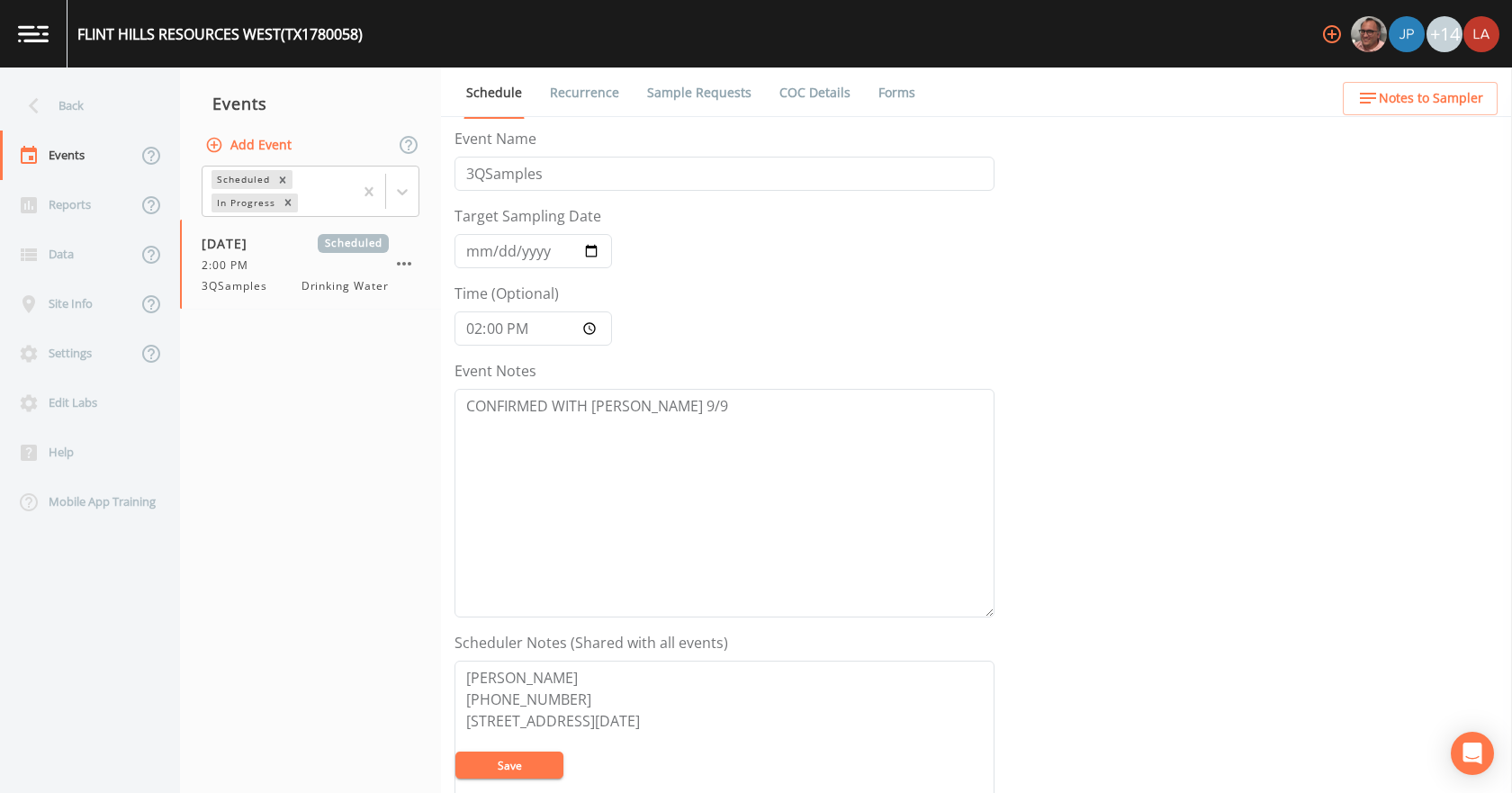
click at [630, 102] on li "Sample Requests" at bounding box center [687, 93] width 132 height 51
click at [716, 96] on link "Sample Requests" at bounding box center [699, 93] width 110 height 51
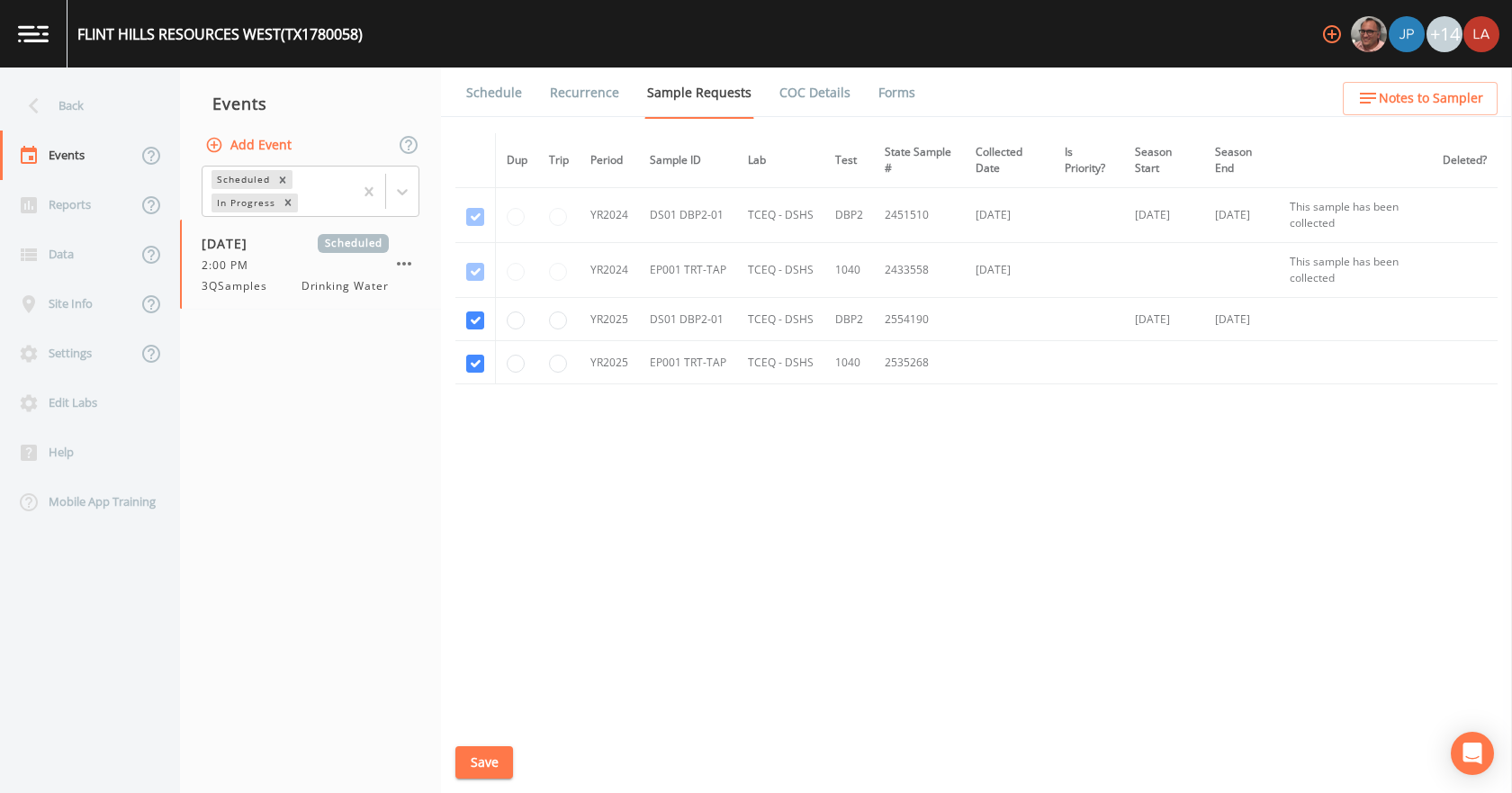
click at [511, 89] on link "Schedule" at bounding box center [493, 93] width 61 height 51
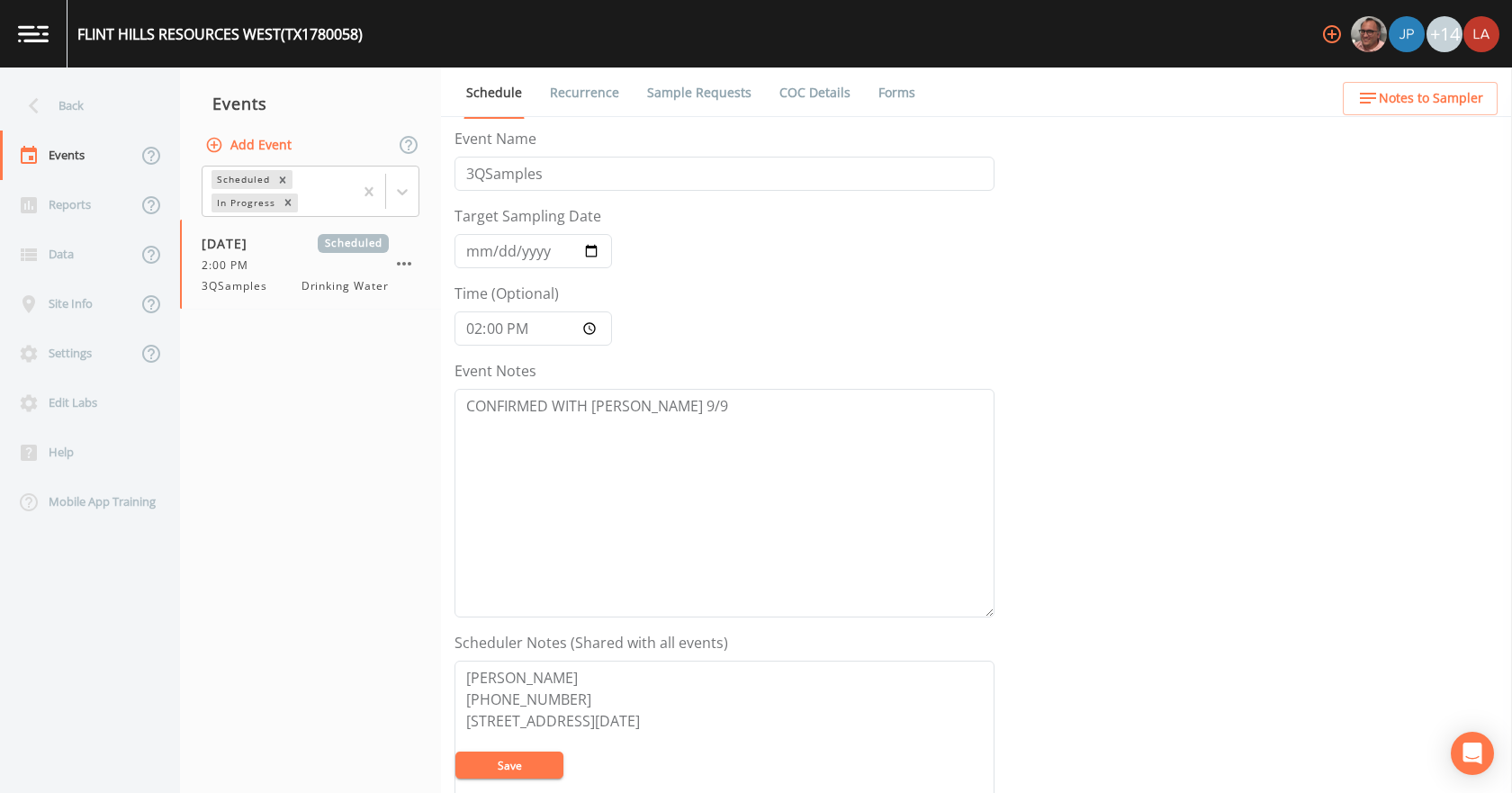
click at [684, 104] on link "Sample Requests" at bounding box center [699, 93] width 110 height 51
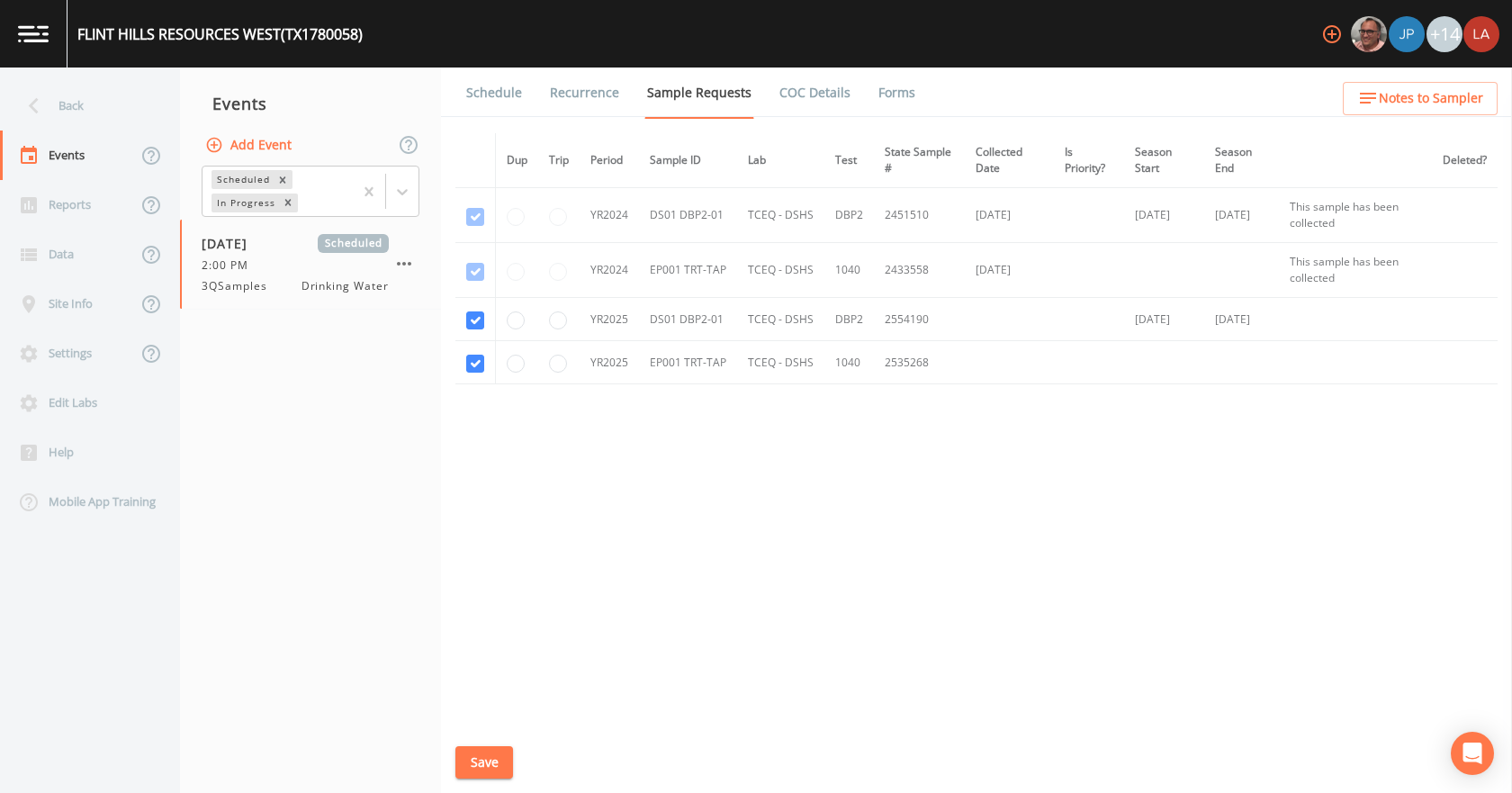
click at [457, 74] on li "Schedule" at bounding box center [483, 93] width 84 height 51
click at [472, 81] on link "Schedule" at bounding box center [493, 93] width 61 height 51
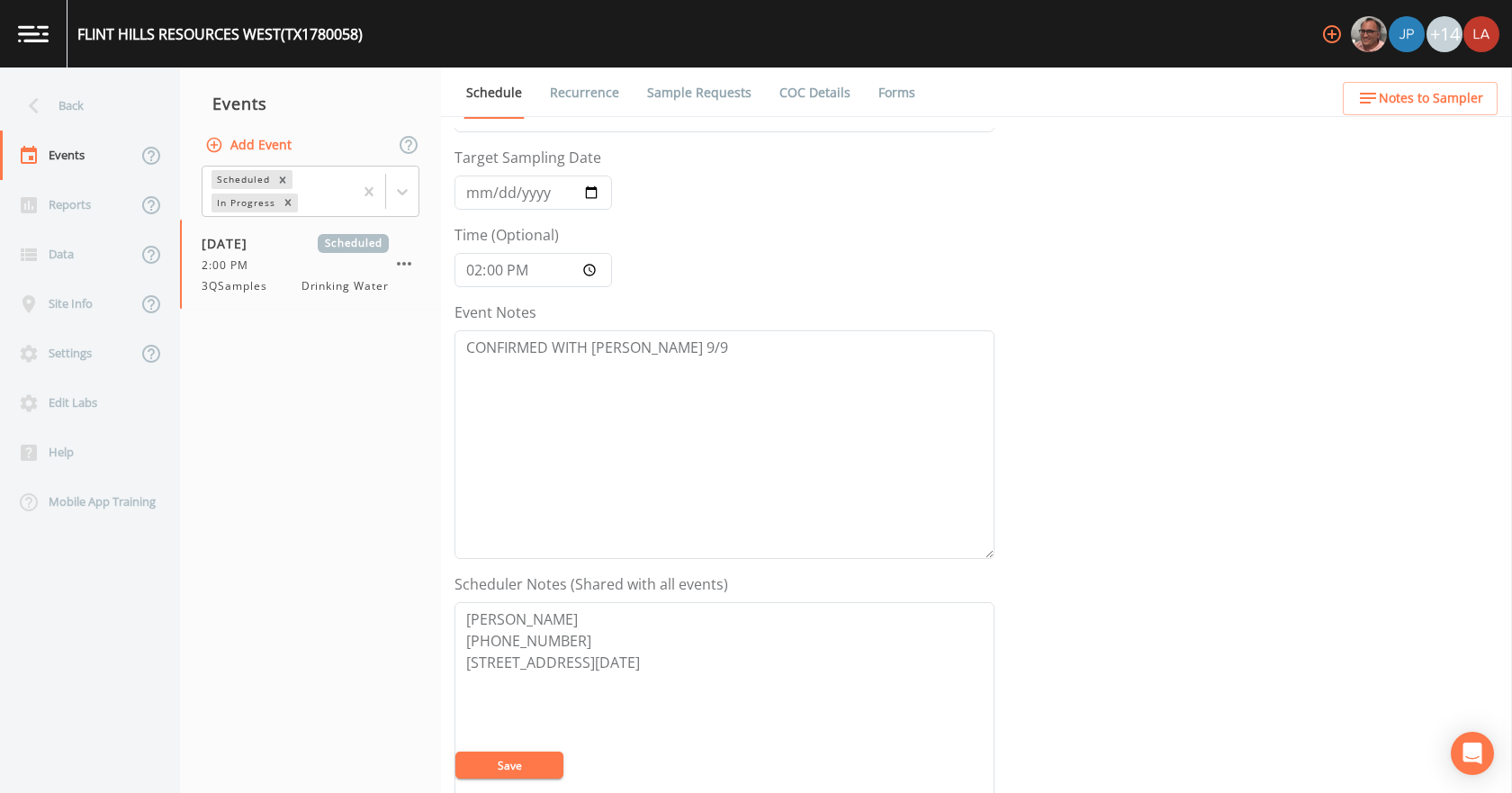
scroll to position [90, 0]
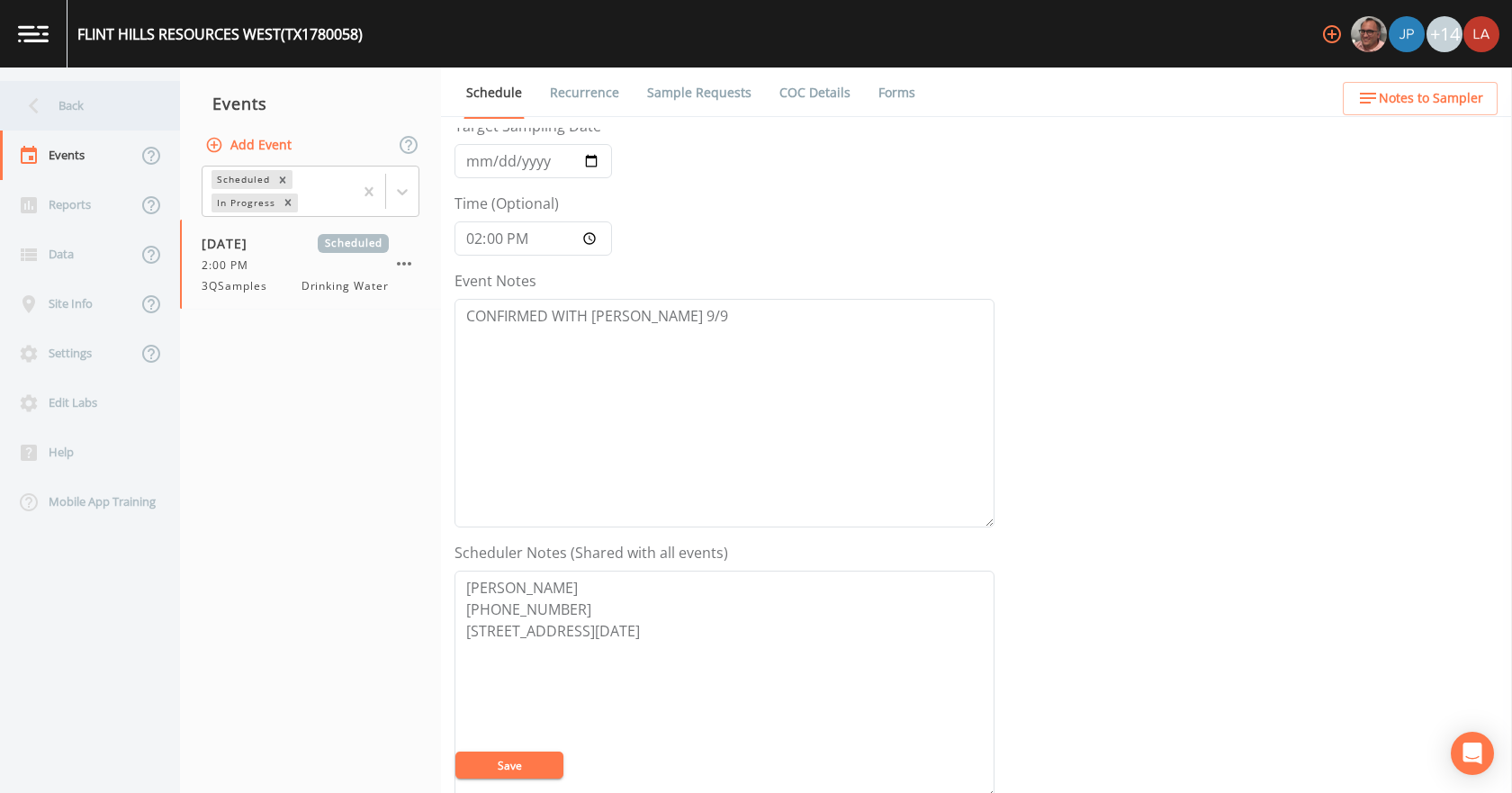
click at [57, 117] on div "Back" at bounding box center [81, 106] width 162 height 50
